Goal: Transaction & Acquisition: Purchase product/service

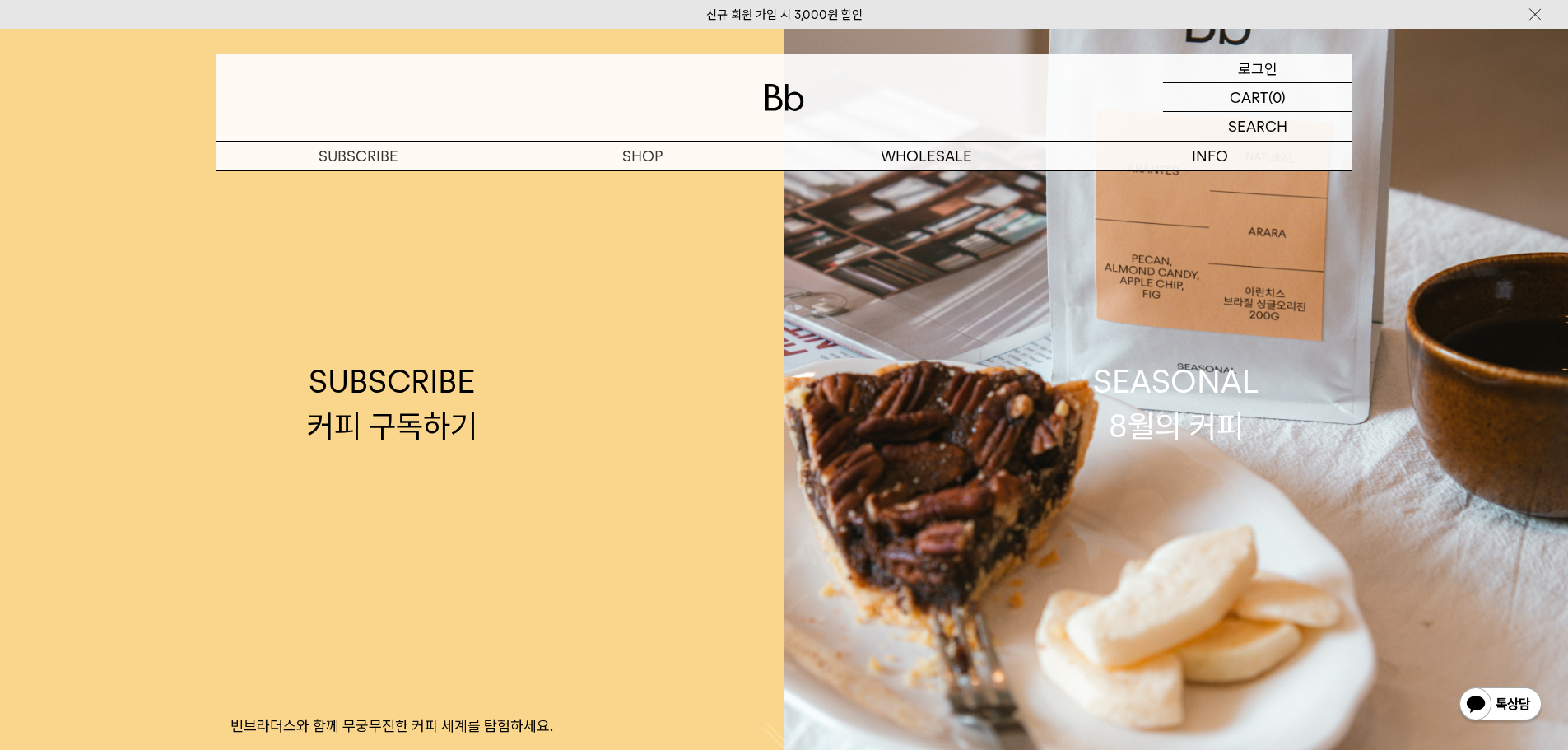
click at [1281, 77] on div "LOGIN 로그인" at bounding box center [1258, 68] width 189 height 28
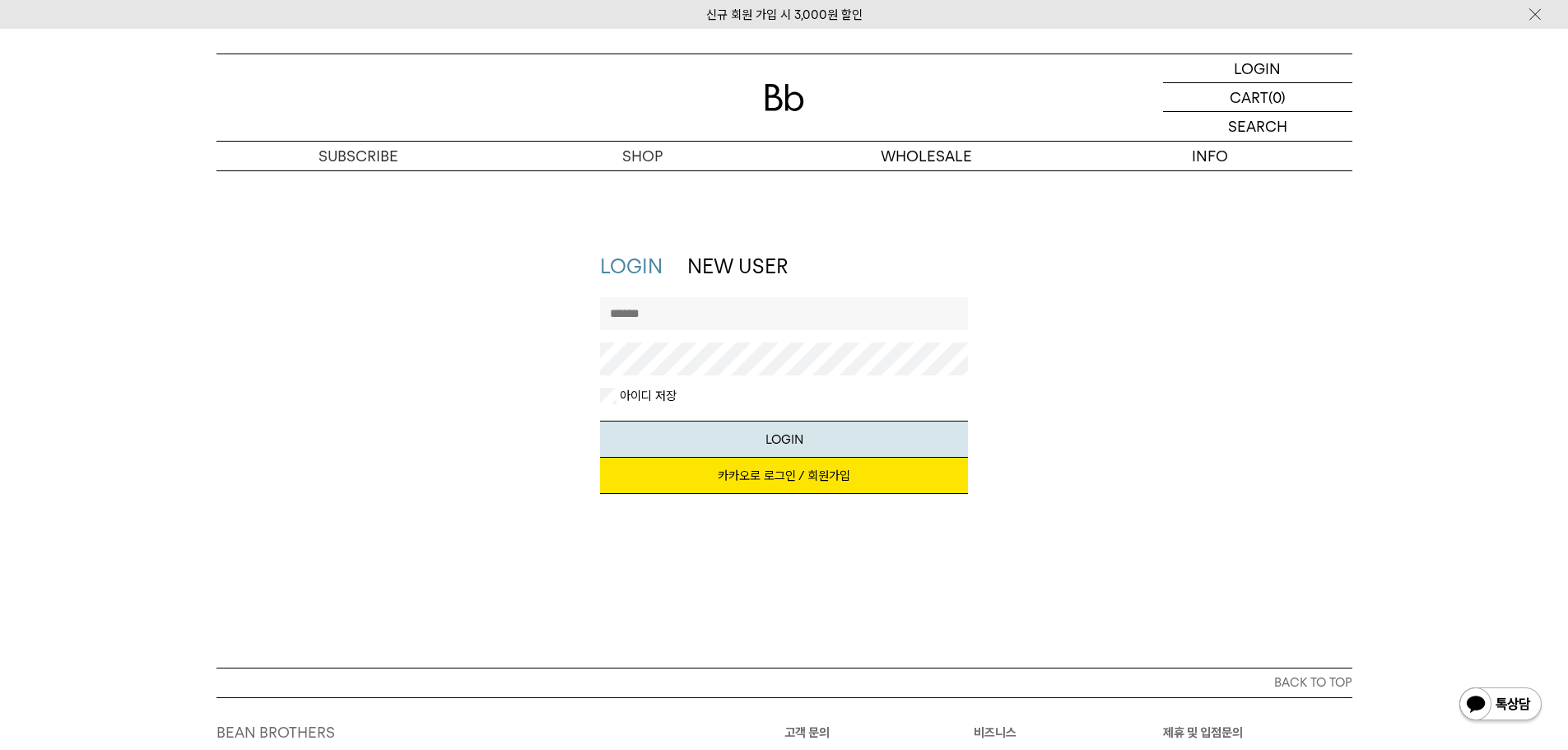
click at [850, 482] on link "카카오로 로그인 / 회원가입" at bounding box center [784, 475] width 368 height 36
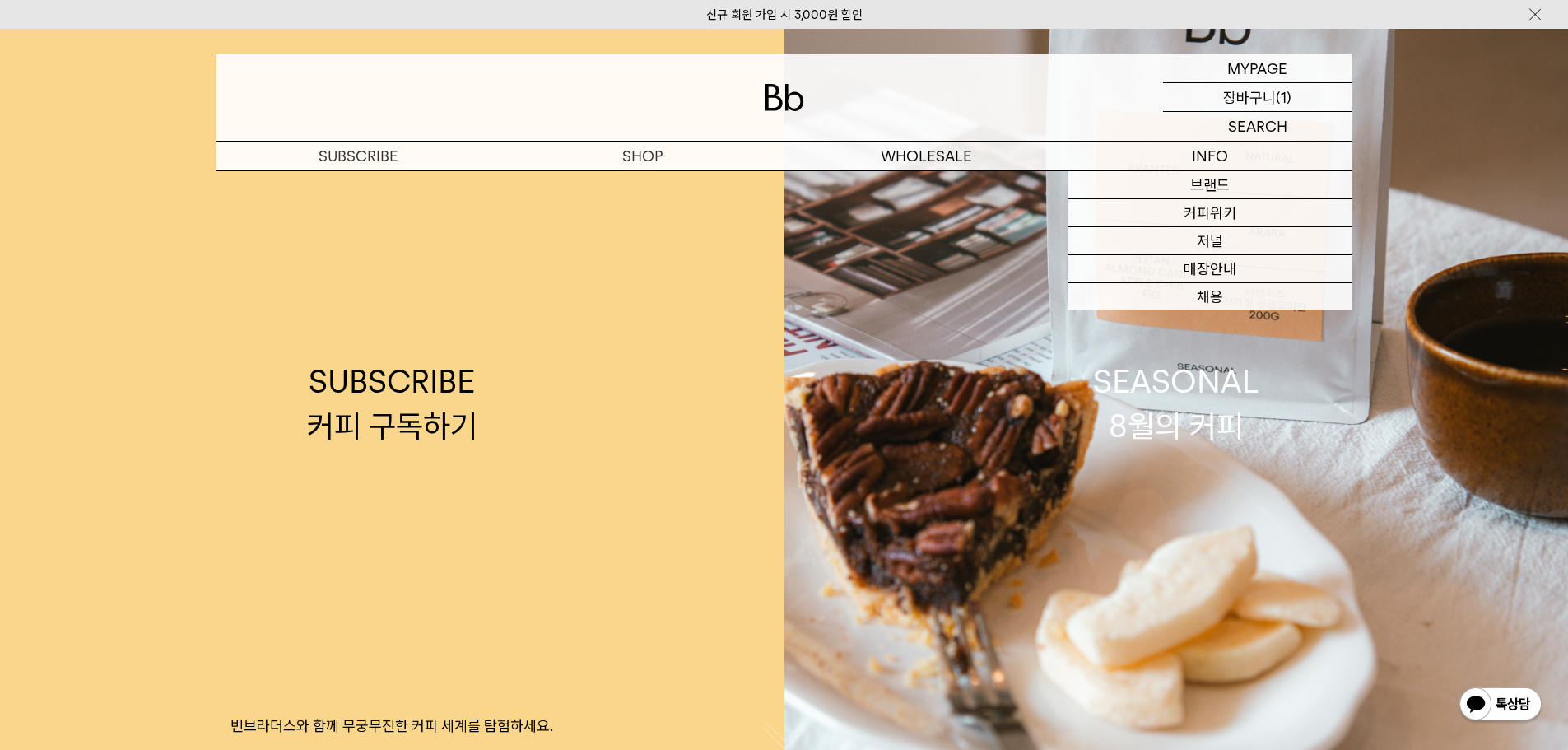
click at [1269, 95] on p "장바구니" at bounding box center [1250, 97] width 53 height 28
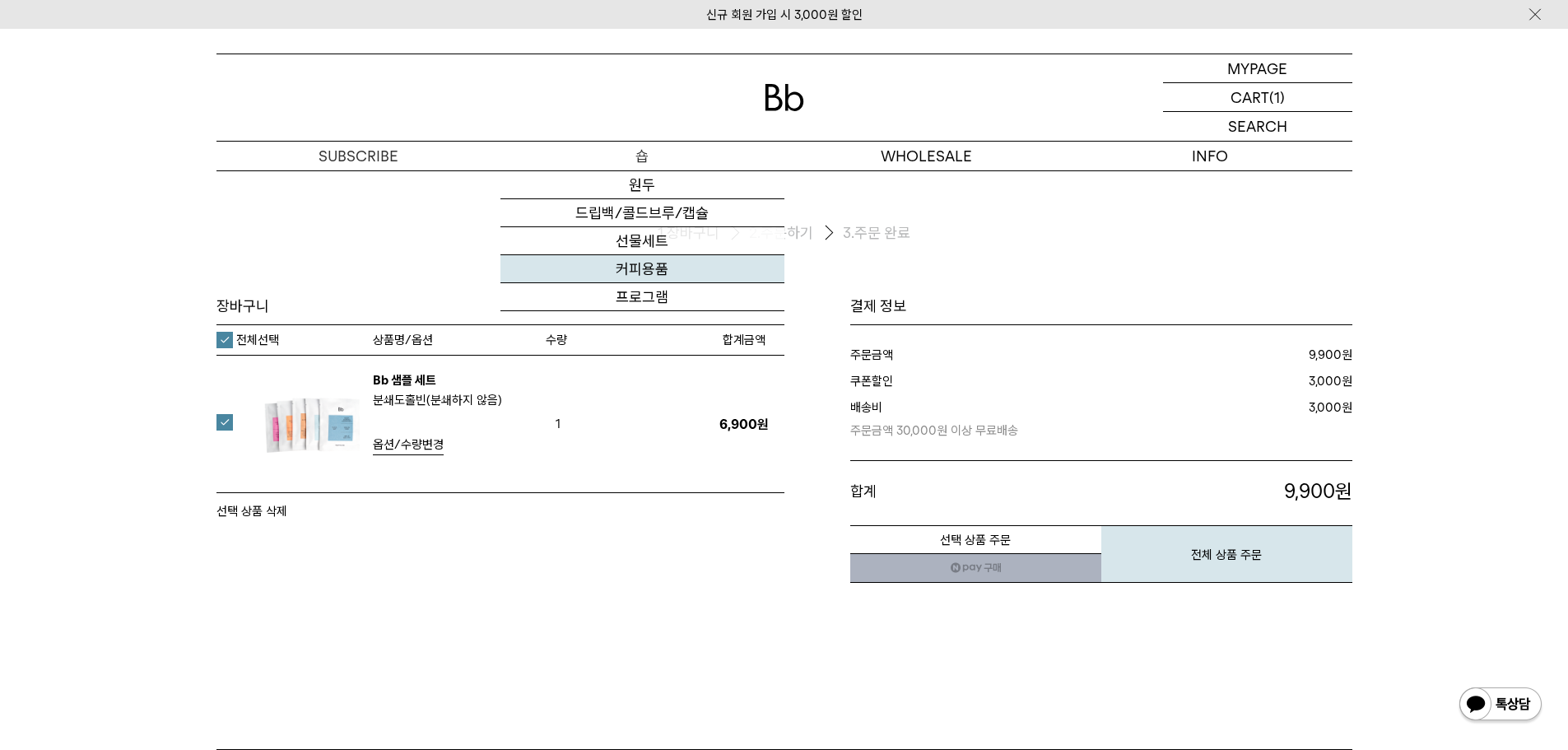
click at [668, 261] on link "커피용품" at bounding box center [642, 270] width 284 height 28
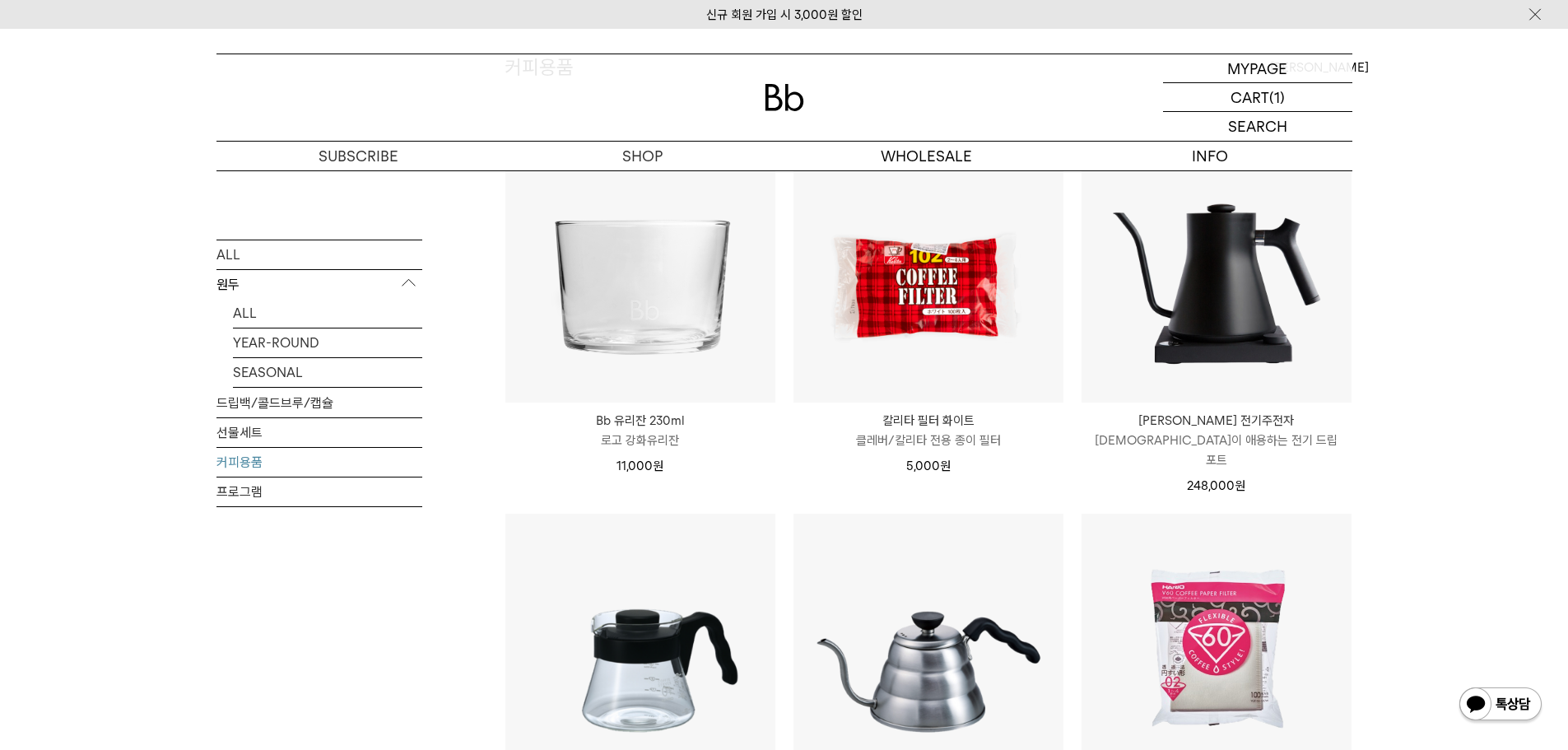
scroll to position [165, 0]
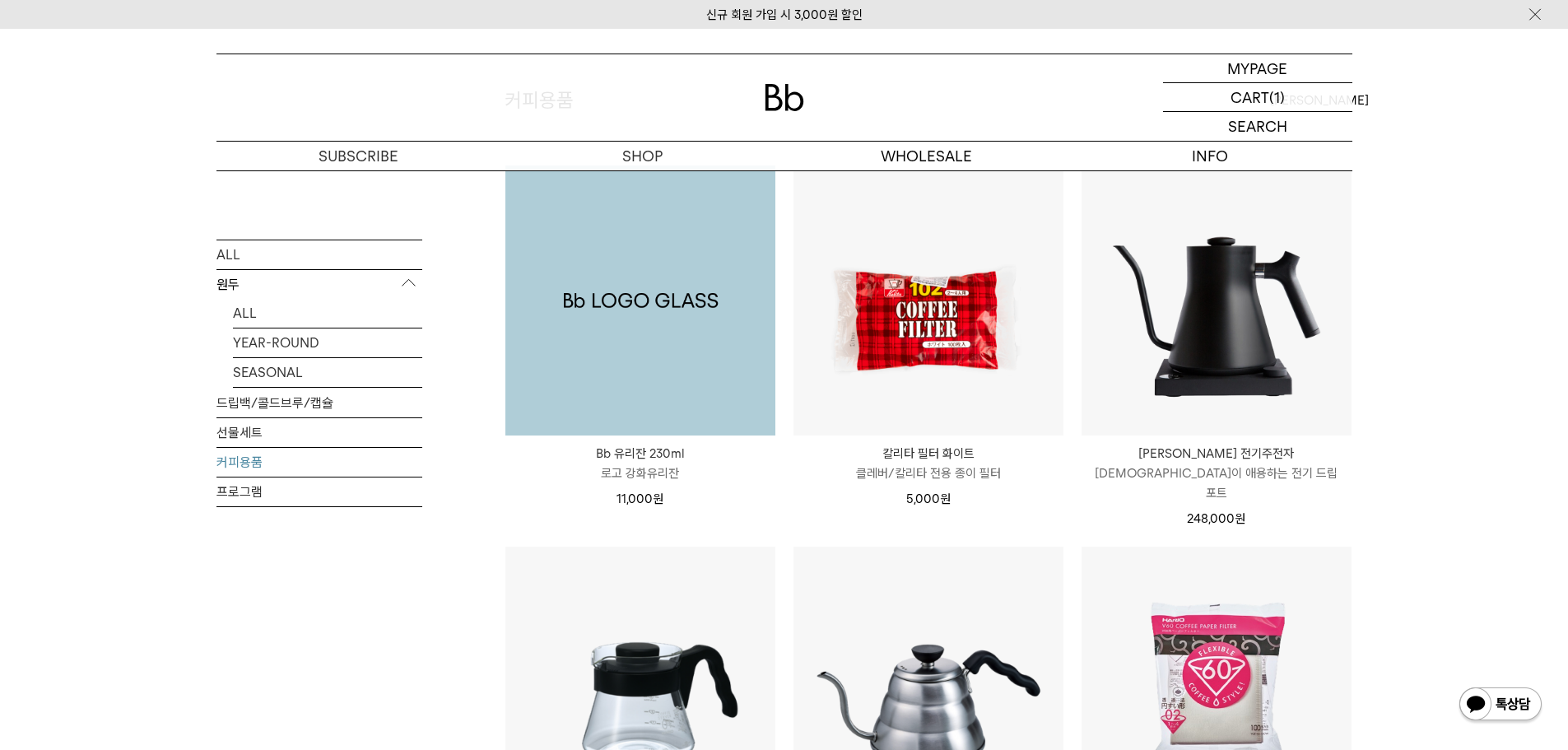
click at [705, 333] on img at bounding box center [639, 300] width 270 height 270
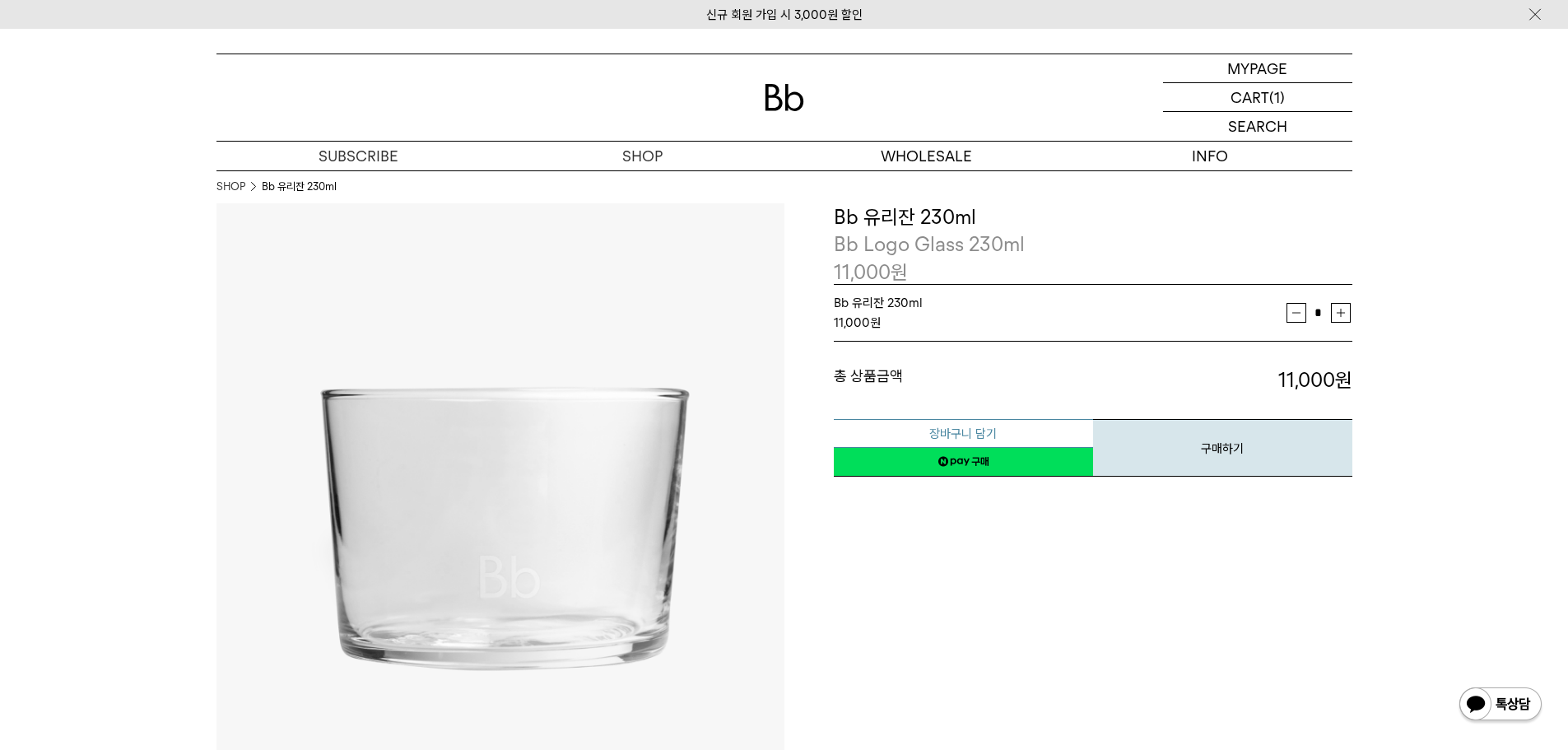
click at [998, 430] on button "장바구니 담기" at bounding box center [963, 433] width 259 height 29
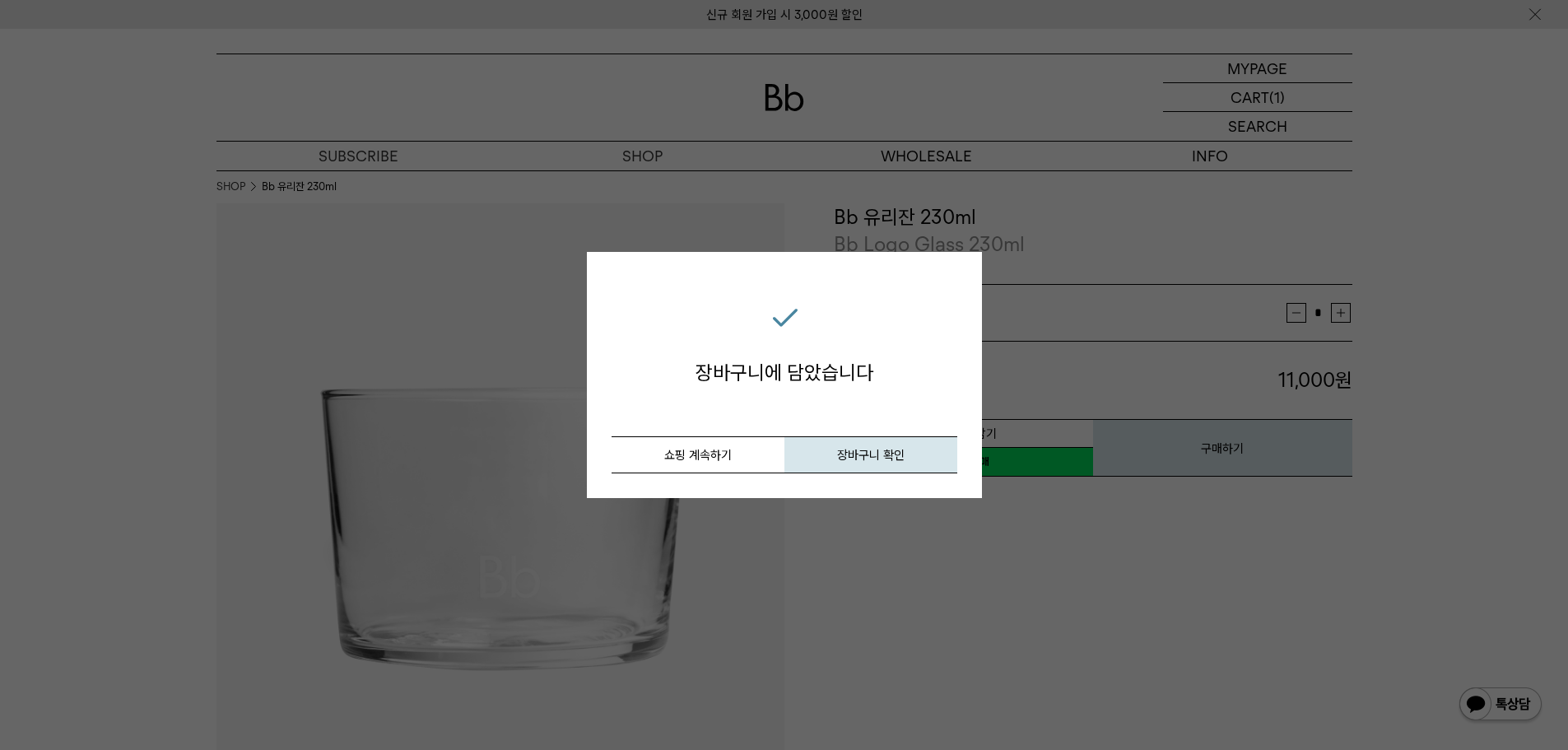
click at [1340, 147] on div "장바구니 담기 장바구니에 담았습니다 취소 쇼핑 계속하기 장바구니 확인 닫기" at bounding box center [784, 375] width 1568 height 750
click at [836, 455] on button "장바구니 확인" at bounding box center [870, 455] width 172 height 37
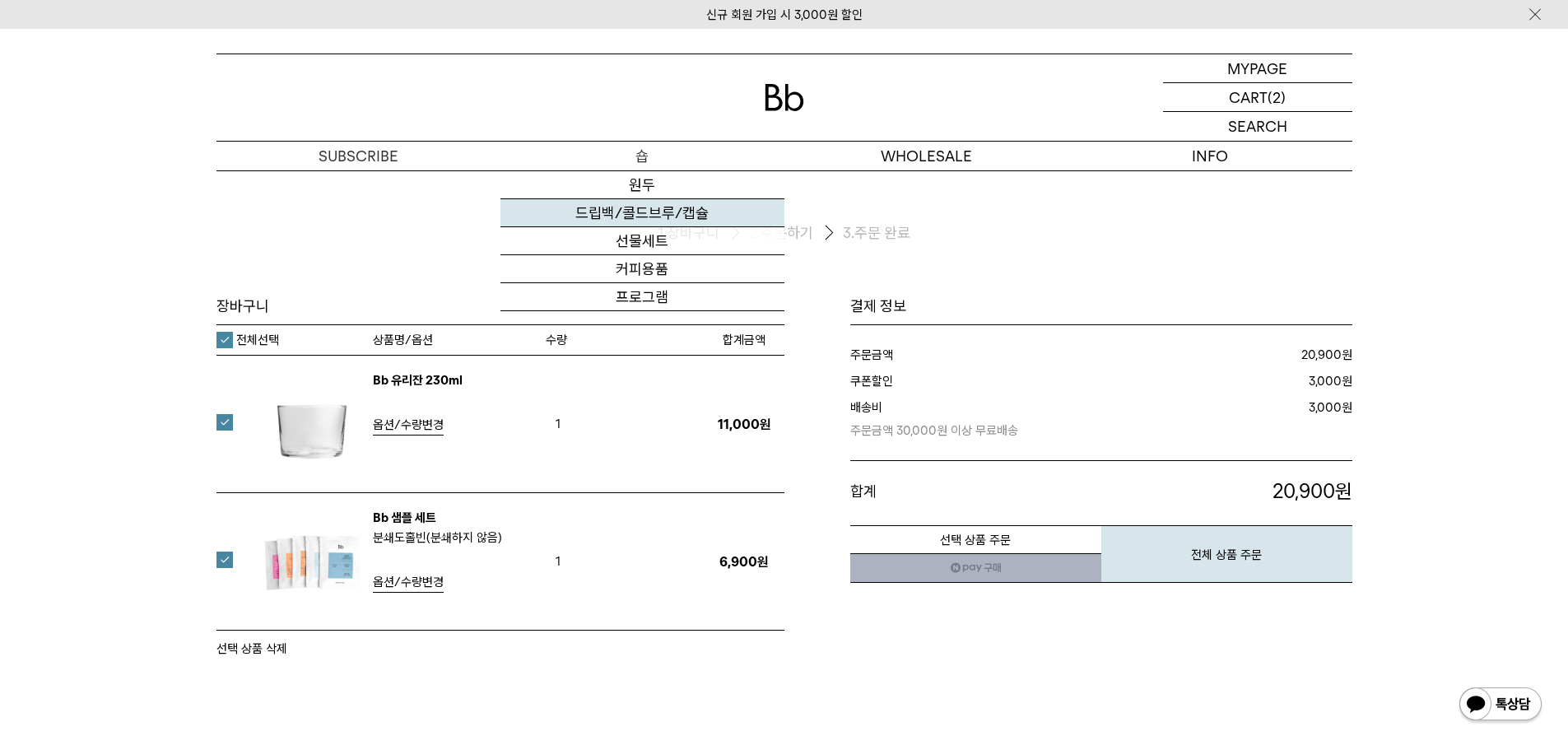
click at [631, 216] on link "드립백/콜드브루/캡슐" at bounding box center [642, 213] width 284 height 28
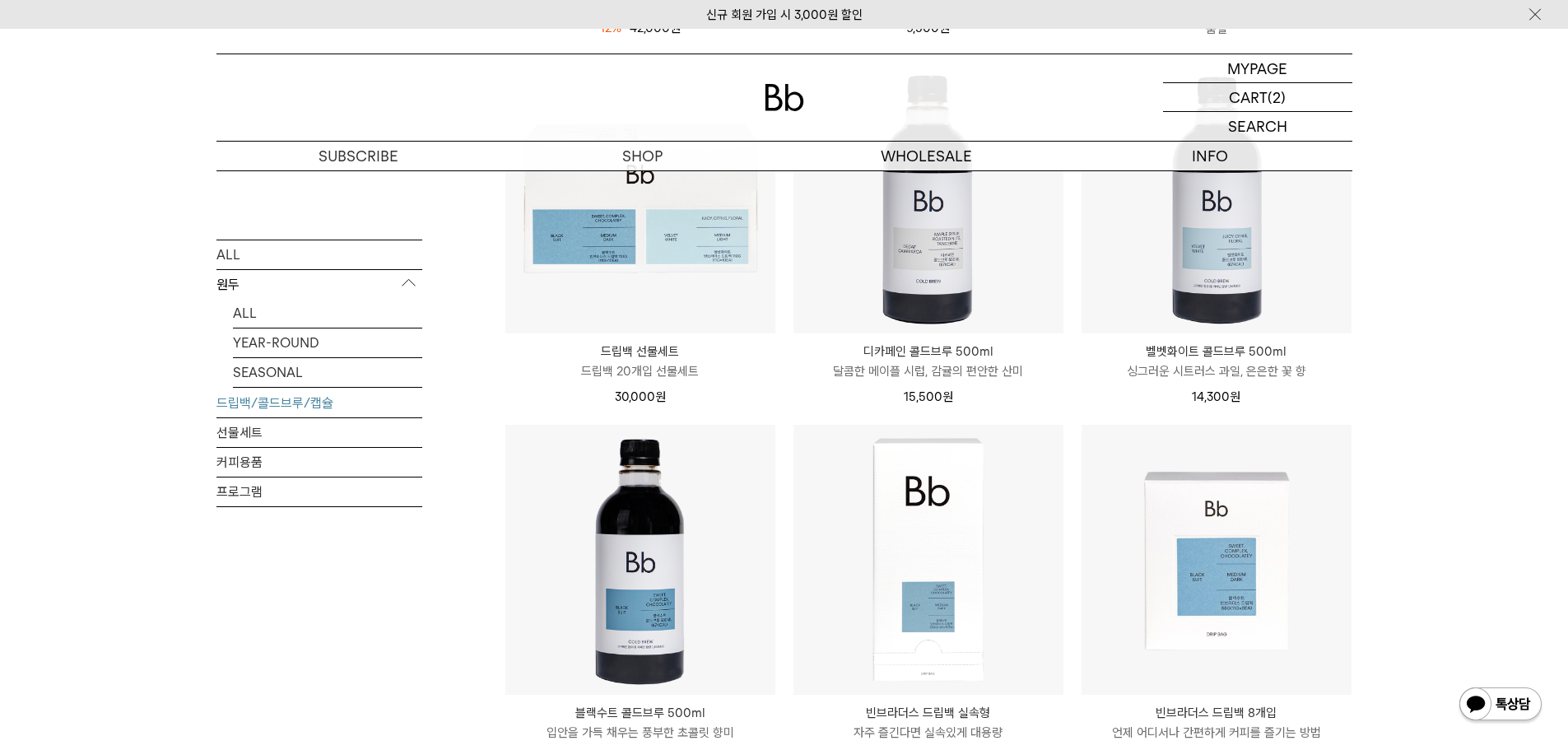
scroll to position [988, 0]
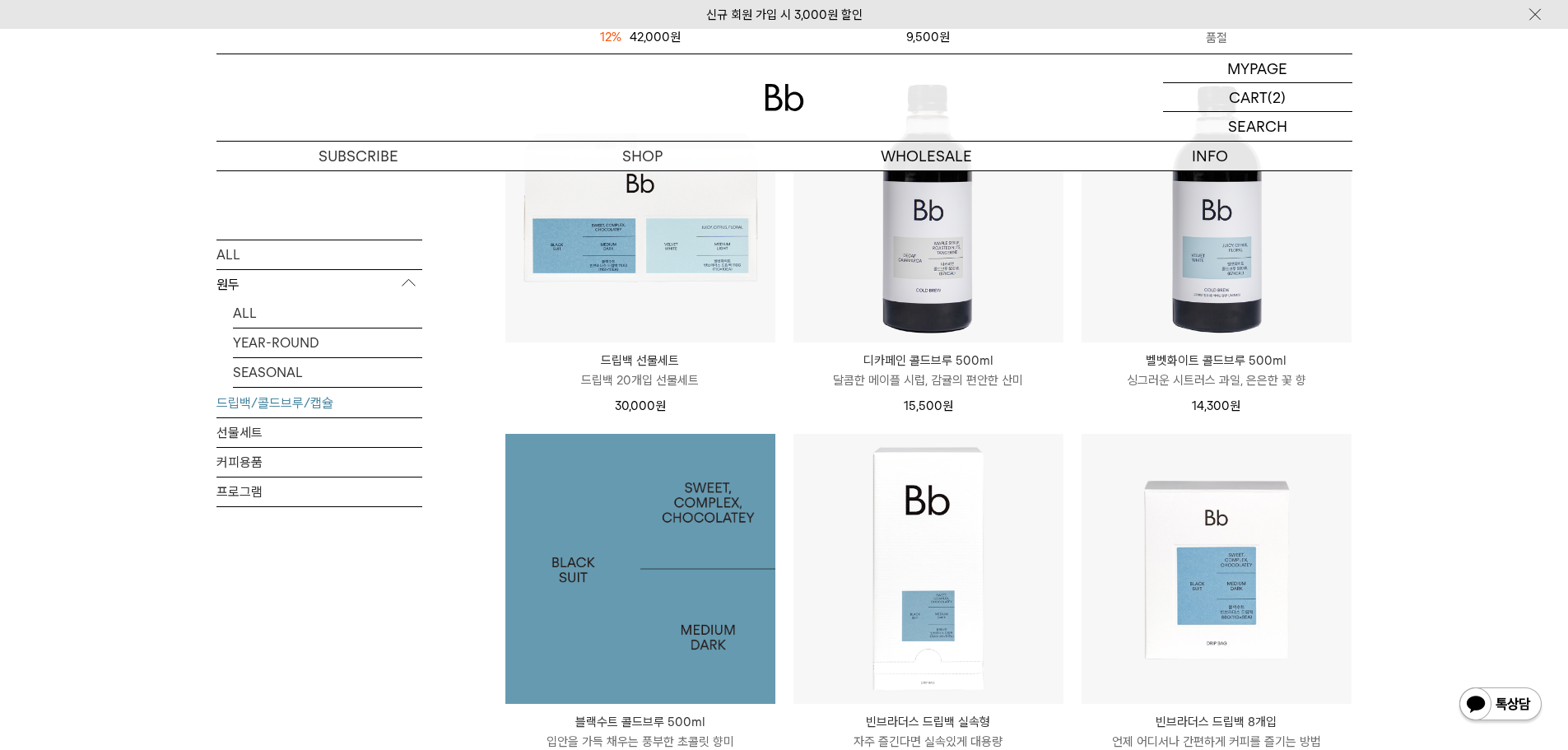
click at [589, 596] on img at bounding box center [639, 568] width 270 height 270
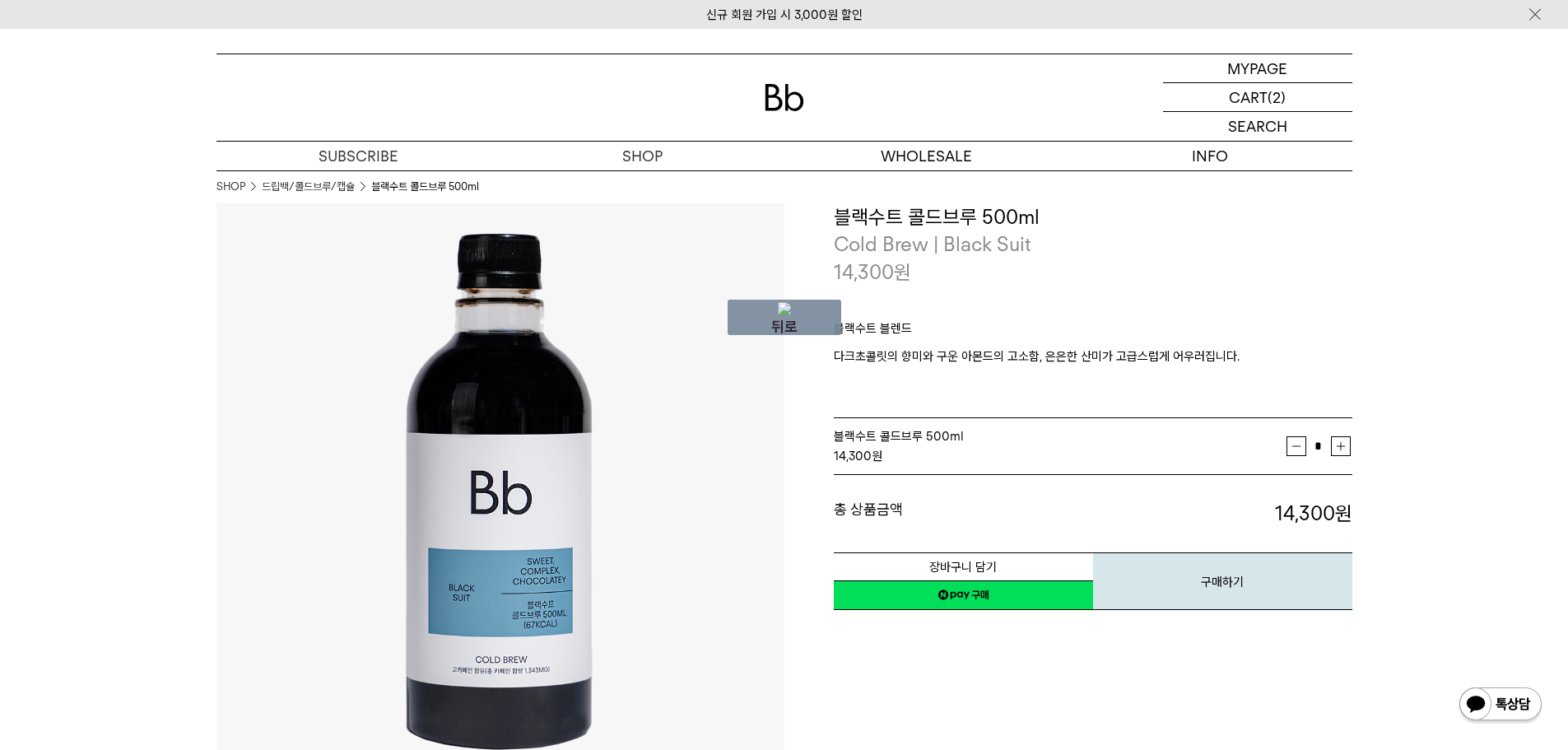
drag, startPoint x: 926, startPoint y: 512, endPoint x: 698, endPoint y: 539, distance: 229.6
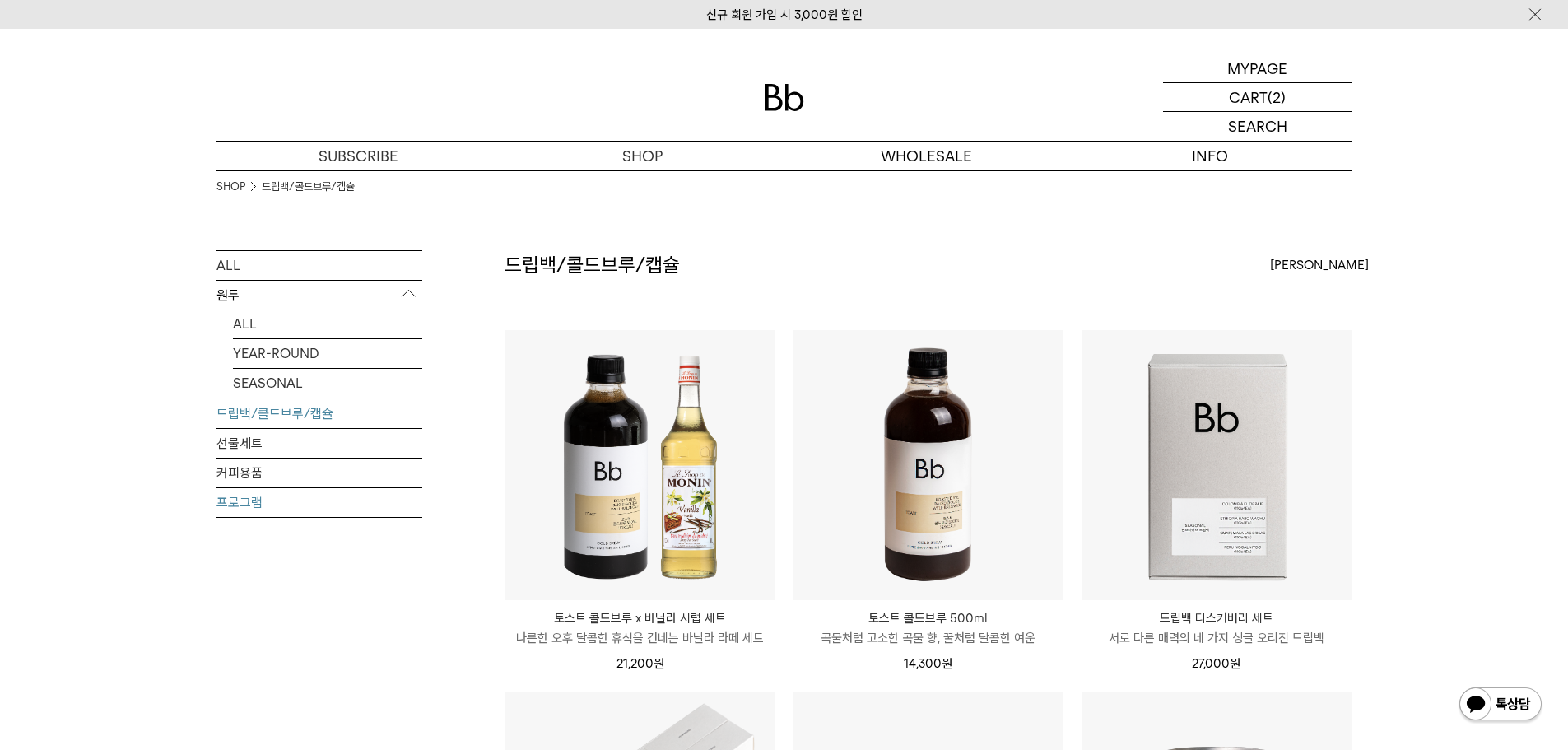
click at [265, 497] on link "프로그램" at bounding box center [319, 502] width 206 height 29
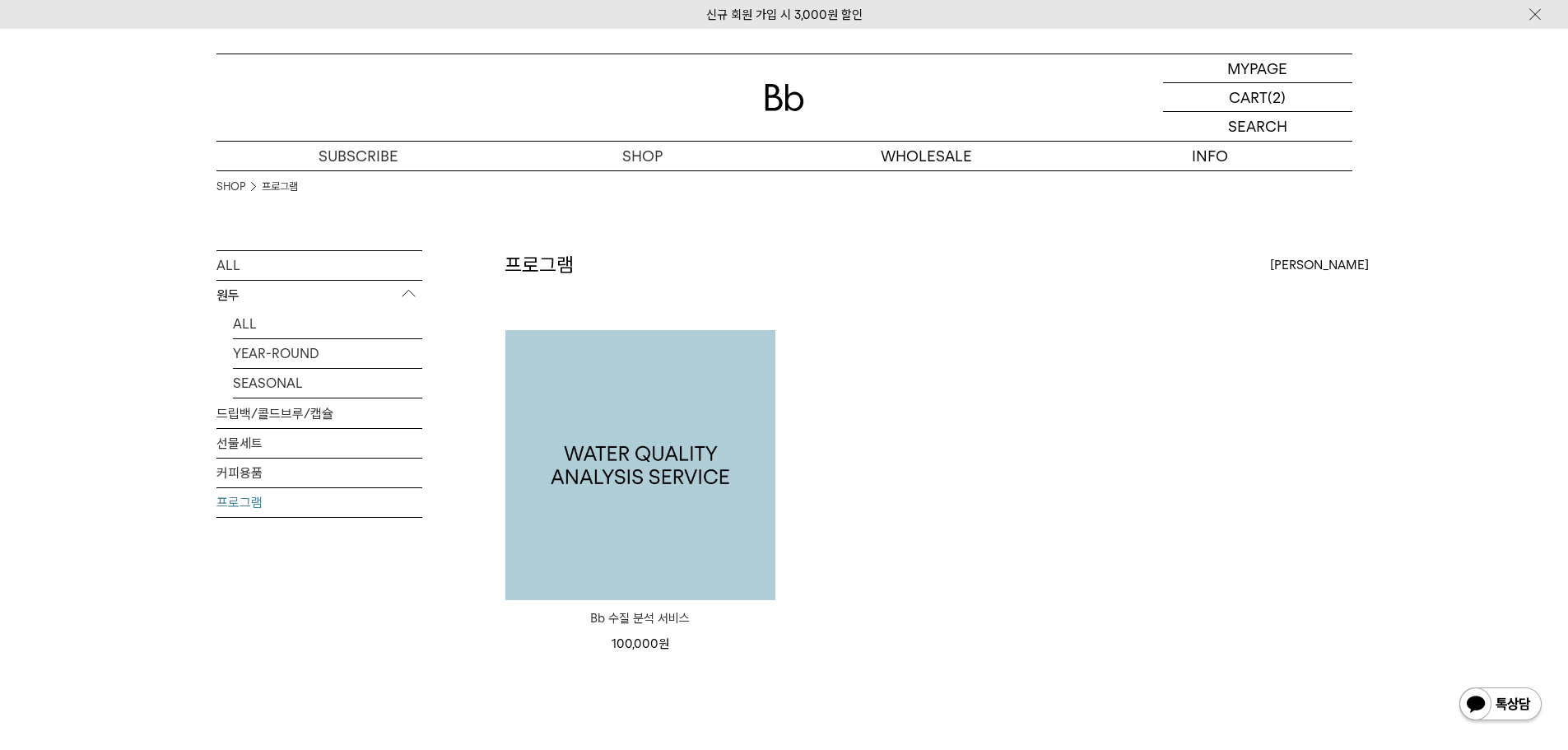
click at [735, 482] on img at bounding box center [639, 464] width 270 height 270
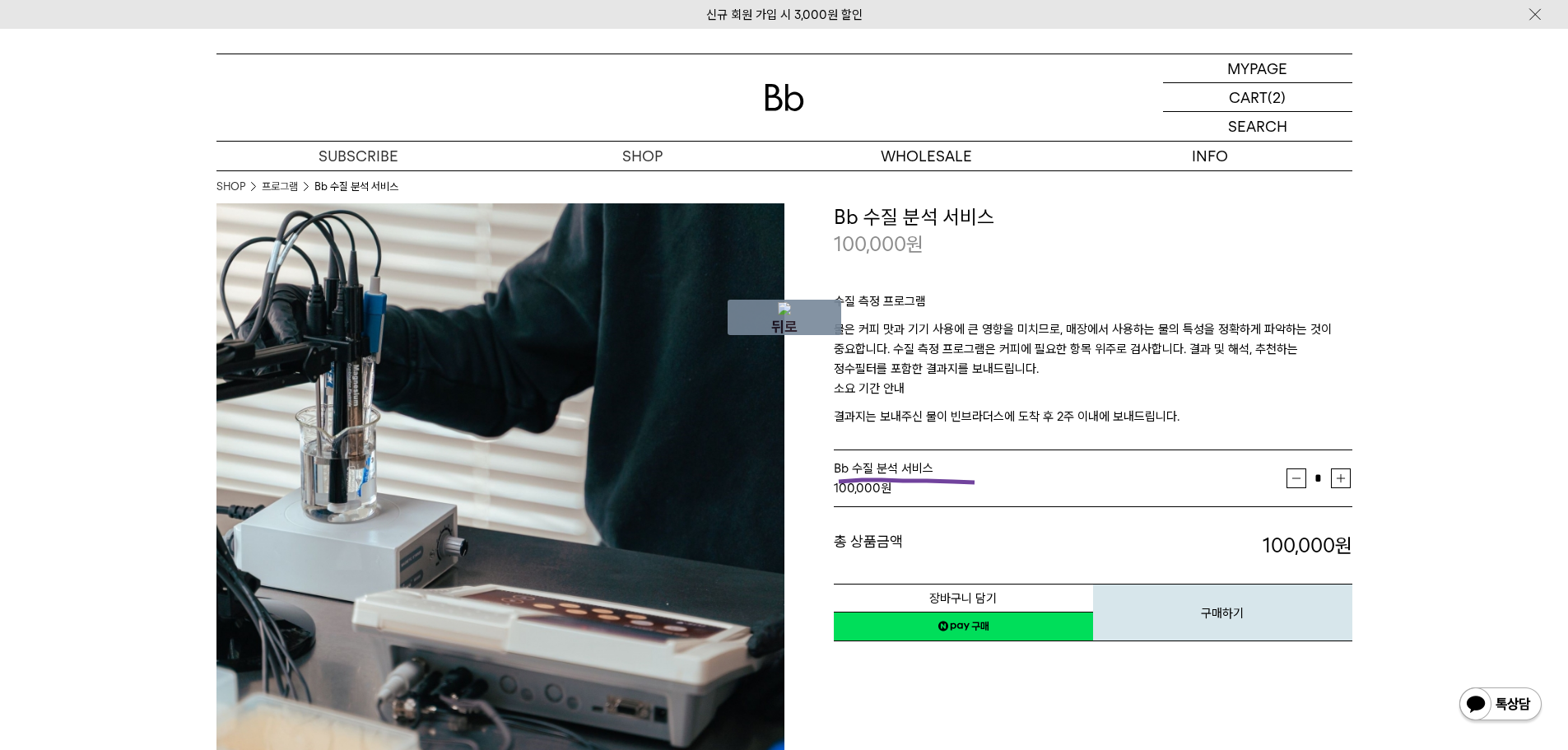
drag, startPoint x: 975, startPoint y: 482, endPoint x: 751, endPoint y: 484, distance: 224.0
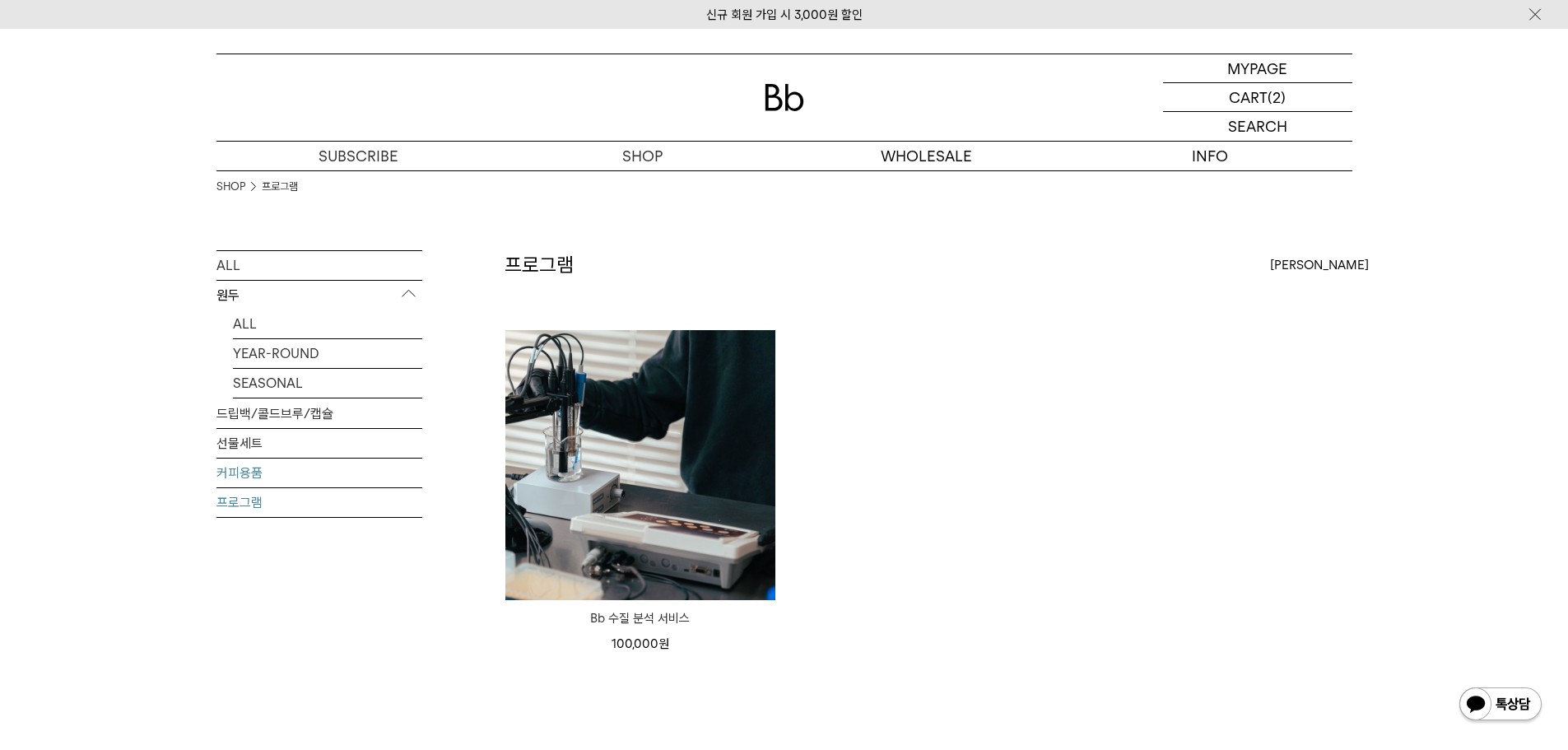
click at [259, 471] on link "커피용품" at bounding box center [319, 472] width 206 height 29
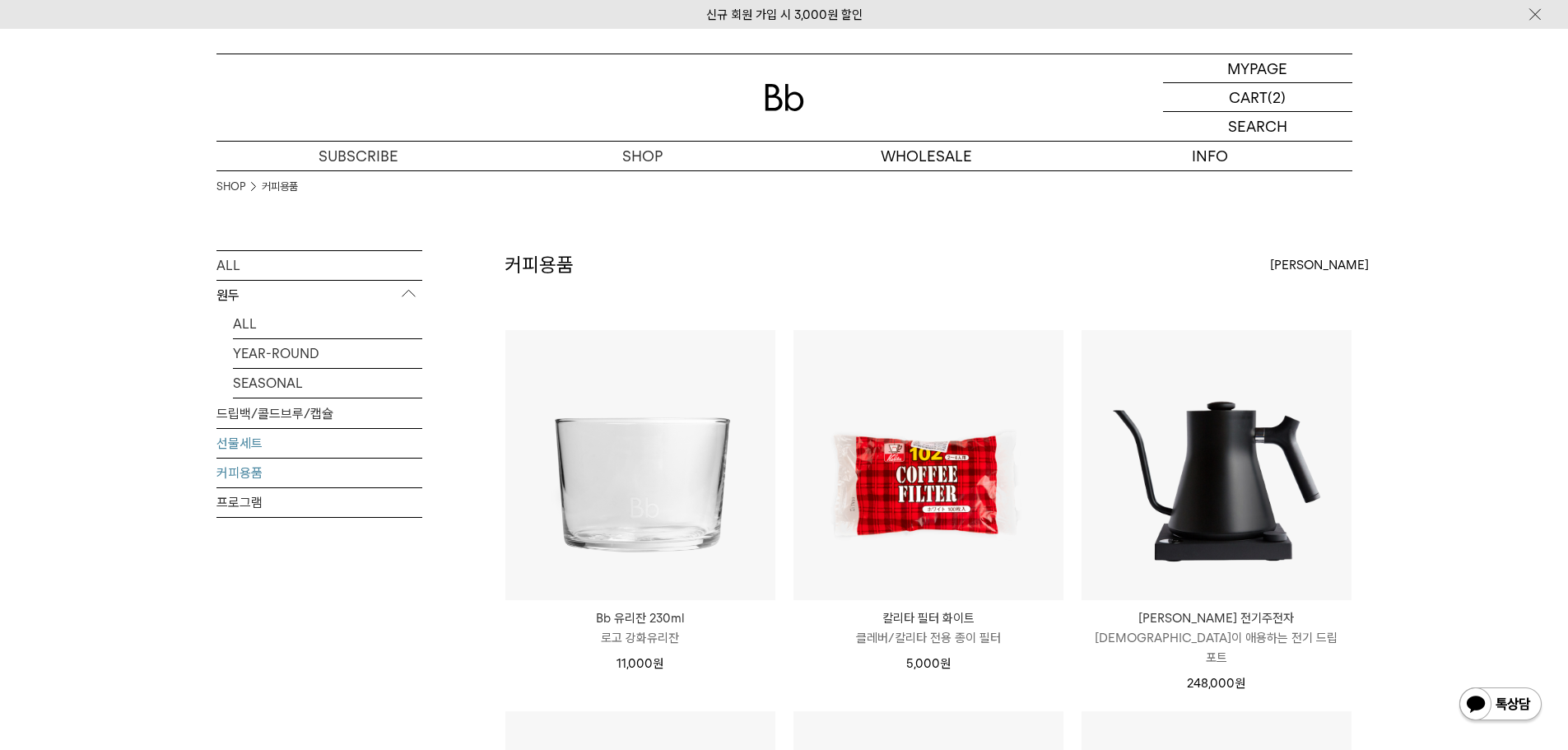
click at [252, 446] on link "선물세트" at bounding box center [319, 443] width 206 height 29
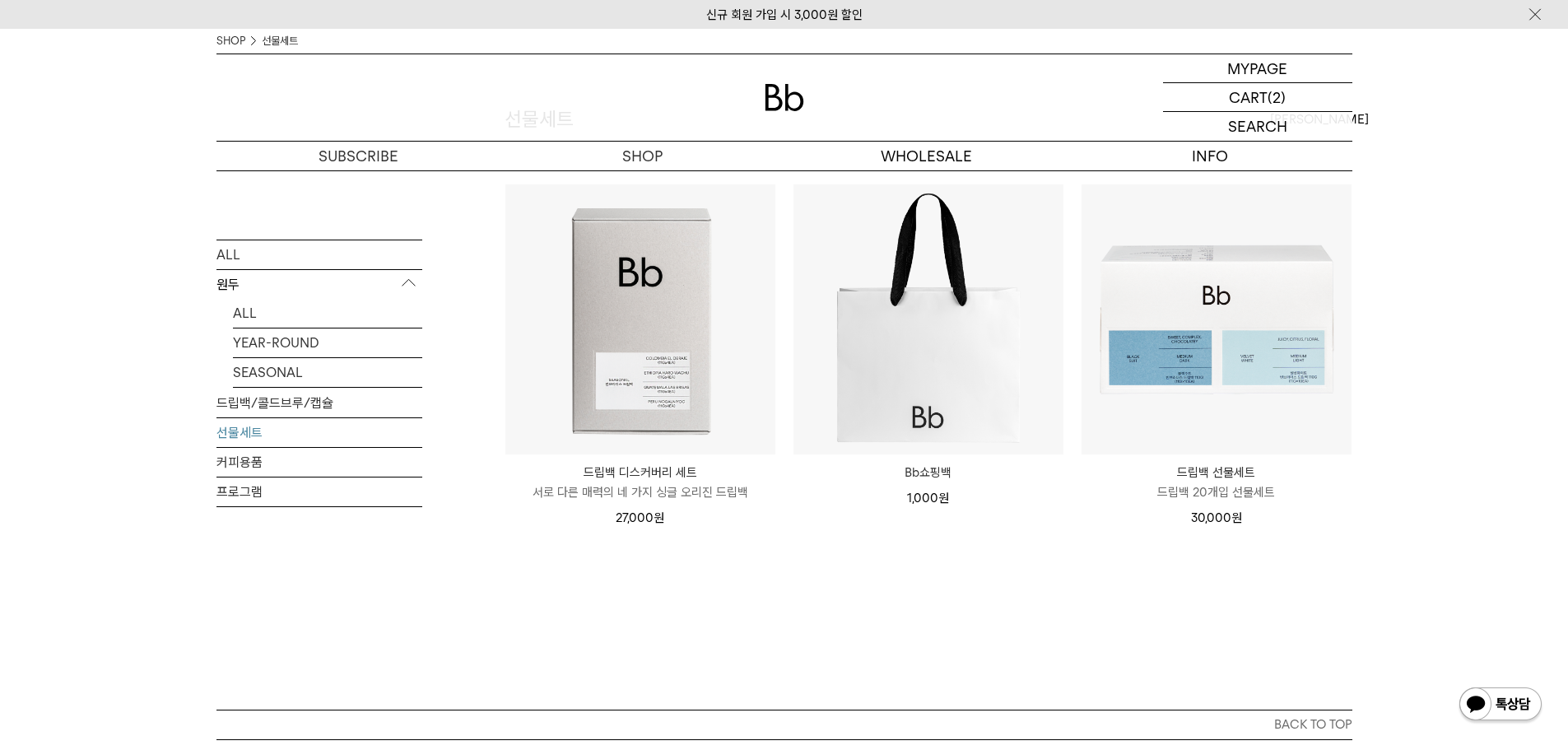
scroll to position [165, 0]
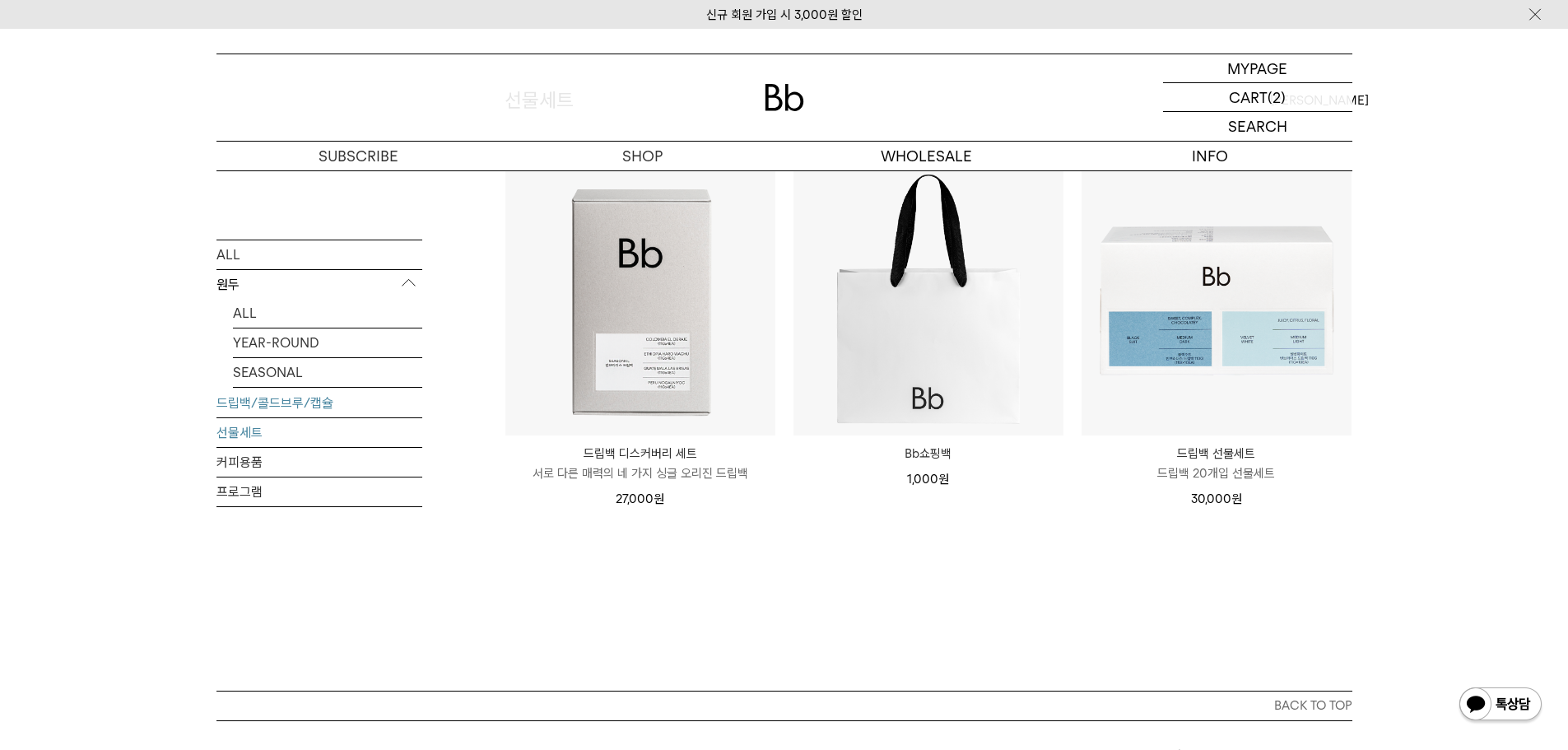
click at [283, 409] on link "드립백/콜드브루/캡슐" at bounding box center [319, 402] width 206 height 29
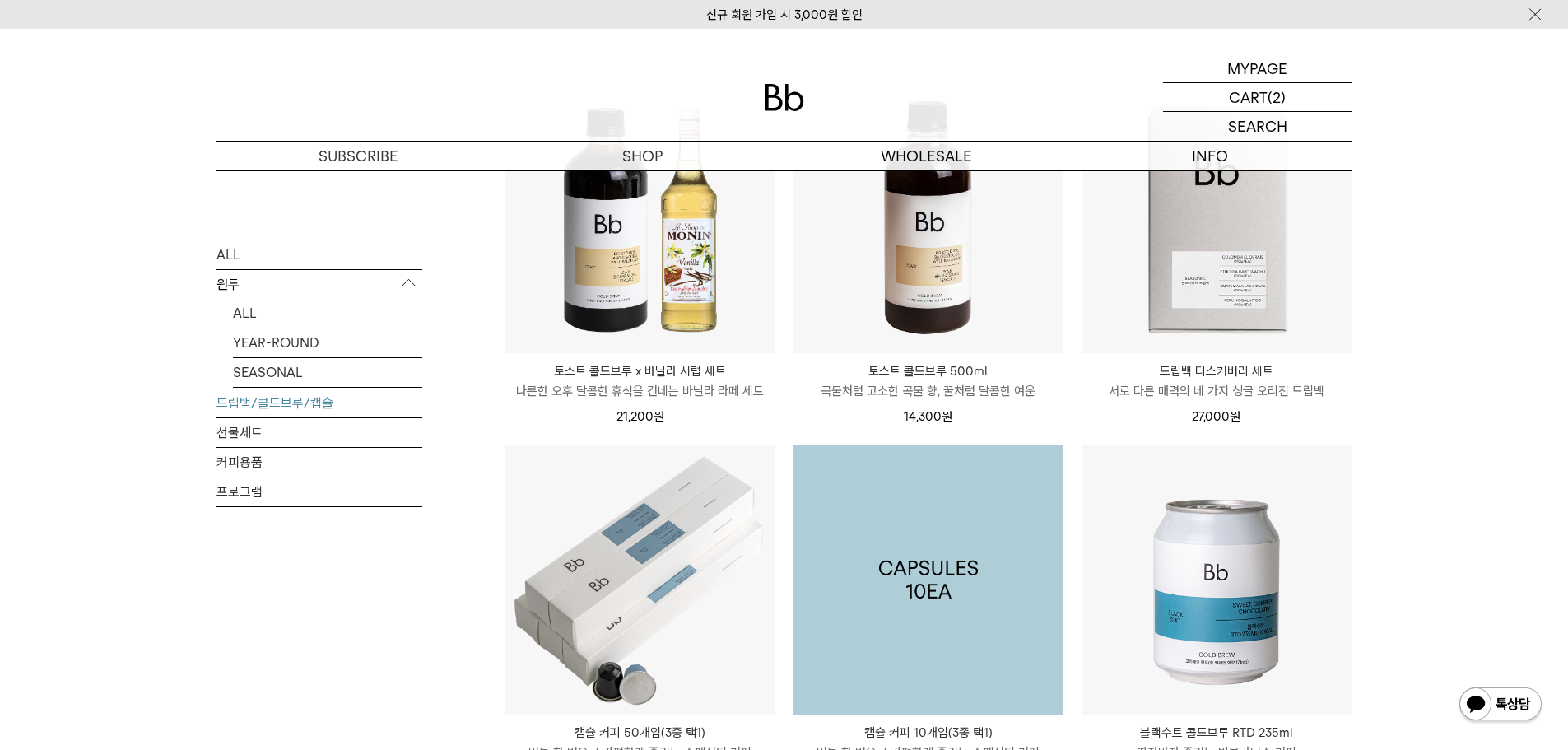
scroll to position [82, 0]
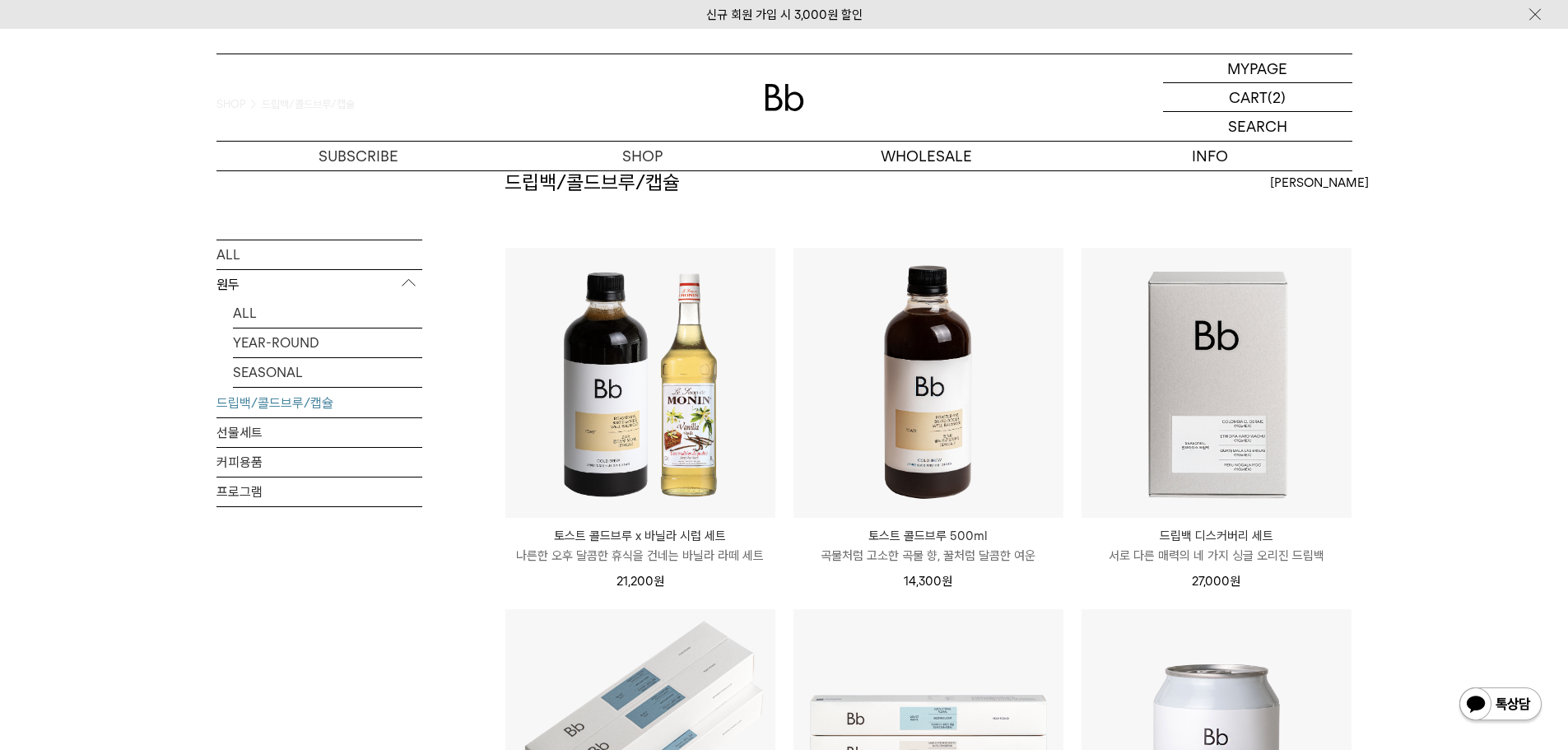
click at [244, 281] on p "원두" at bounding box center [319, 284] width 206 height 30
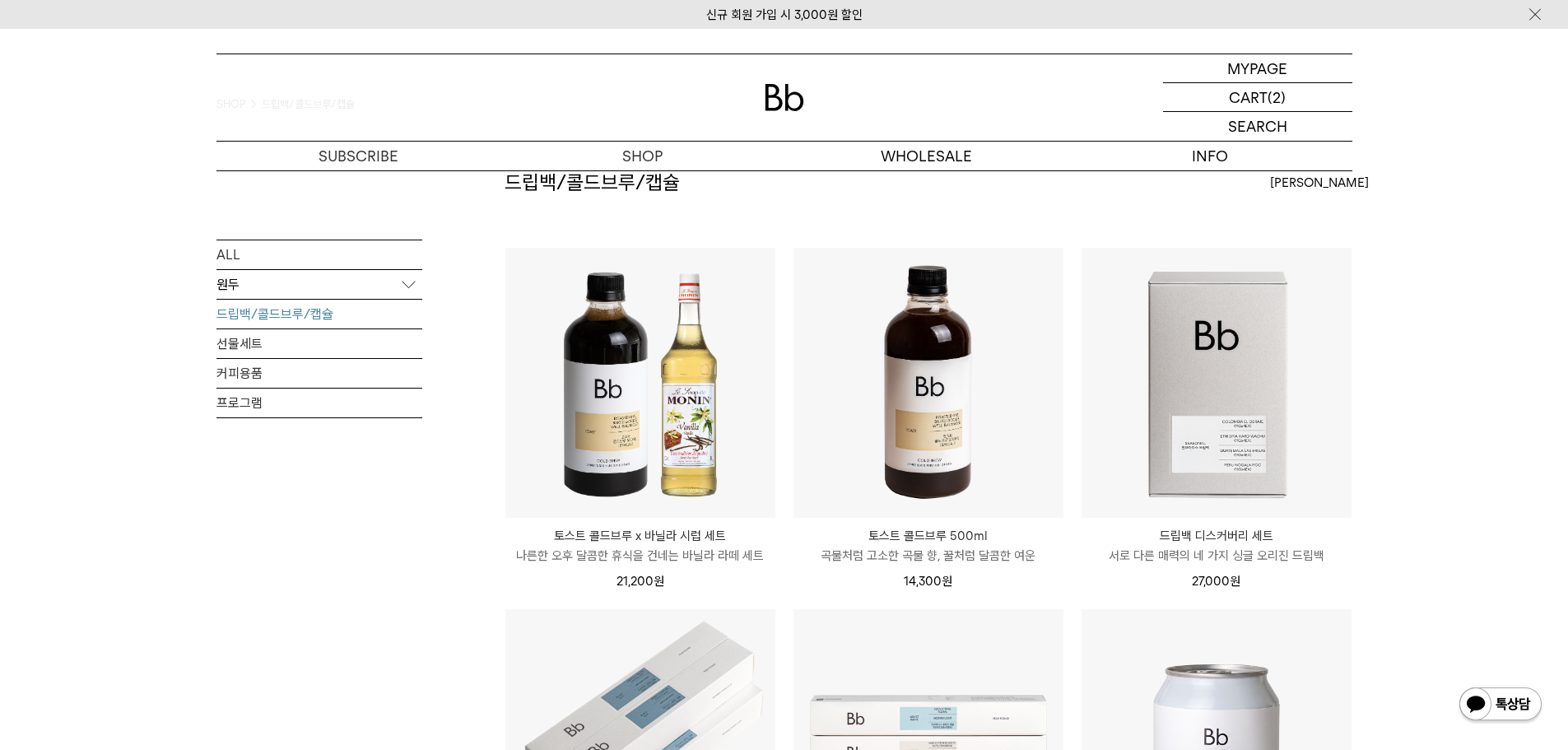
click at [246, 294] on p "원두" at bounding box center [319, 284] width 206 height 30
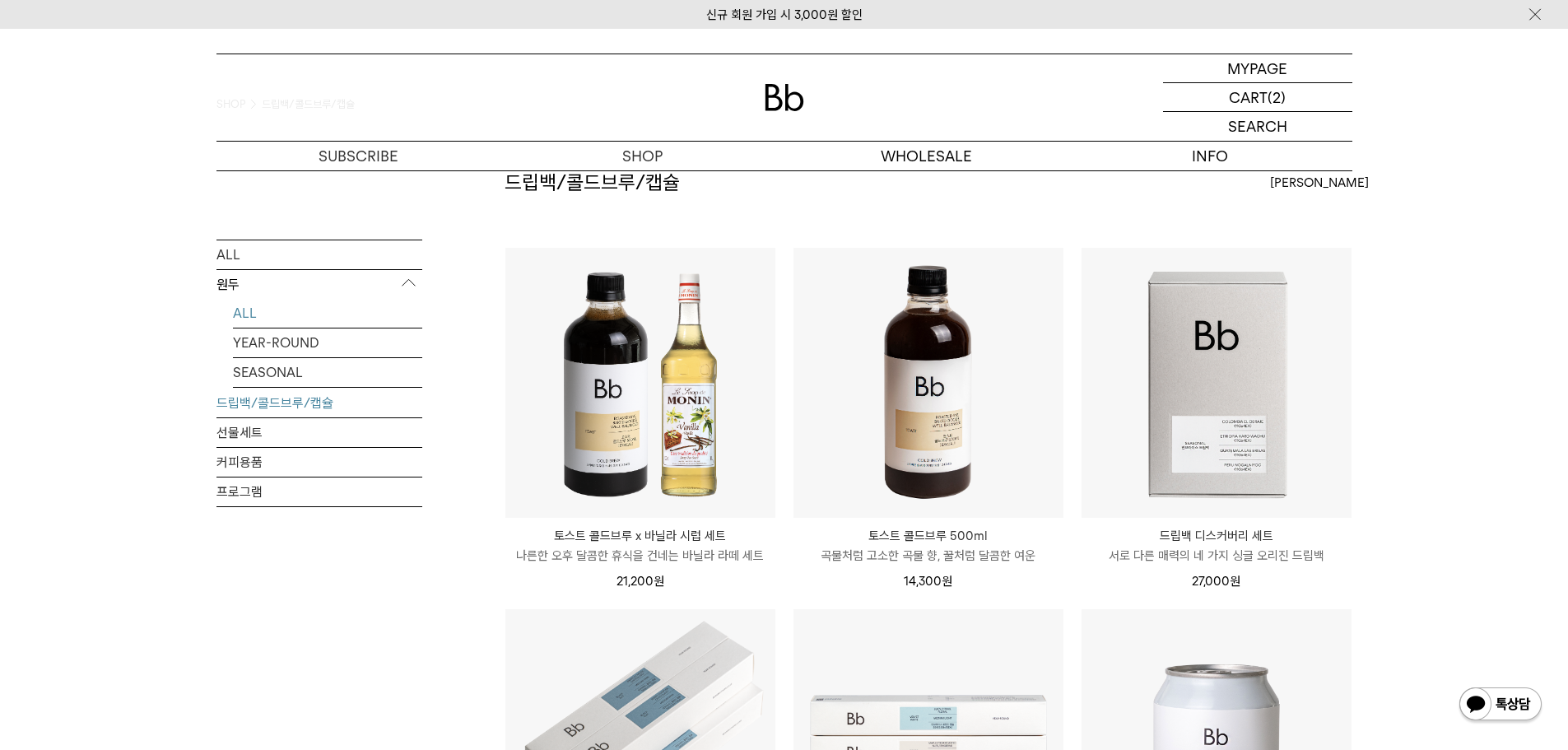
click at [256, 310] on link "ALL" at bounding box center [327, 312] width 189 height 29
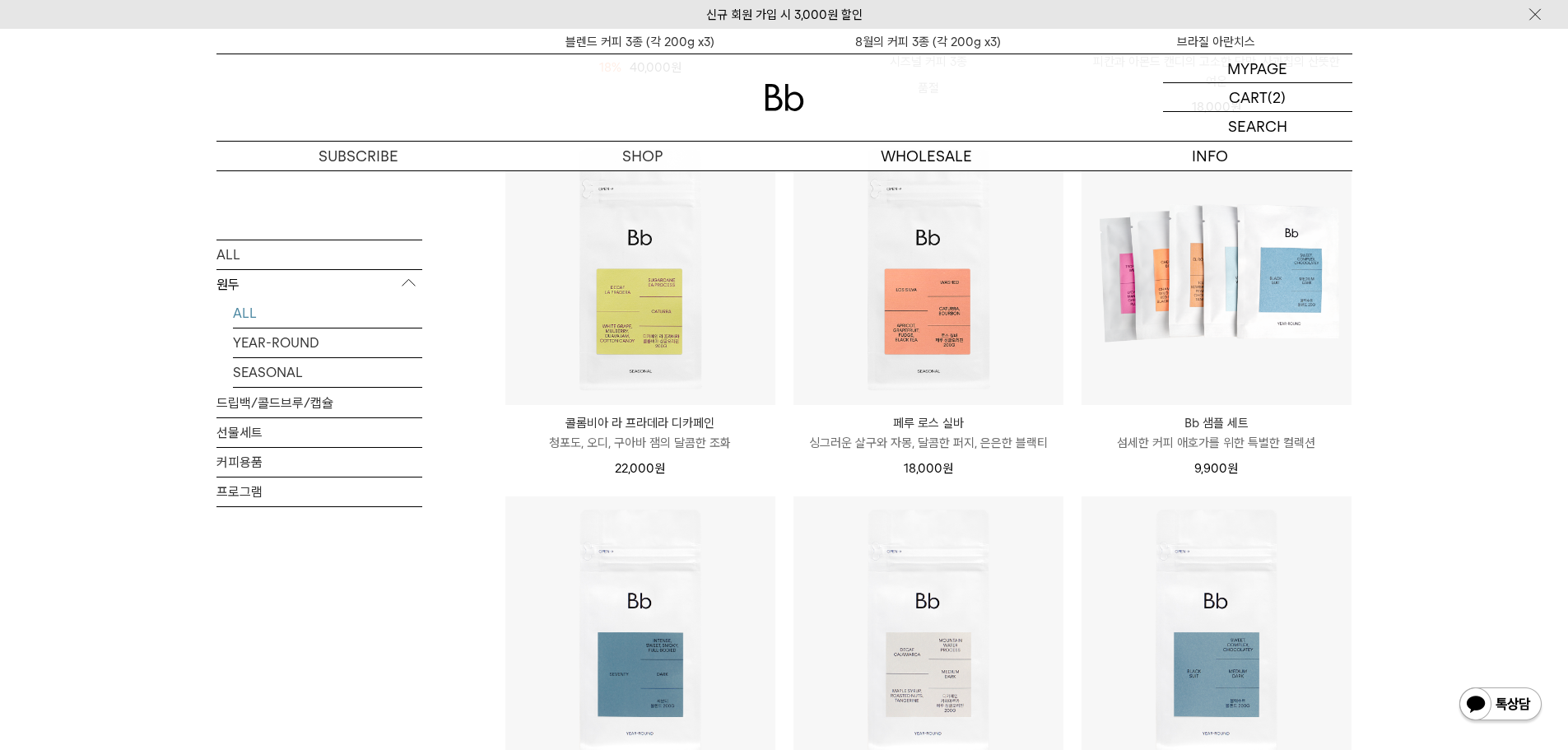
scroll to position [165, 0]
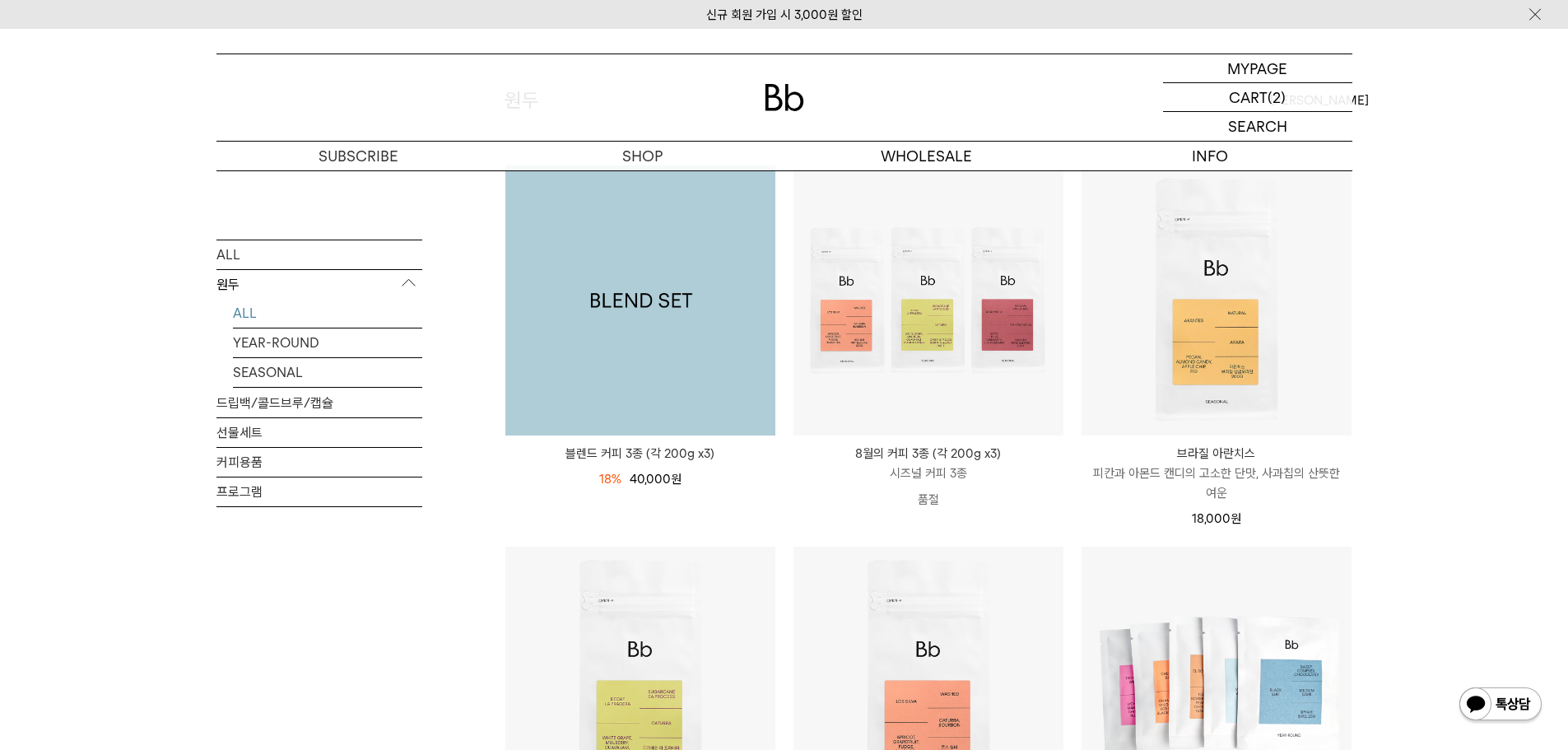
click at [730, 307] on img at bounding box center [639, 300] width 270 height 270
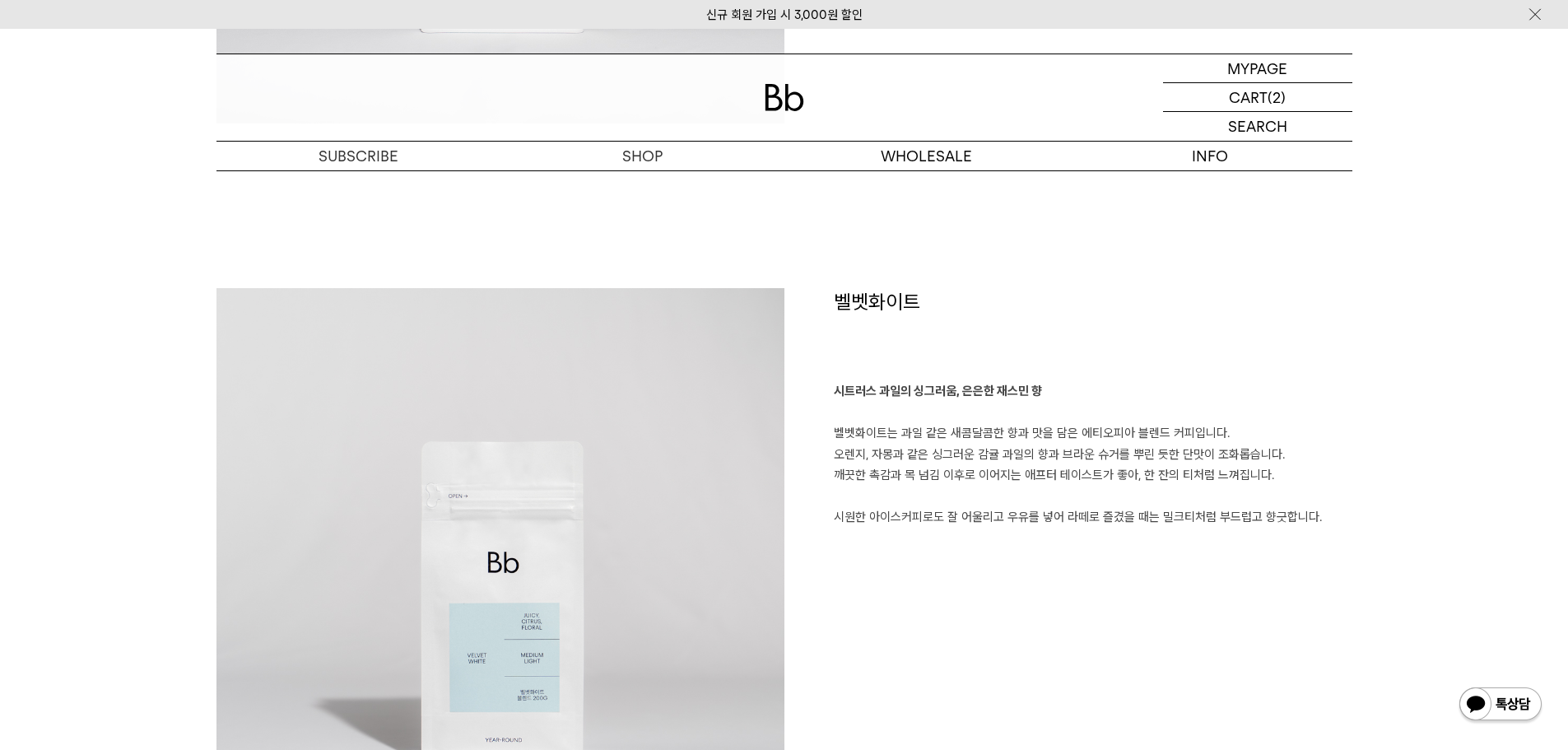
scroll to position [1728, 0]
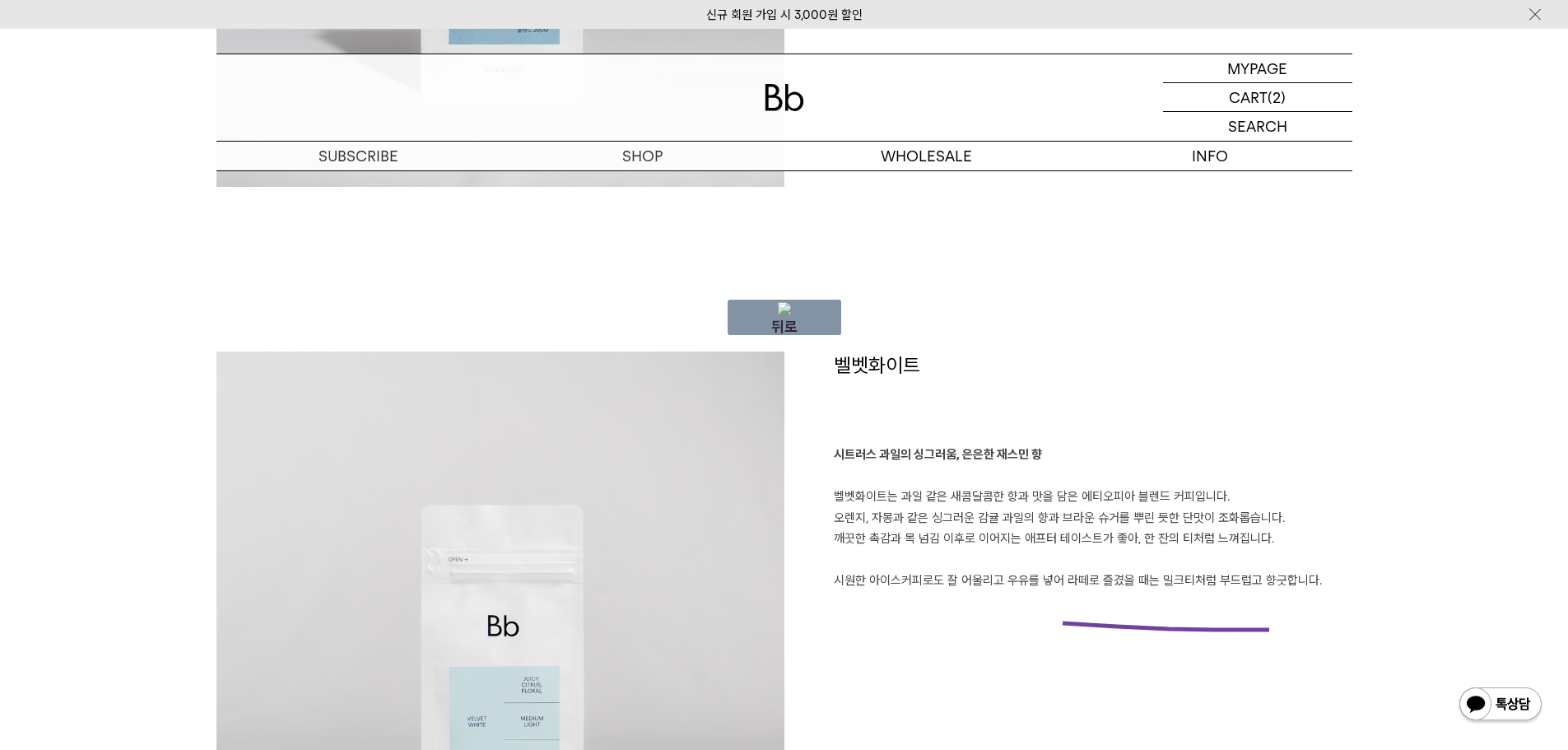
drag, startPoint x: 1269, startPoint y: 630, endPoint x: 927, endPoint y: 617, distance: 342.2
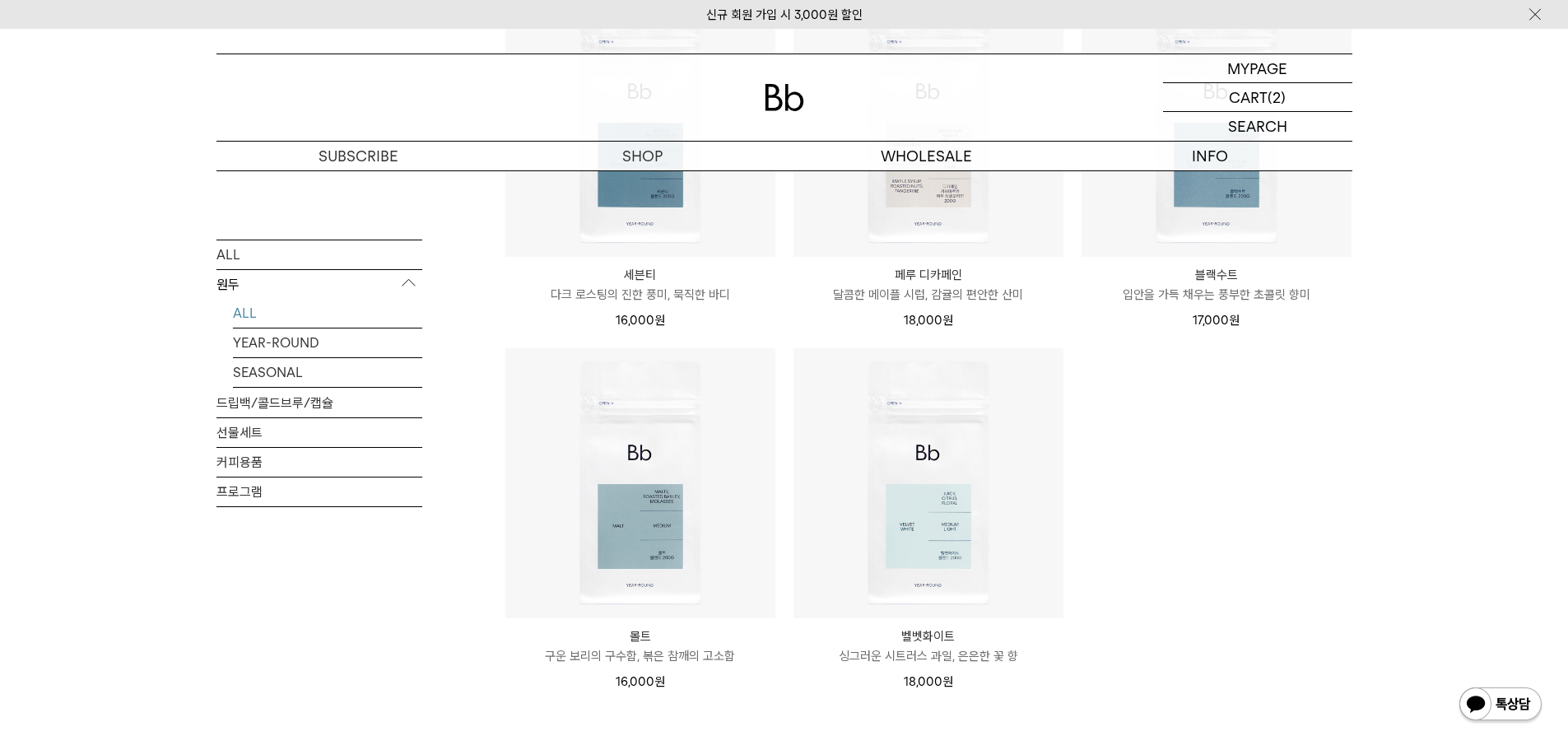
scroll to position [1123, 0]
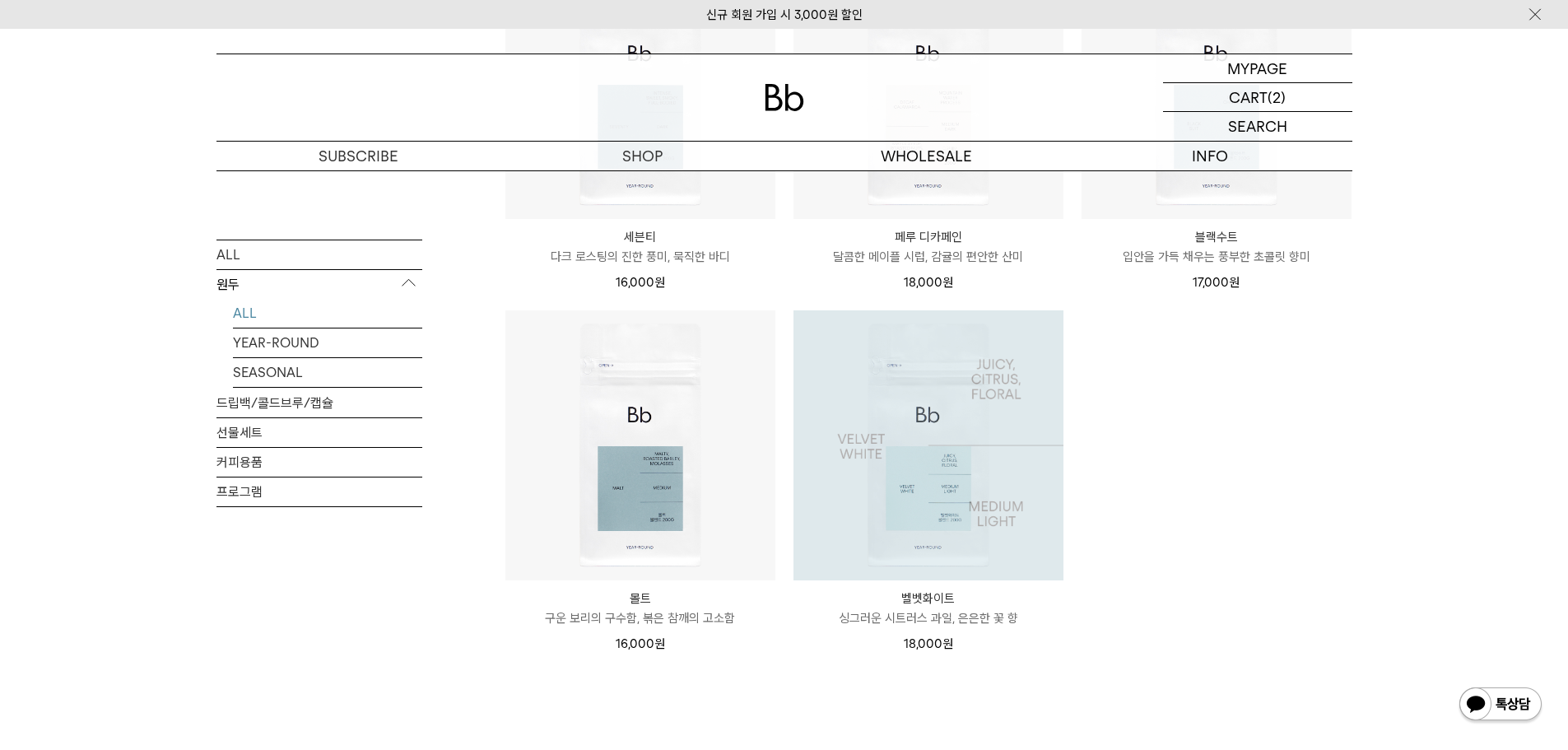
click at [871, 469] on img at bounding box center [928, 445] width 270 height 270
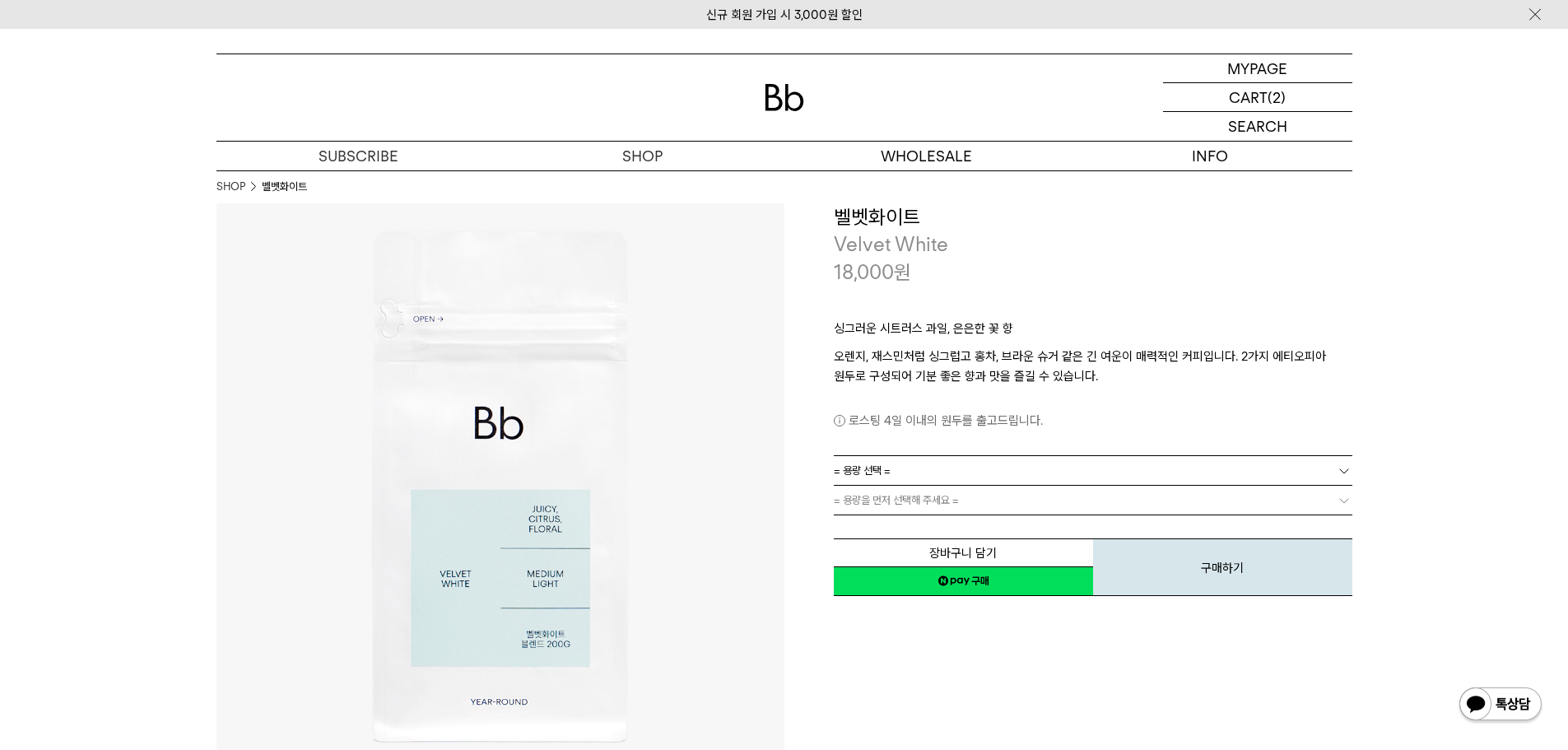
click at [1080, 468] on link "= 용량 선택 =" at bounding box center [1093, 471] width 518 height 29
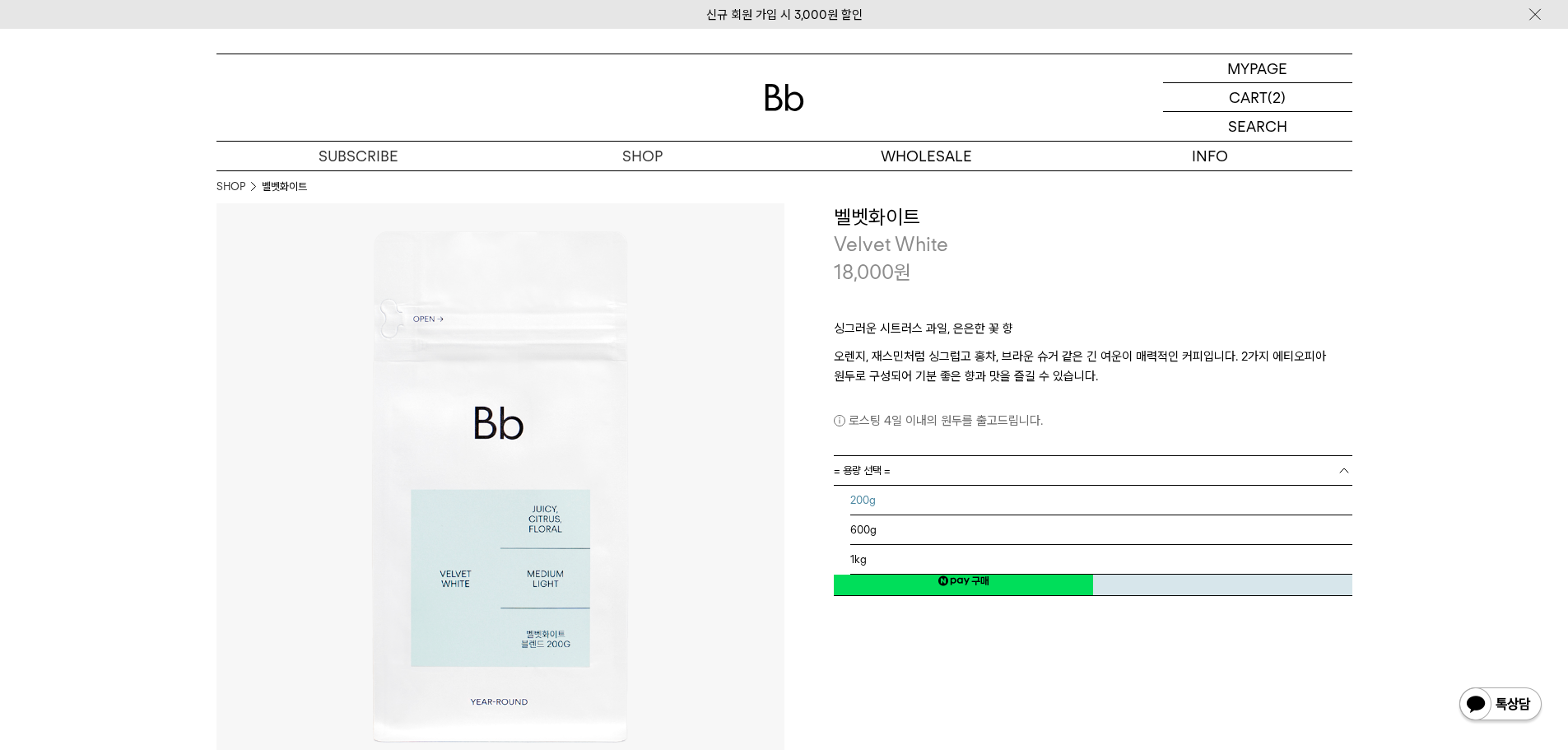
click at [943, 506] on li "200g" at bounding box center [1101, 501] width 502 height 30
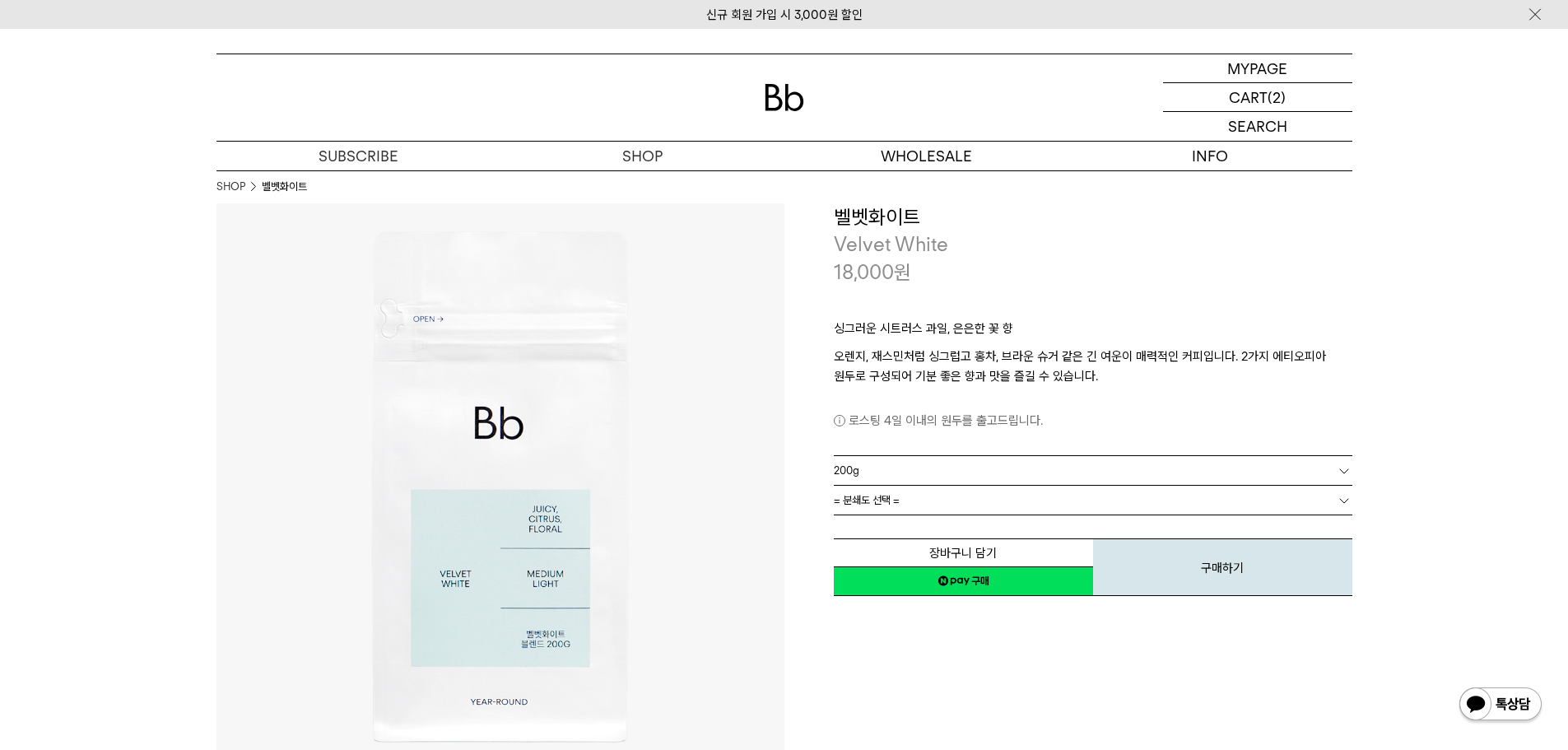
click at [970, 499] on link "= 분쇄도 선택 =" at bounding box center [1093, 500] width 518 height 29
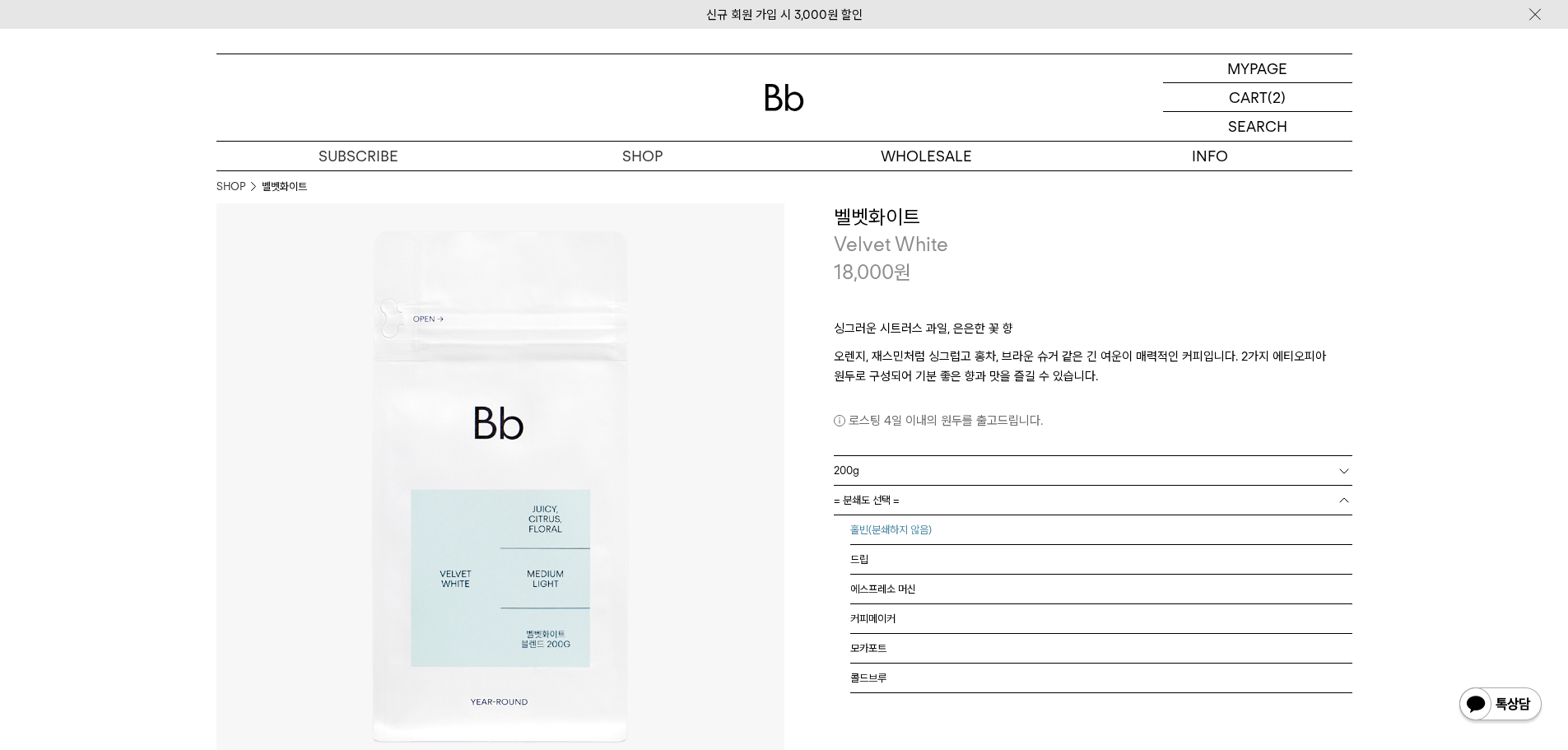
click at [936, 528] on li "홀빈(분쇄하지 않음)" at bounding box center [1101, 531] width 502 height 30
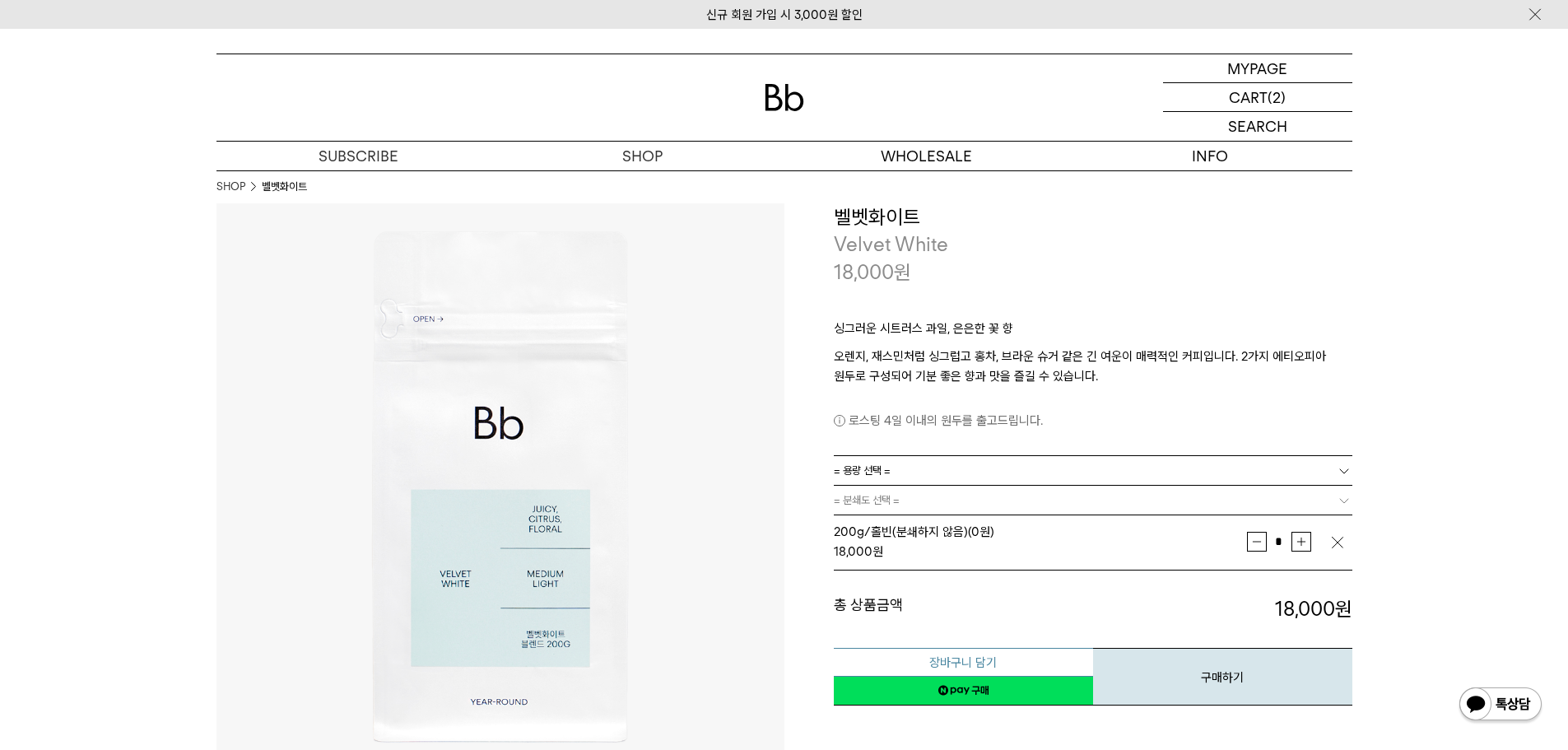
click at [1004, 658] on button "장바구니 담기" at bounding box center [963, 662] width 259 height 29
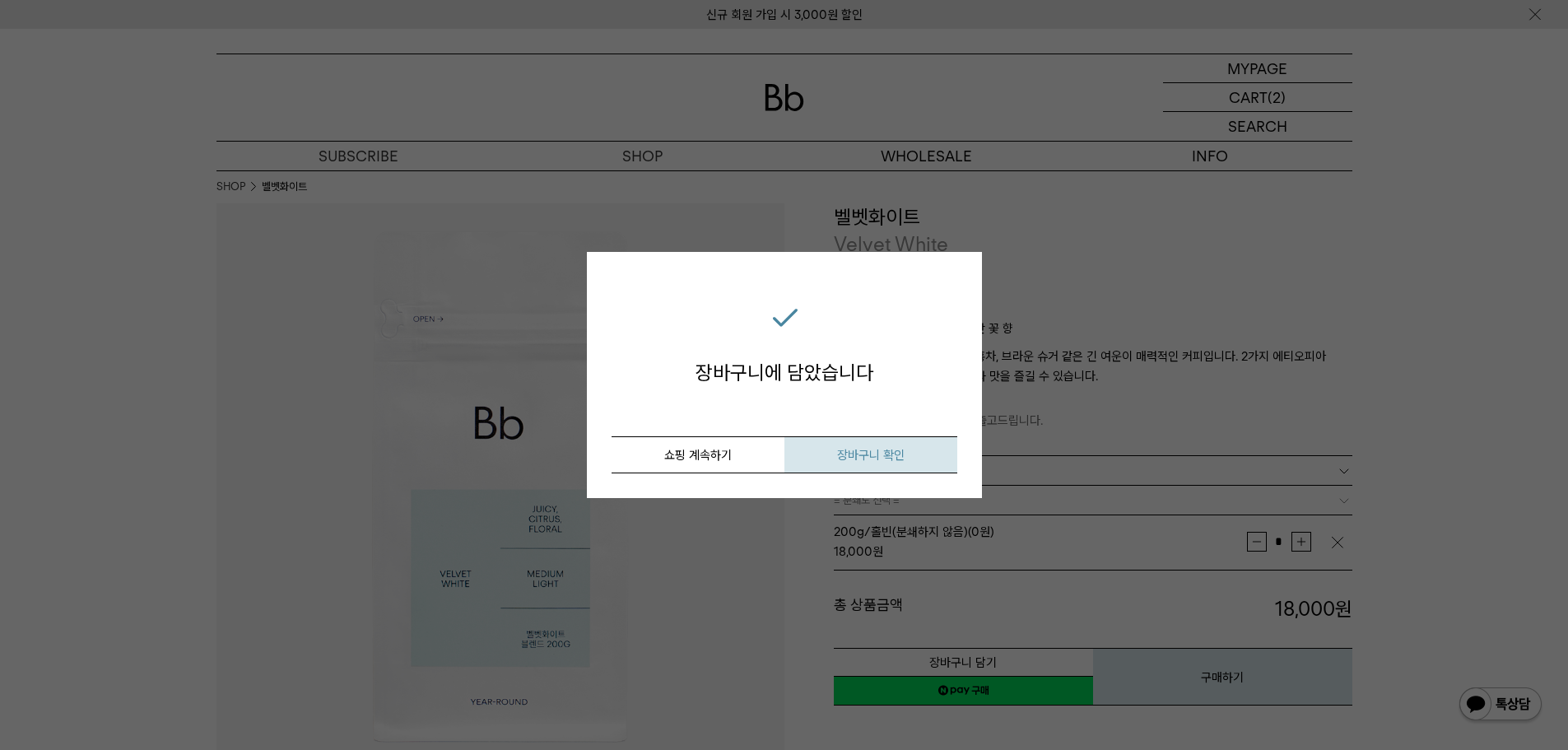
click at [919, 471] on button "장바구니 확인" at bounding box center [870, 455] width 172 height 37
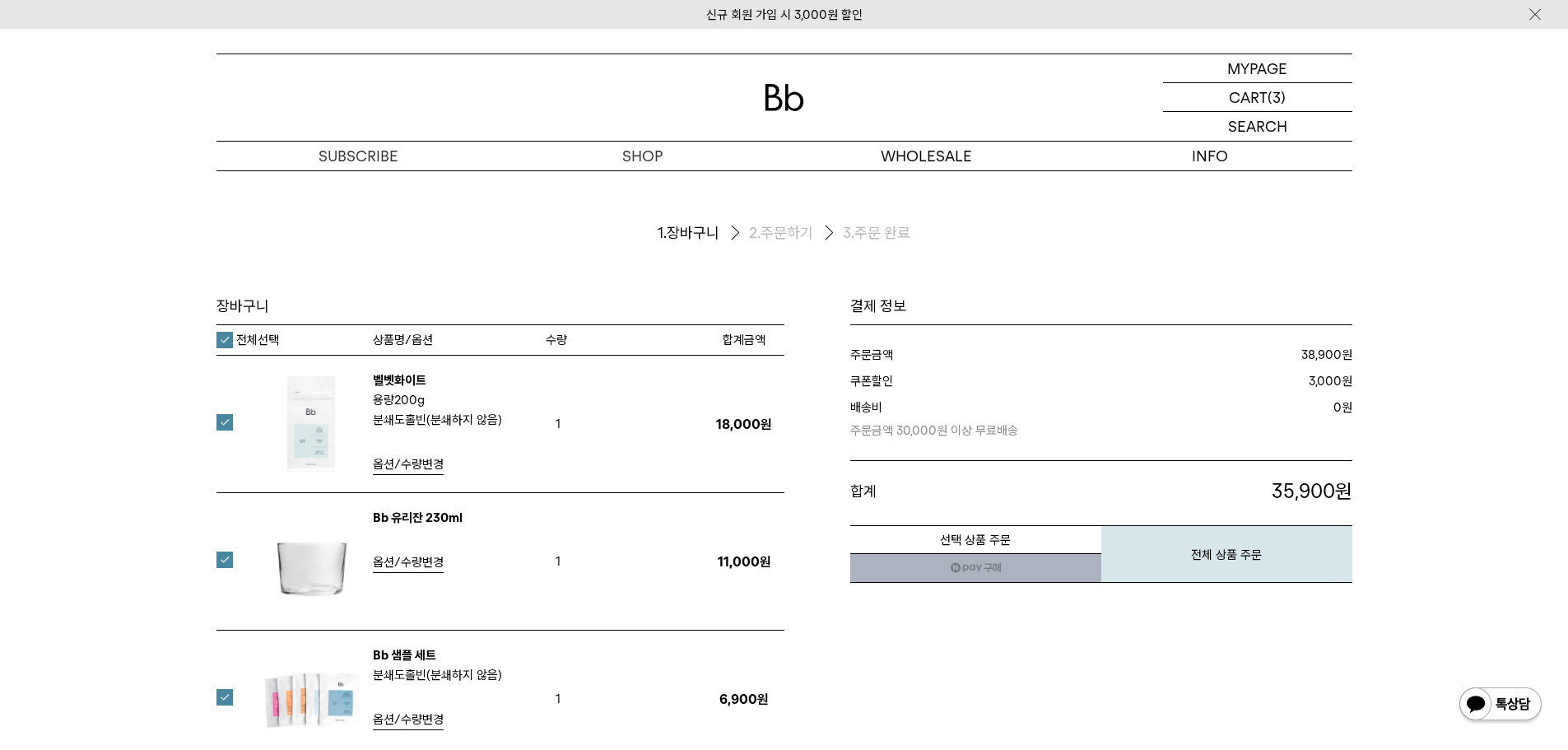
scroll to position [82, 0]
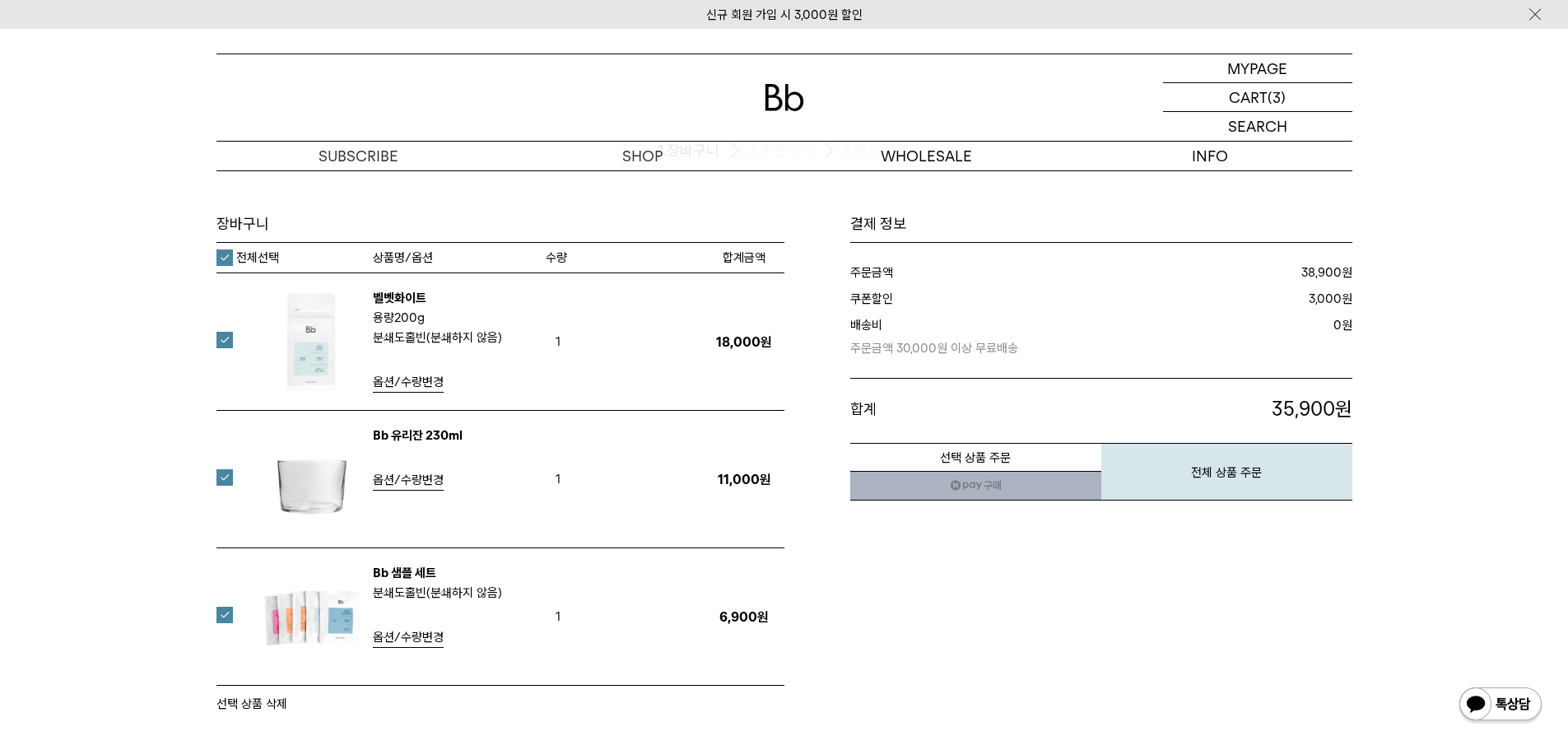
click at [229, 342] on label at bounding box center [234, 340] width 36 height 17
click at [219, 477] on label at bounding box center [234, 477] width 36 height 17
click at [1006, 494] on link "네이버페이 구매하기" at bounding box center [975, 486] width 251 height 30
click at [226, 478] on label at bounding box center [234, 477] width 36 height 17
click at [963, 476] on link "네이버페이 구매하기" at bounding box center [975, 486] width 251 height 30
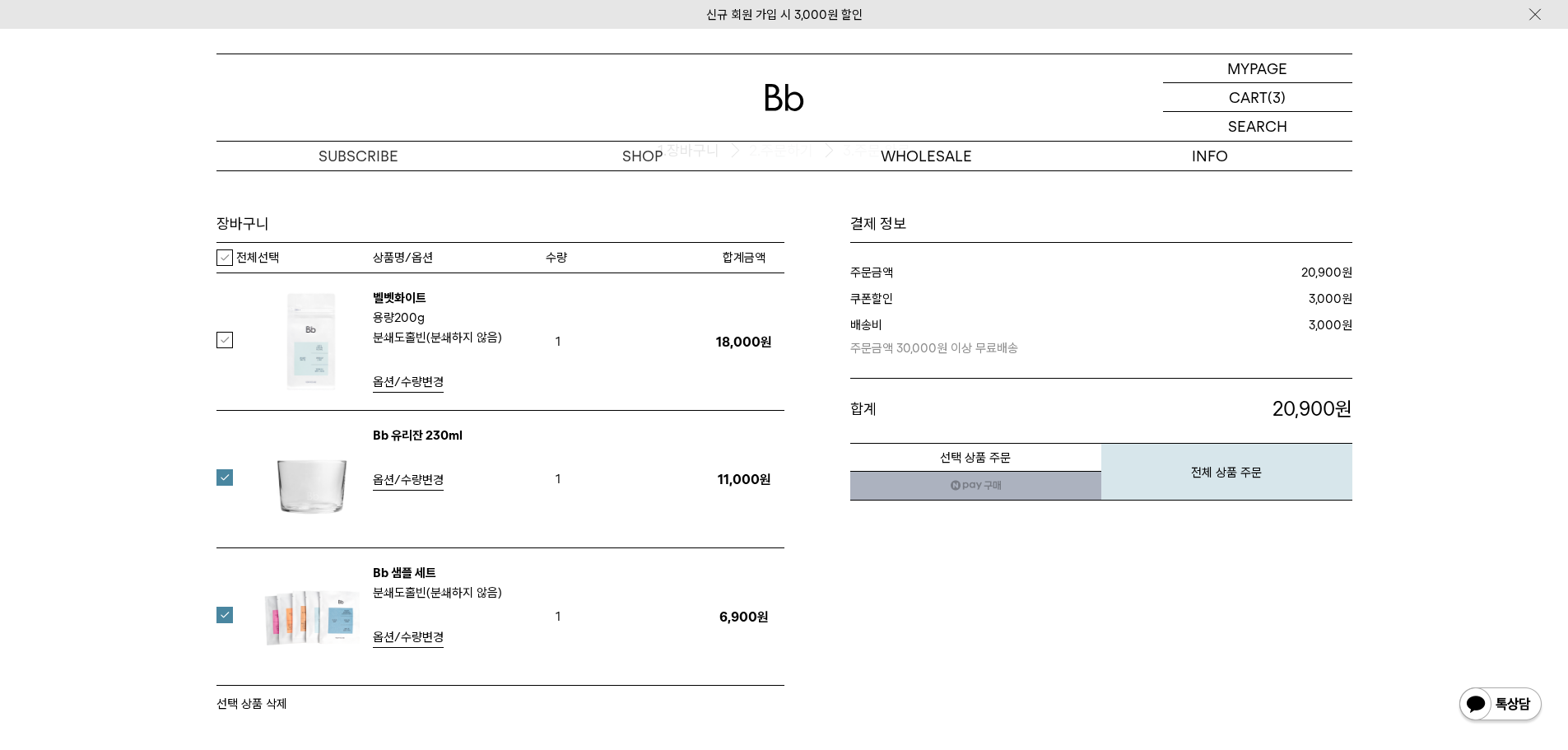
click at [213, 471] on div "장바구니 1. 장바구니 2. 주문하기 3. 주문 완료 장바구니 수량 200g" at bounding box center [784, 401] width 1185 height 625
click at [221, 475] on label at bounding box center [234, 477] width 36 height 17
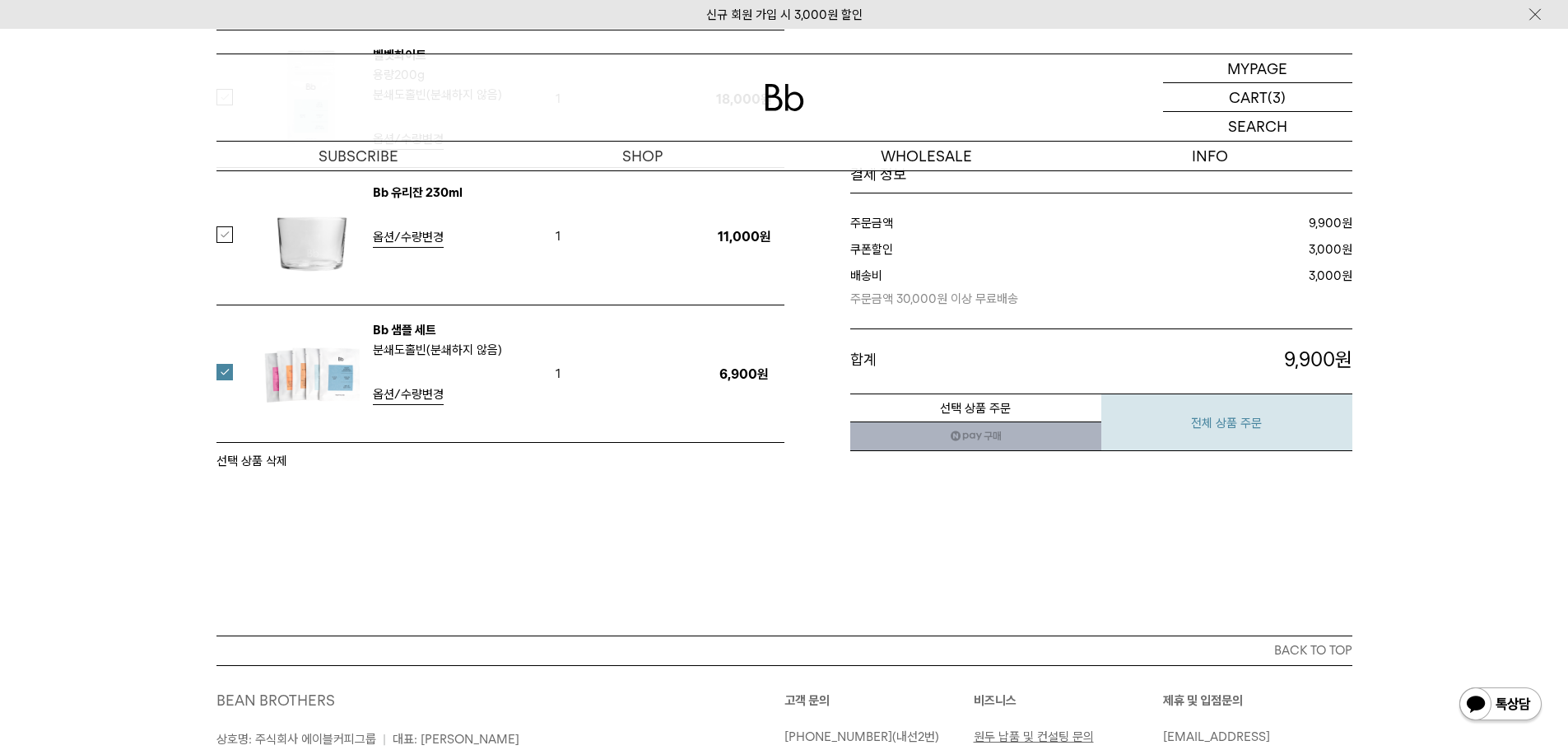
scroll to position [329, 0]
click at [1201, 406] on button "전체 상품 주문" at bounding box center [1227, 422] width 251 height 57
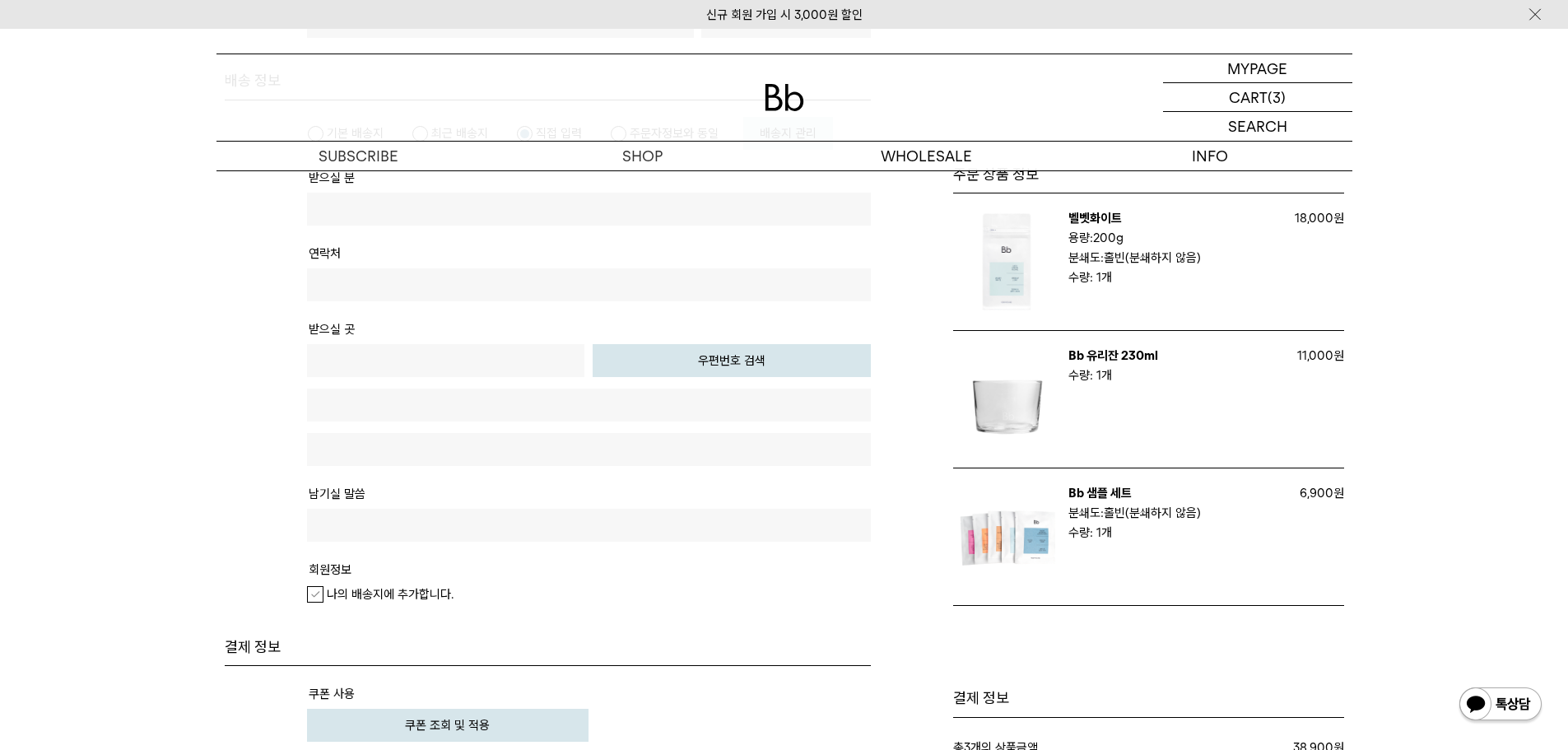
scroll to position [659, 0]
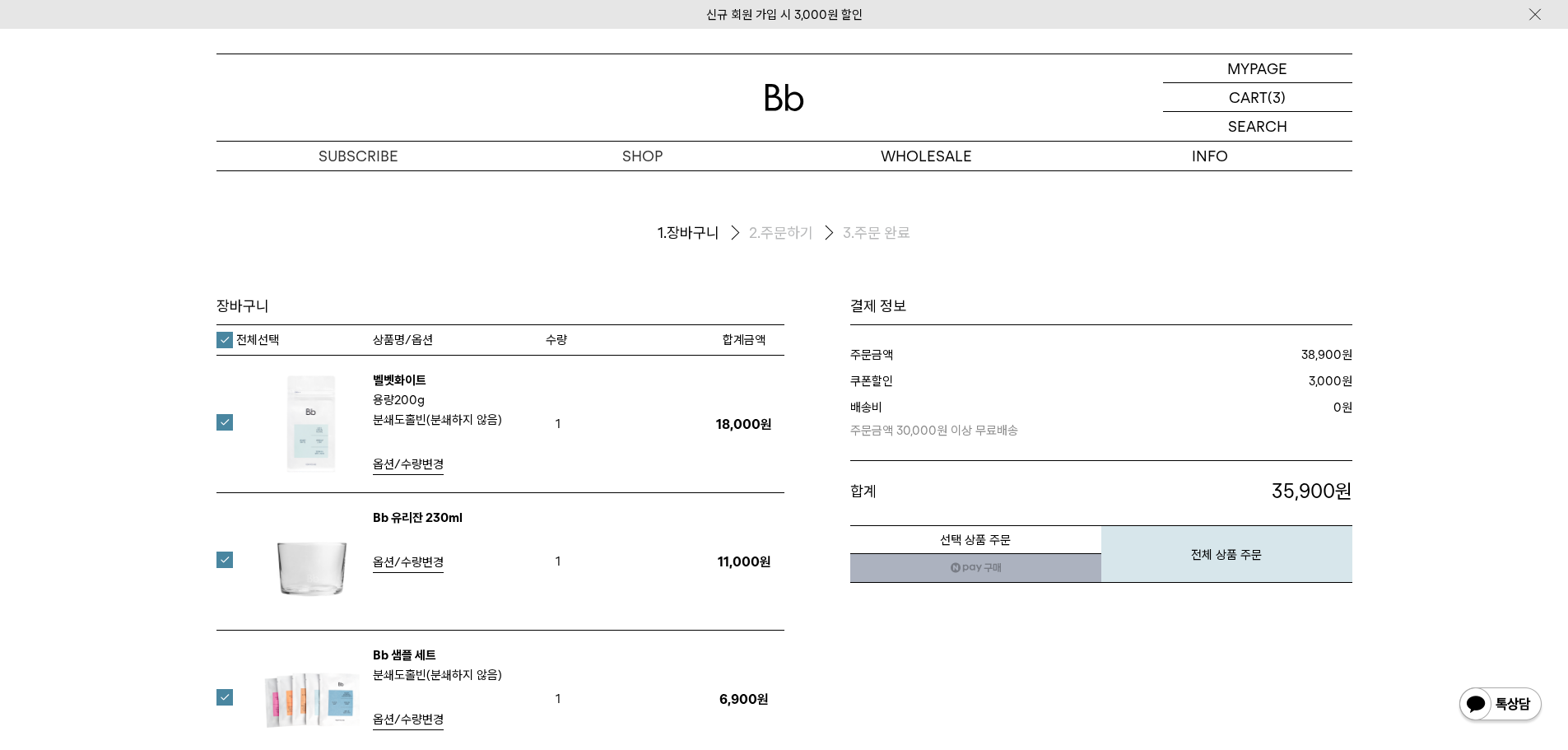
click at [230, 417] on label at bounding box center [234, 422] width 36 height 17
click at [229, 562] on label at bounding box center [234, 560] width 36 height 17
click at [228, 554] on tr "Bb 유리잔 230ml 옵션/수량변경 1 11,000원 적립금 +220원" at bounding box center [501, 561] width 568 height 137
click at [226, 554] on label at bounding box center [234, 560] width 36 height 17
click at [218, 423] on label at bounding box center [234, 422] width 36 height 17
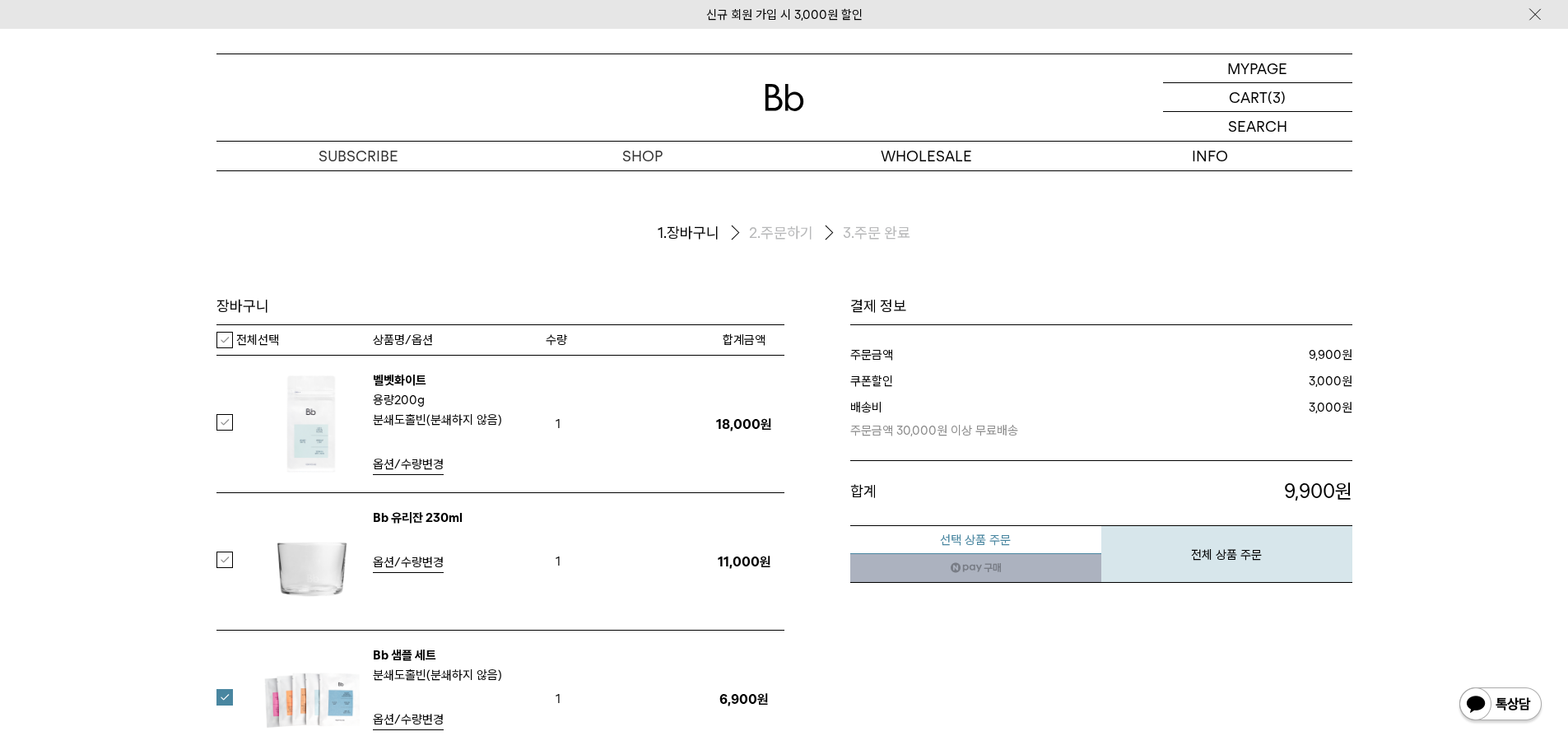
click at [936, 534] on button "선택 상품 주문" at bounding box center [975, 540] width 251 height 29
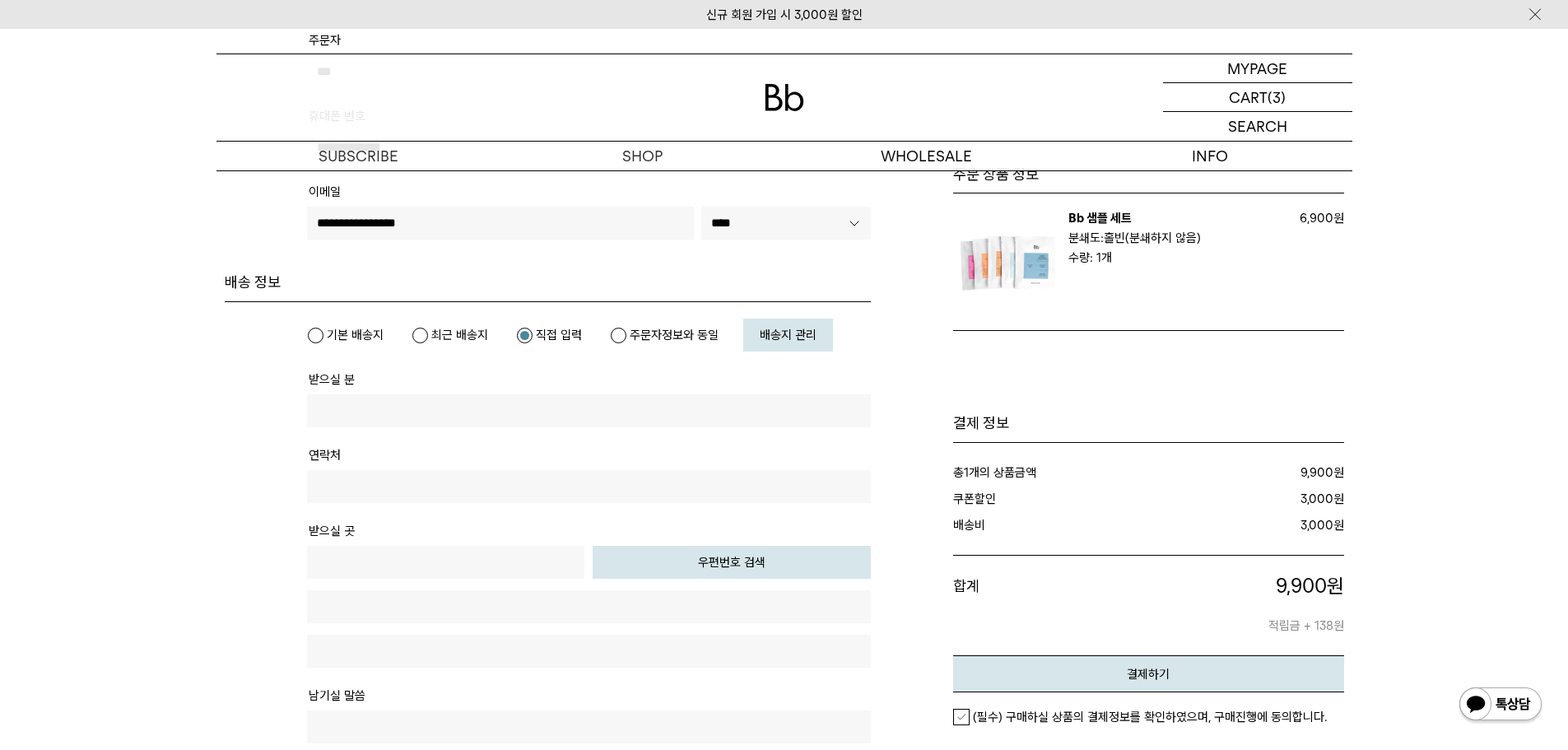
scroll to position [329, 0]
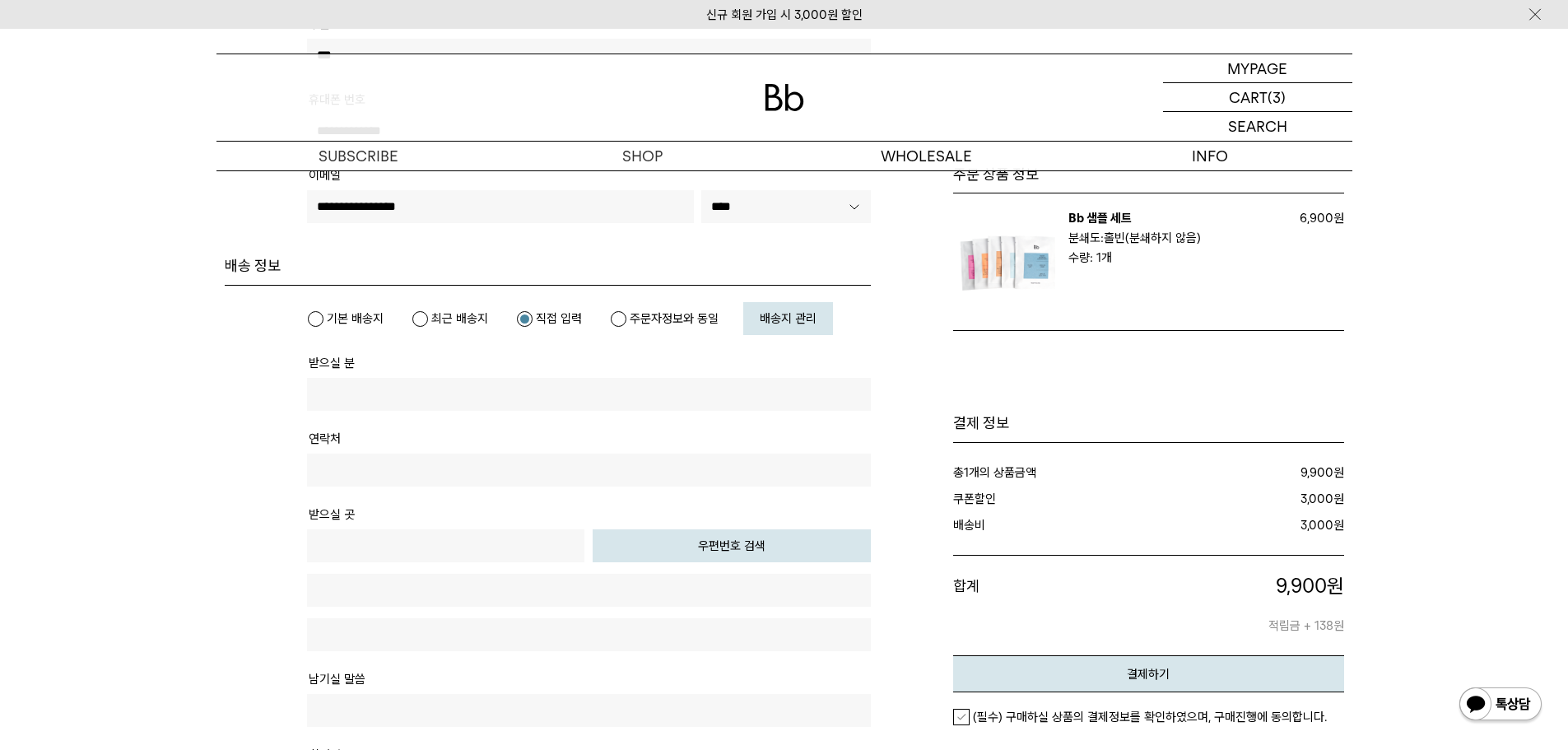
click at [771, 306] on link "배송지 관리" at bounding box center [787, 318] width 89 height 33
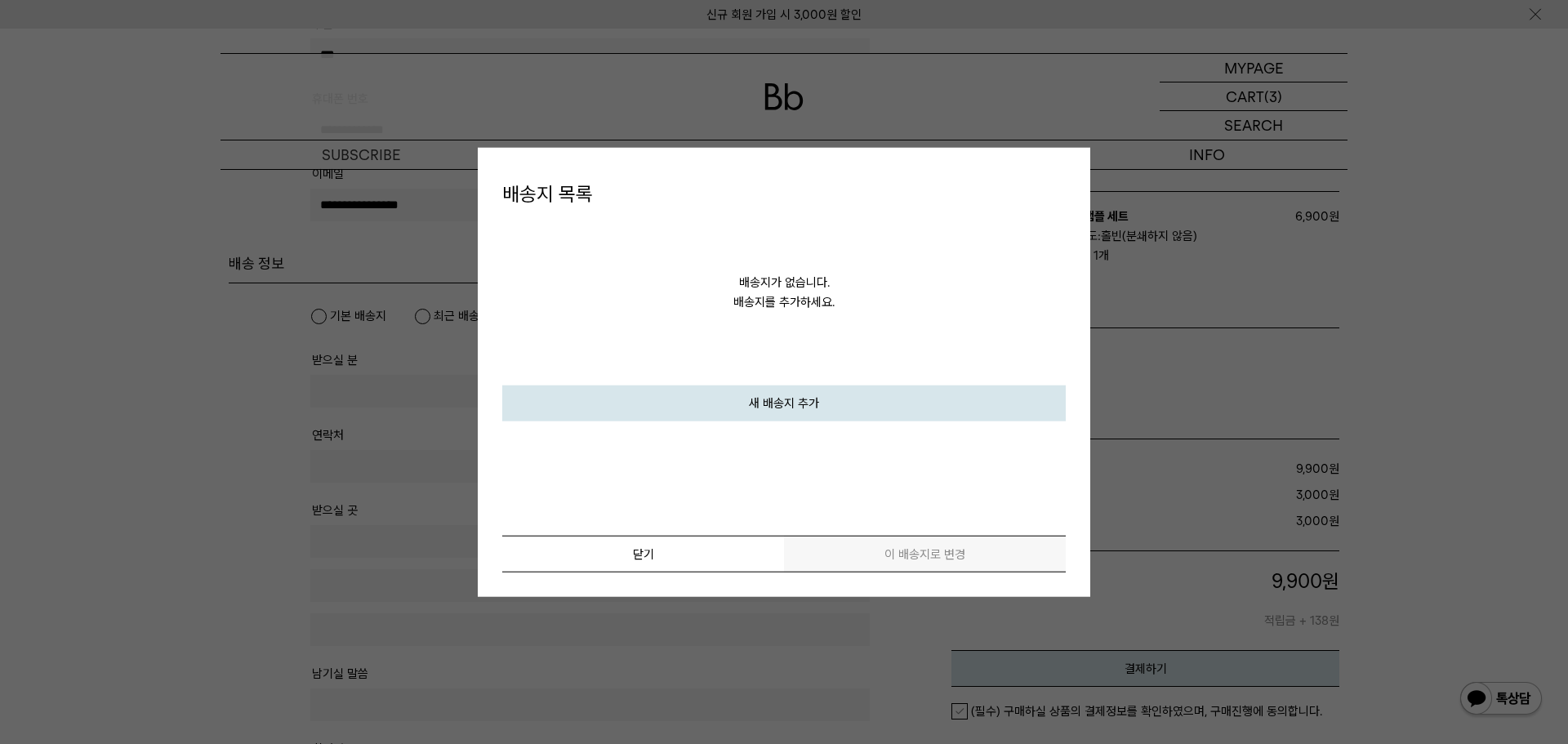
click at [787, 403] on link "새 배송지 추가" at bounding box center [784, 403] width 563 height 36
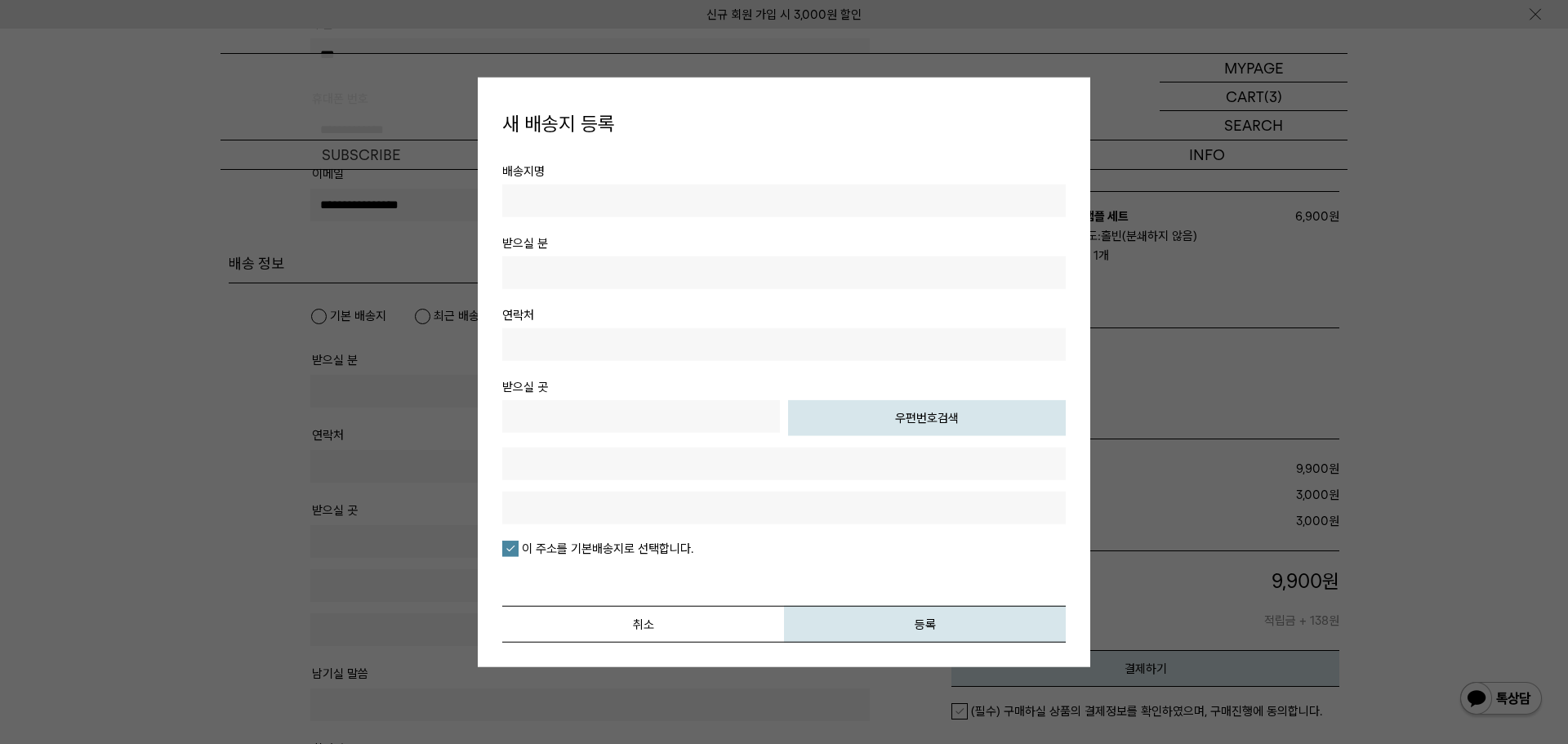
drag, startPoint x: 725, startPoint y: 215, endPoint x: 734, endPoint y: 203, distance: 15.0
click at [725, 214] on input "text" at bounding box center [784, 200] width 563 height 32
type input "*"
type input "***"
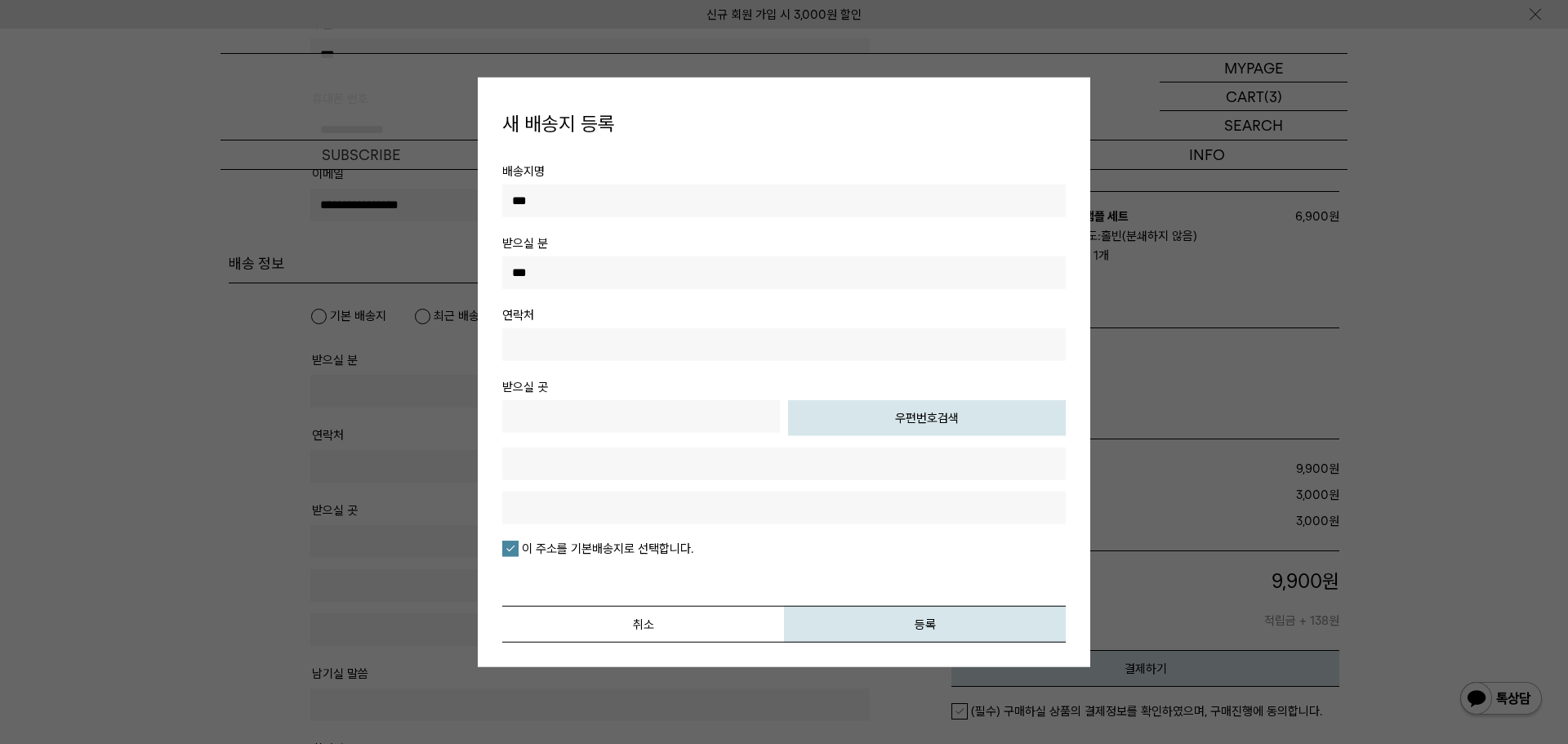
click at [775, 205] on input "***" at bounding box center [784, 200] width 563 height 32
type input "***"
click at [820, 351] on input "text" at bounding box center [784, 344] width 563 height 32
type input "**********"
click at [1023, 421] on button "우편번호검색" at bounding box center [927, 418] width 277 height 36
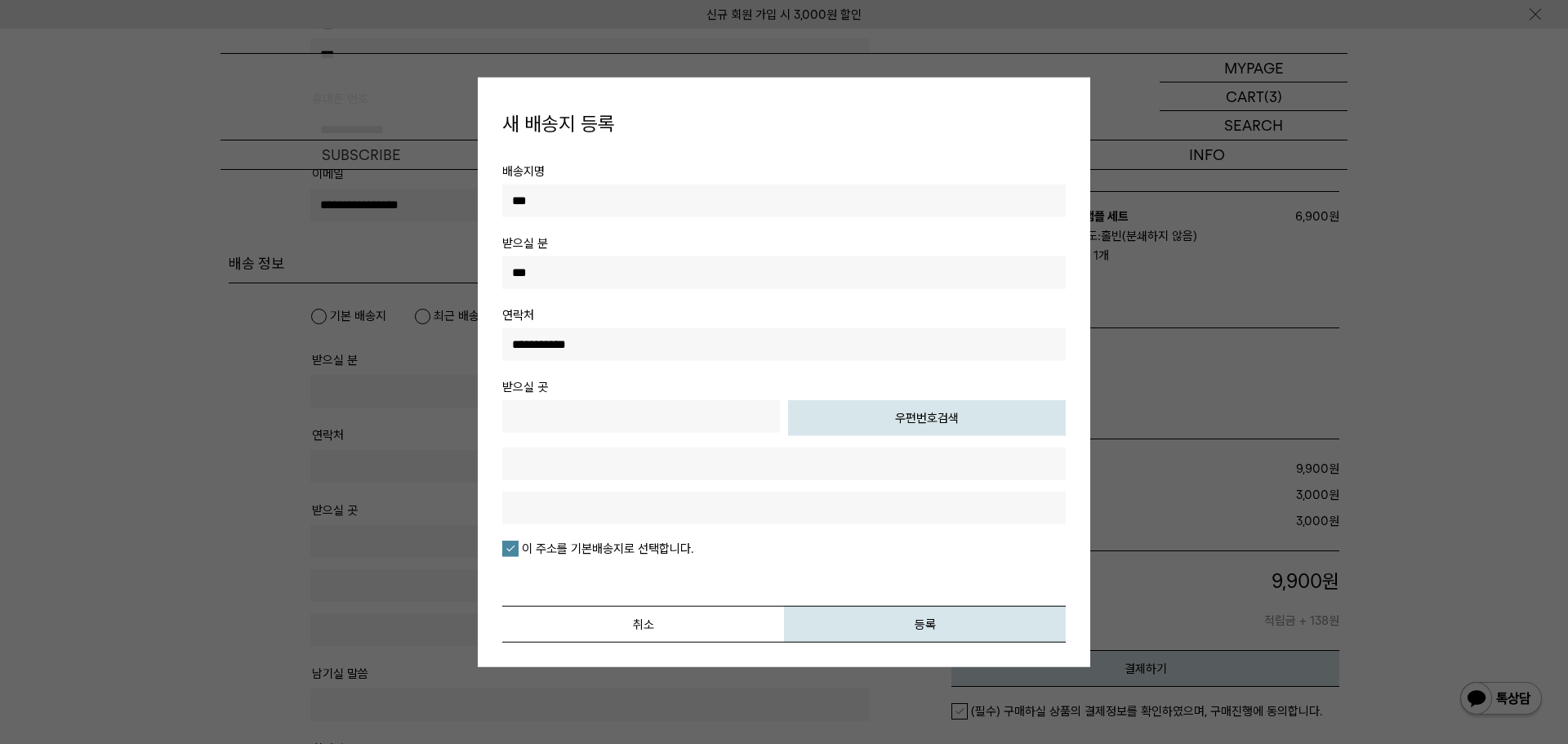
type input "*****"
type input "**********"
click at [648, 518] on input "text" at bounding box center [784, 507] width 563 height 32
type input "**********"
click at [921, 633] on button "등록" at bounding box center [924, 625] width 282 height 37
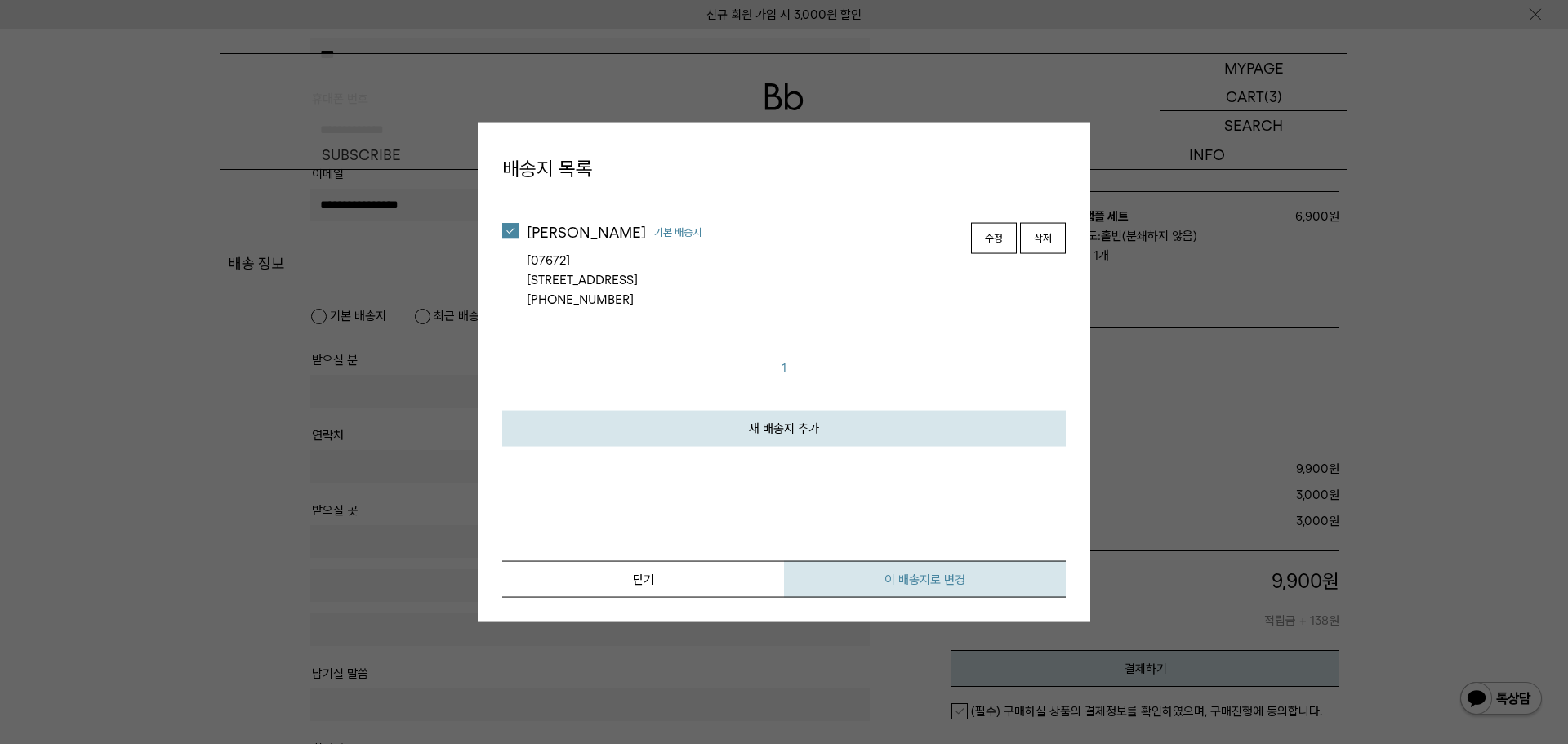
click at [887, 583] on button "이 배송지로 변경" at bounding box center [924, 579] width 282 height 37
type input "***"
type input "**********"
type input "*****"
type input "**********"
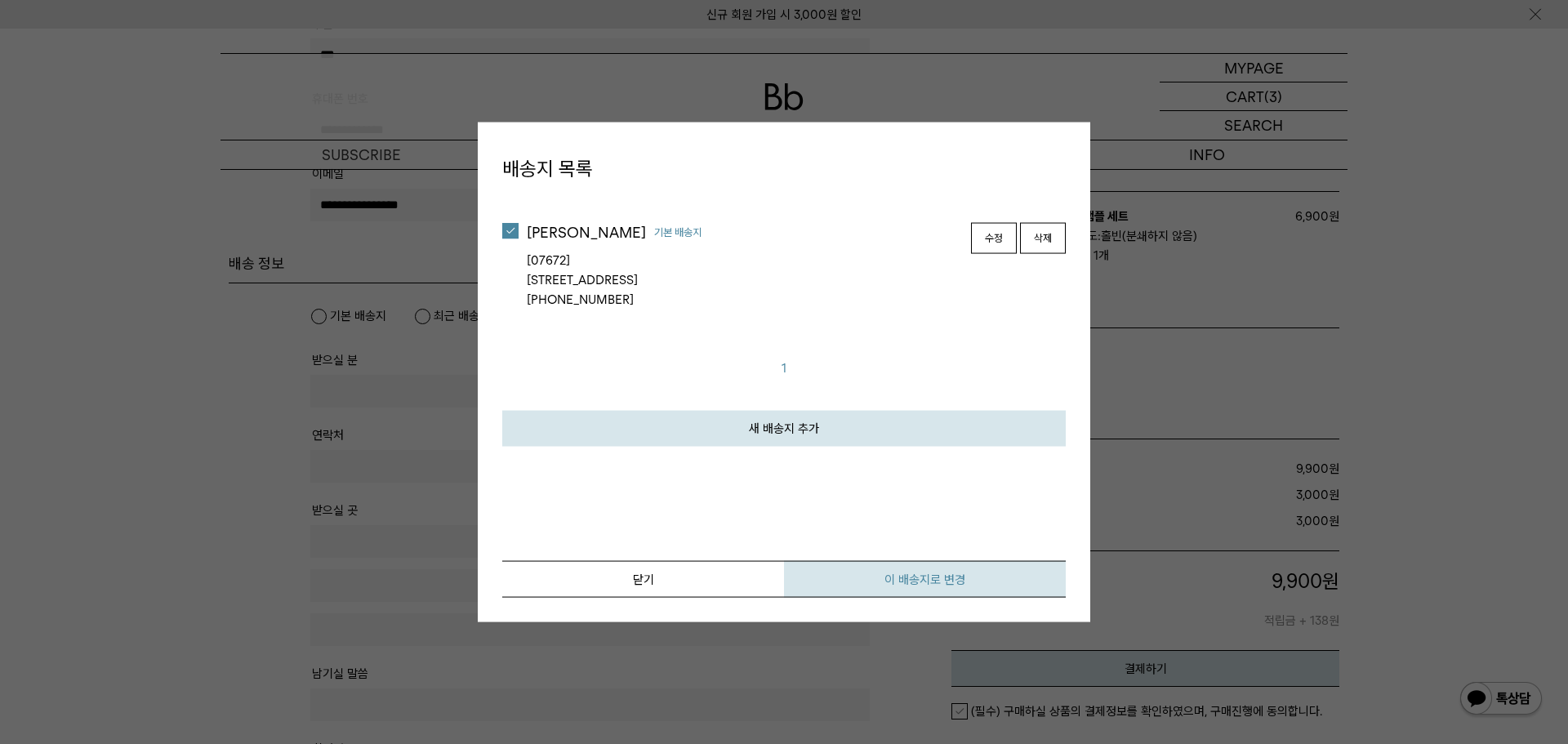
type input "**********"
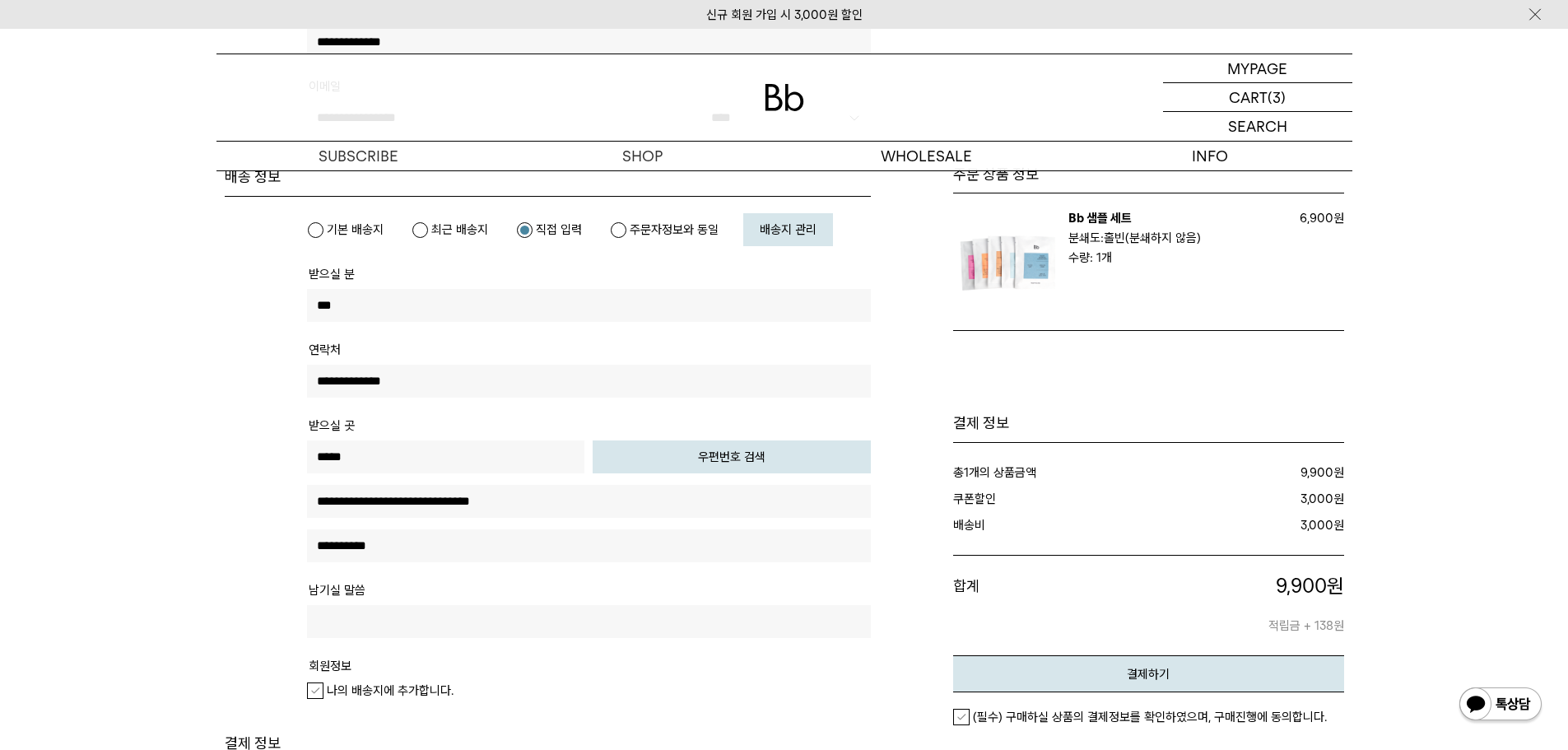
scroll to position [576, 0]
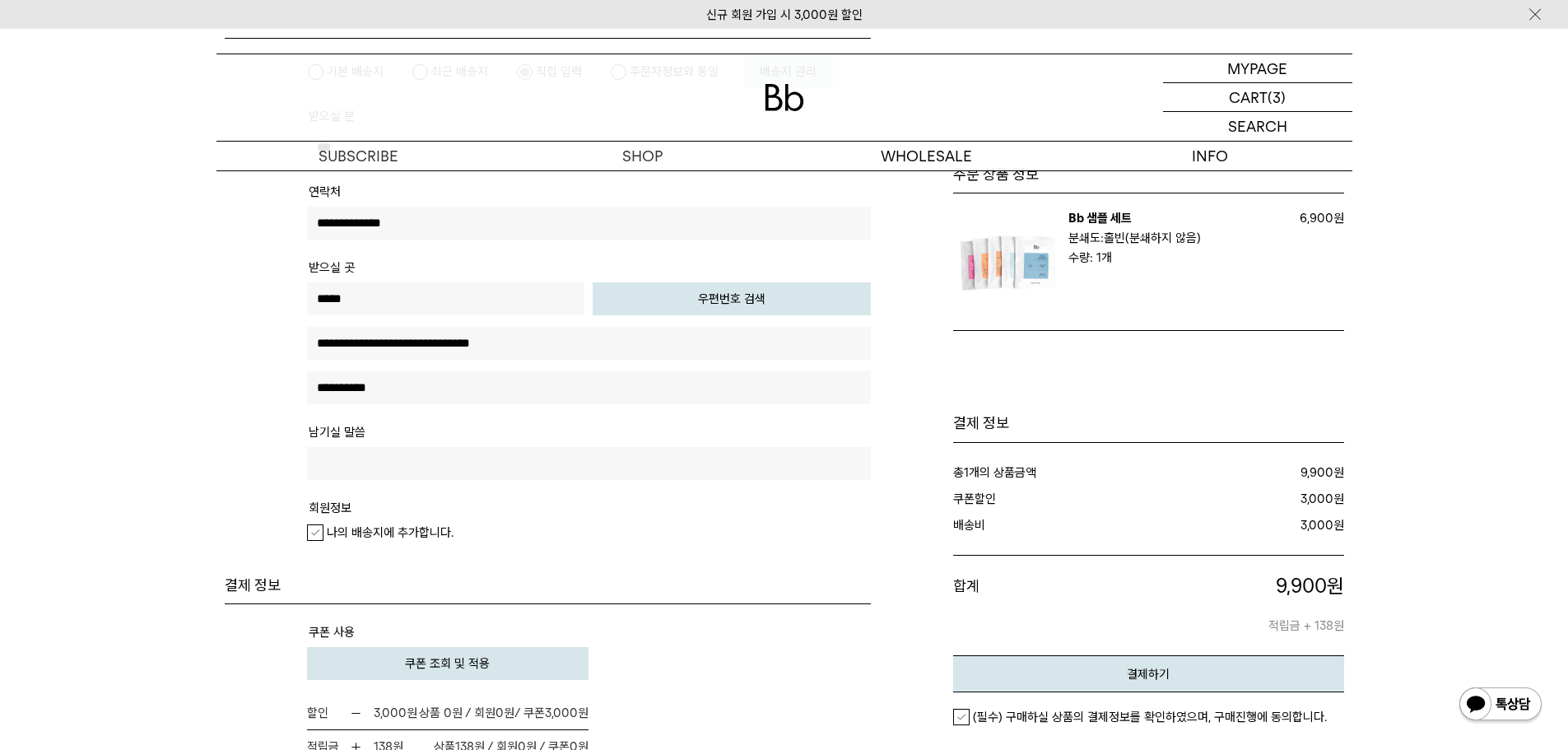
click at [411, 533] on em "나의 배송지에 추가합니다." at bounding box center [389, 532] width 126 height 15
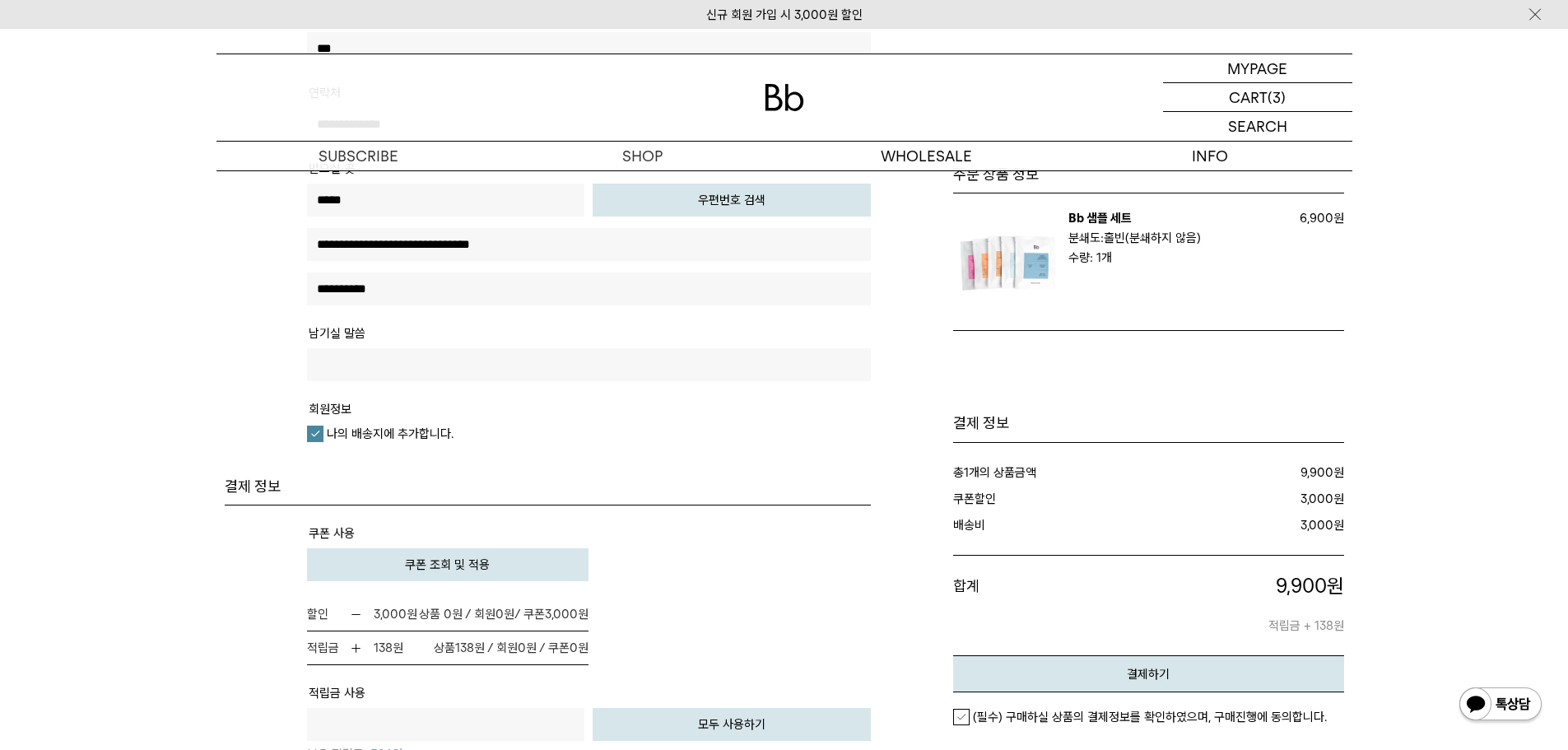
scroll to position [906, 0]
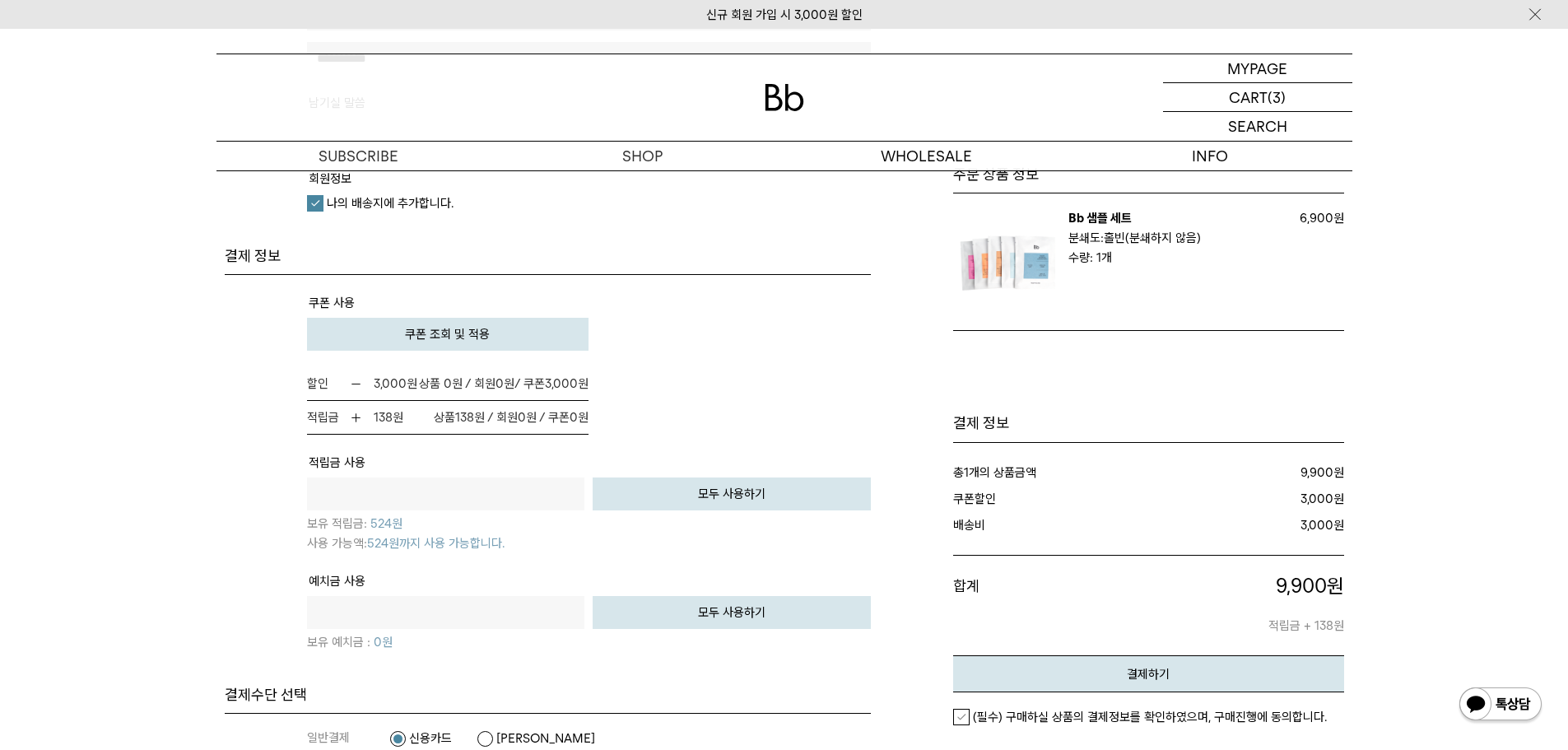
click at [531, 345] on button "쿠폰 조회 및 적용" at bounding box center [447, 333] width 282 height 33
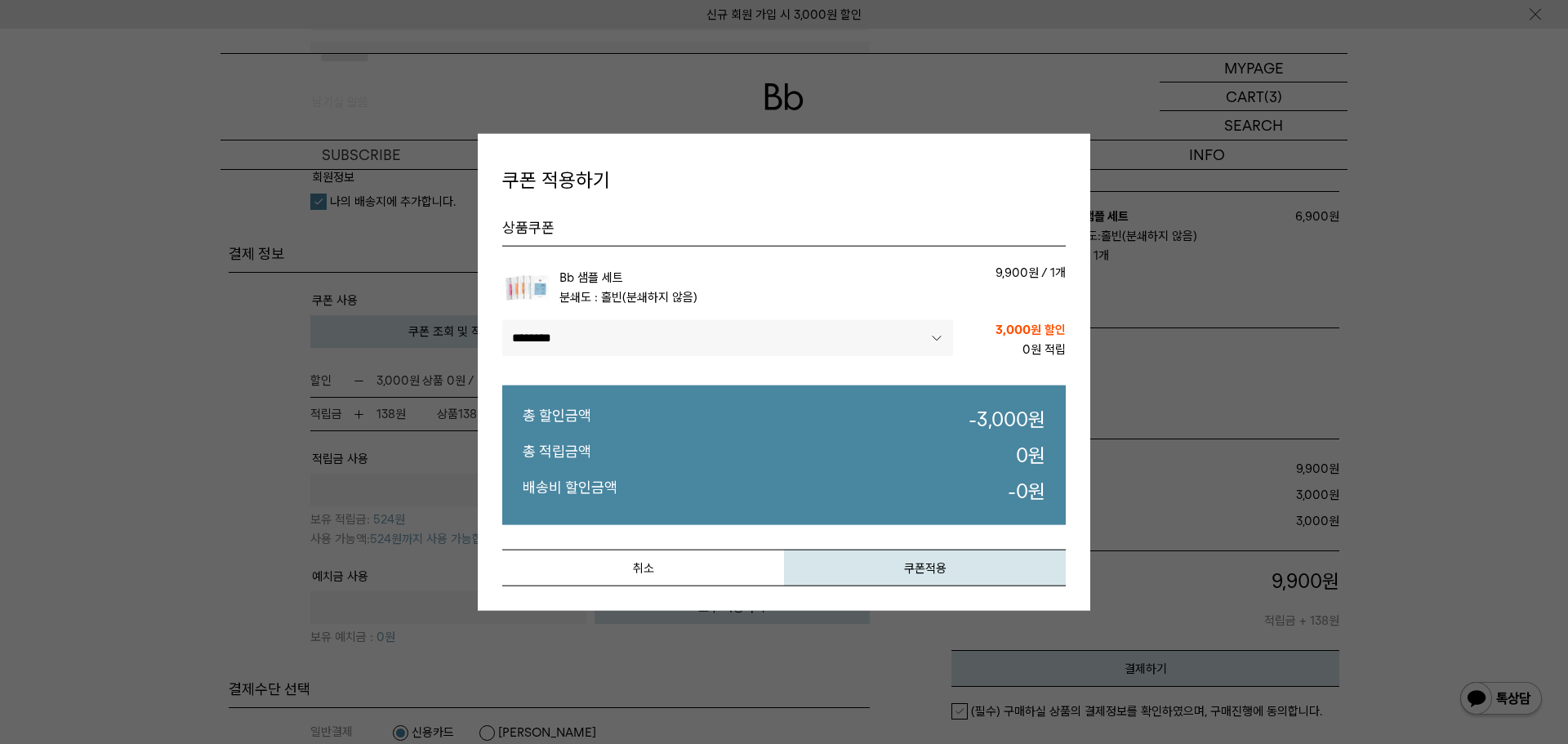
click at [891, 333] on select"] "******** ********" at bounding box center [727, 338] width 451 height 36
click at [897, 324] on select"] "******** ********" at bounding box center [727, 338] width 451 height 36
click at [897, 571] on button "쿠폰적용" at bounding box center [924, 568] width 282 height 37
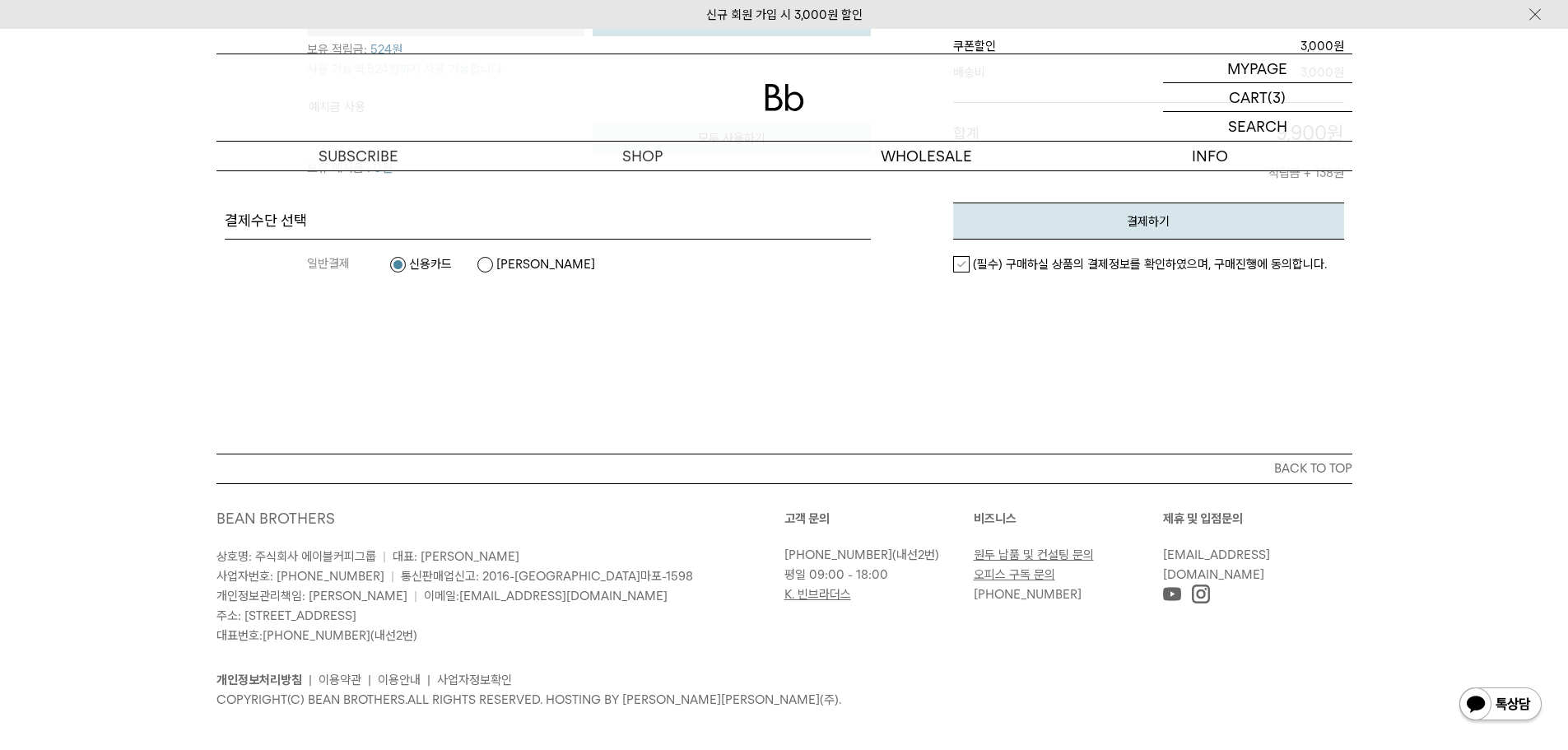
scroll to position [1481, 0]
click at [508, 254] on dl "일반결제 신용카드 카카오페이" at bounding box center [589, 264] width 564 height 50
click at [510, 257] on label "카카오페이" at bounding box center [536, 264] width 119 height 17
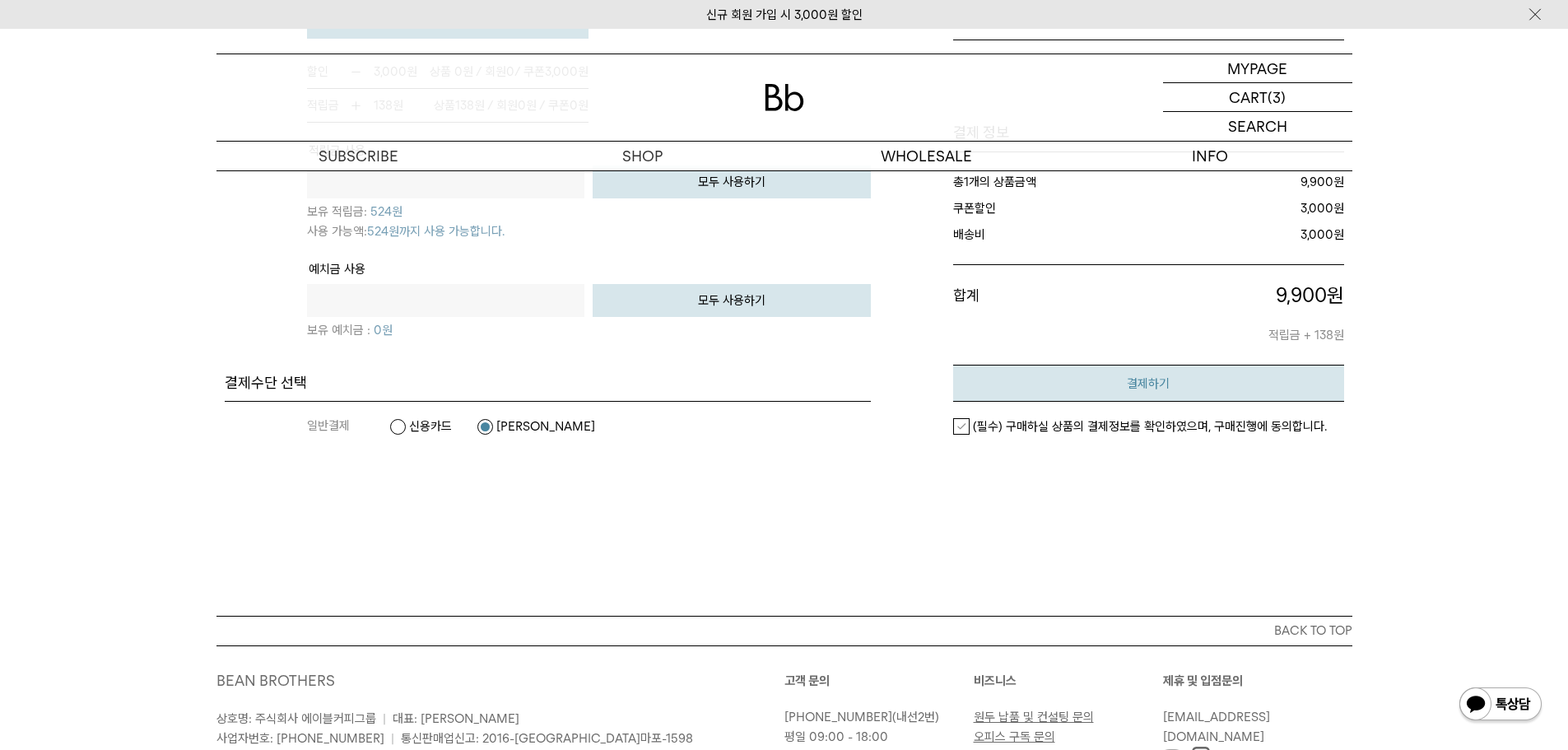
scroll to position [1317, 0]
click at [962, 430] on label "(필수) 구매하실 상품의 결제정보를 확인하였으며, 구매진행에 동의합니다." at bounding box center [1140, 428] width 374 height 17
click at [1076, 386] on button "결제하기" at bounding box center [1149, 385] width 391 height 37
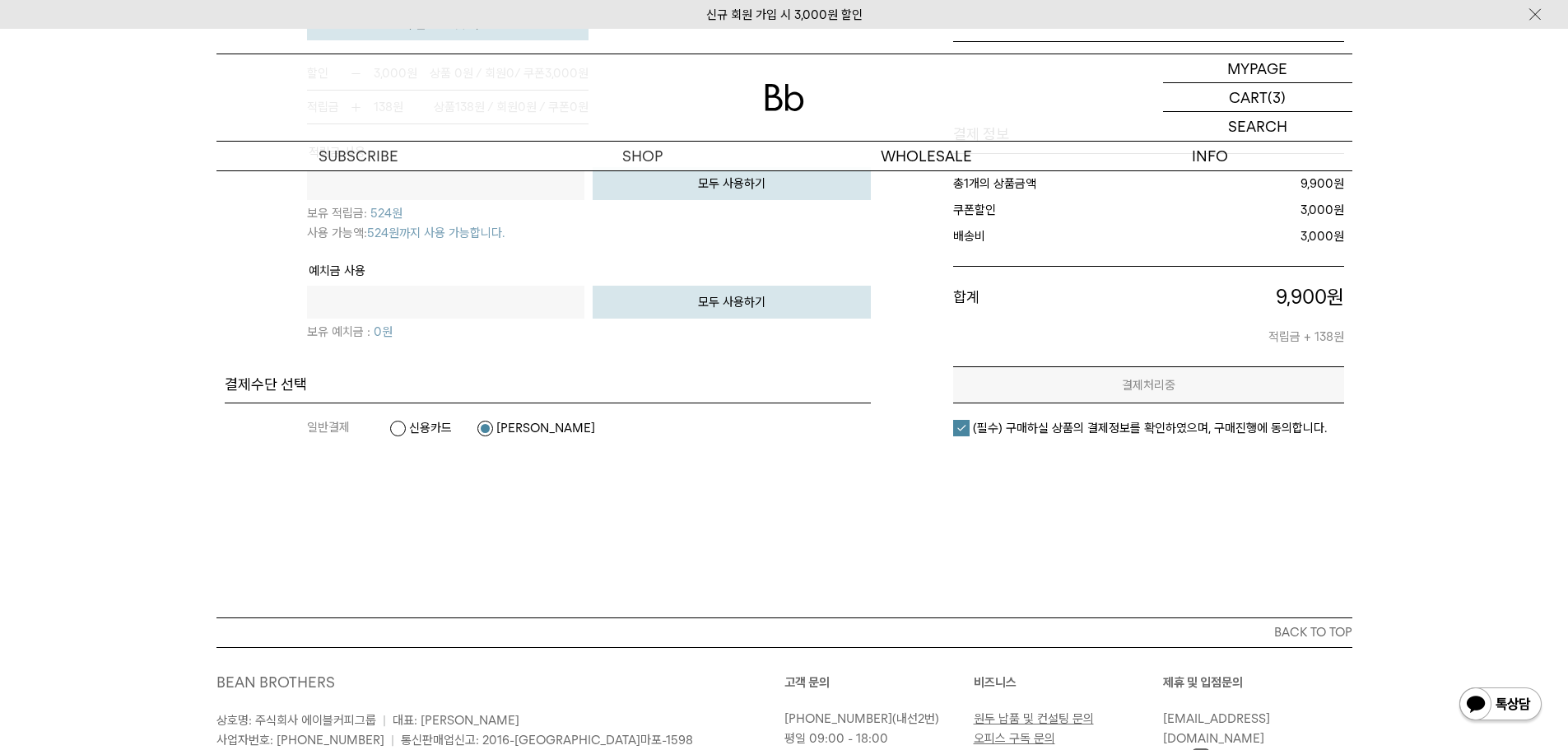
scroll to position [0, 0]
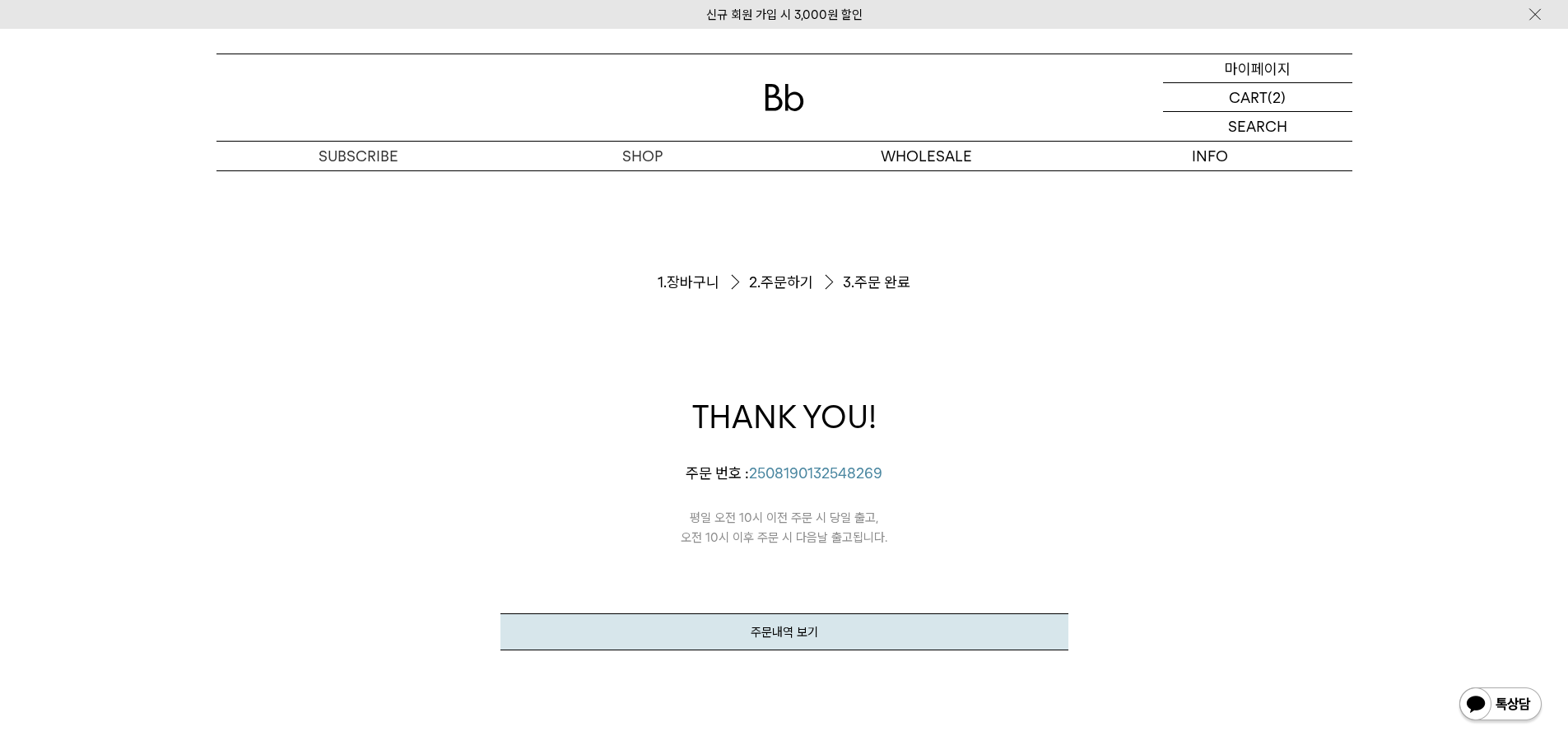
click at [1289, 73] on p "마이페이지" at bounding box center [1258, 68] width 65 height 28
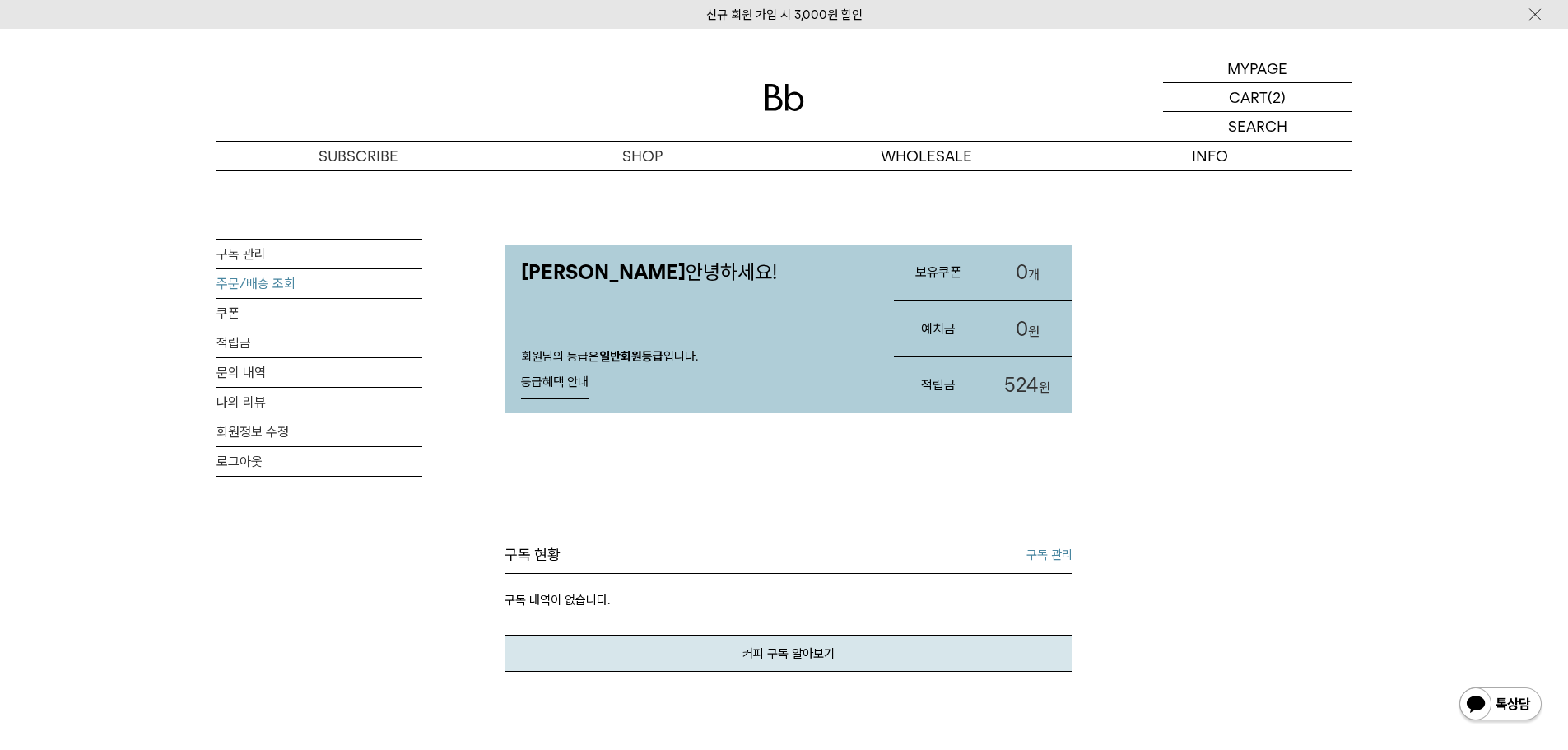
click at [262, 285] on link "주문/배송 조회" at bounding box center [319, 283] width 206 height 29
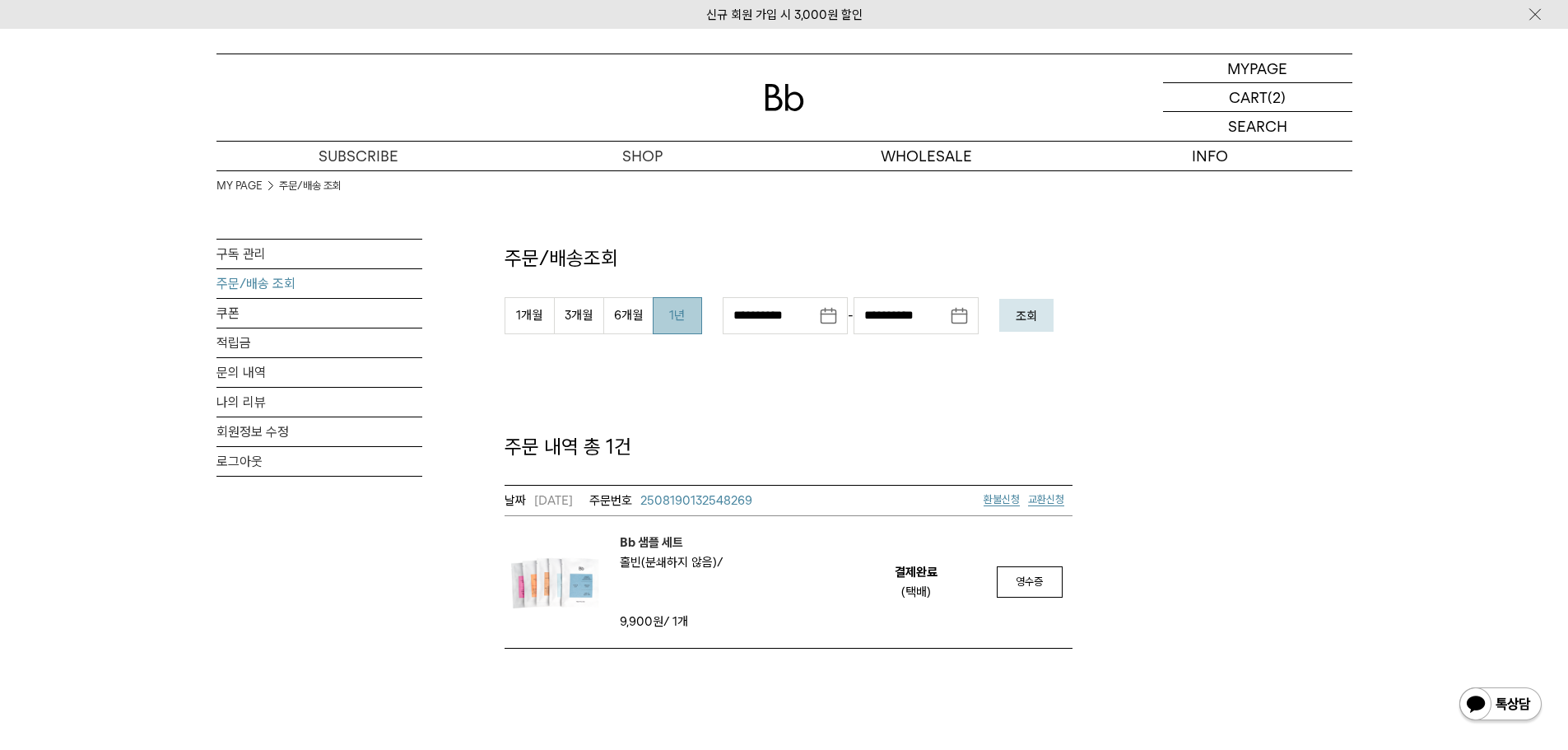
click at [663, 310] on button "1년" at bounding box center [677, 316] width 50 height 37
type input "**********"
click at [1037, 313] on em "조회" at bounding box center [1026, 316] width 21 height 15
